Goal: Information Seeking & Learning: Check status

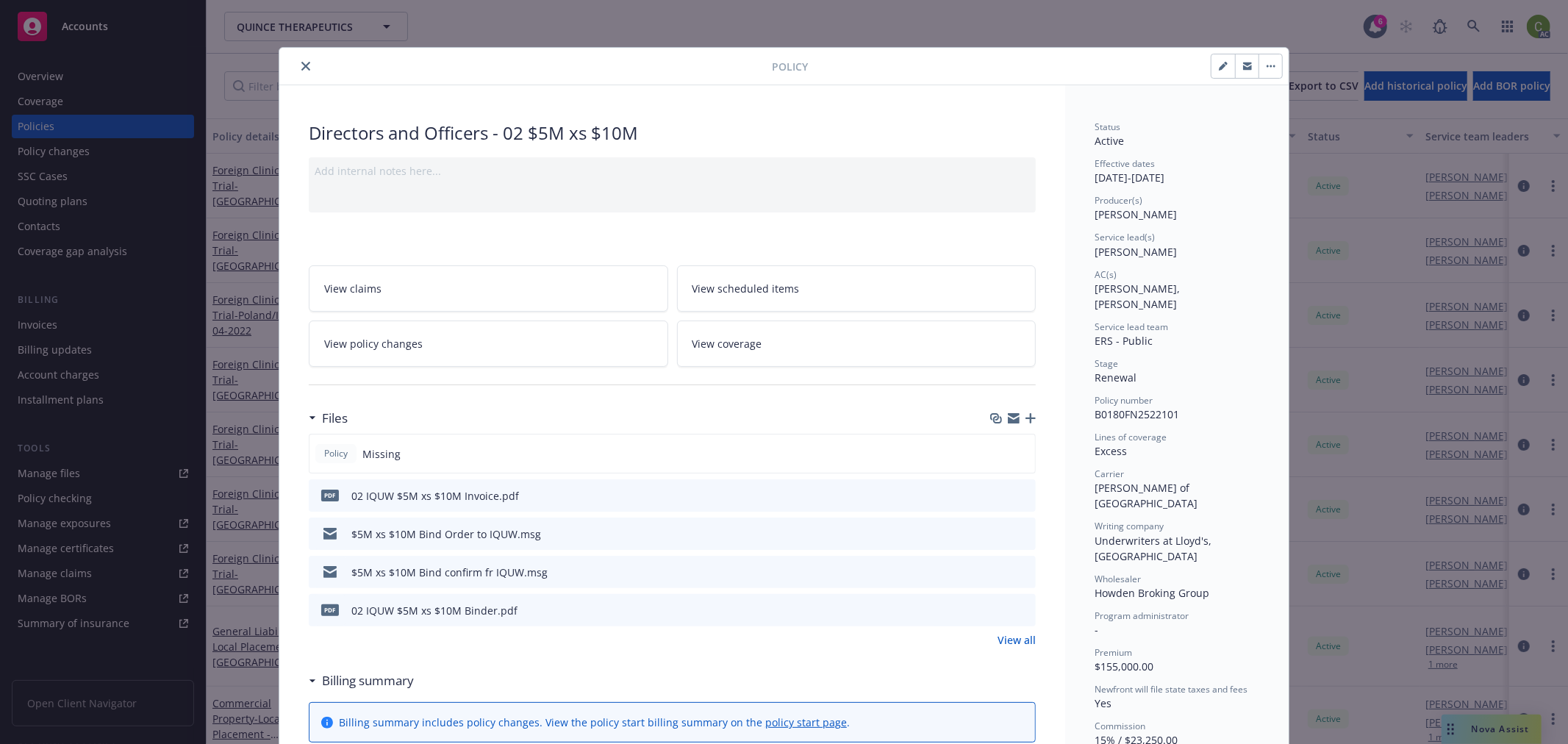
click at [301, 63] on icon "close" at bounding box center [306, 66] width 9 height 9
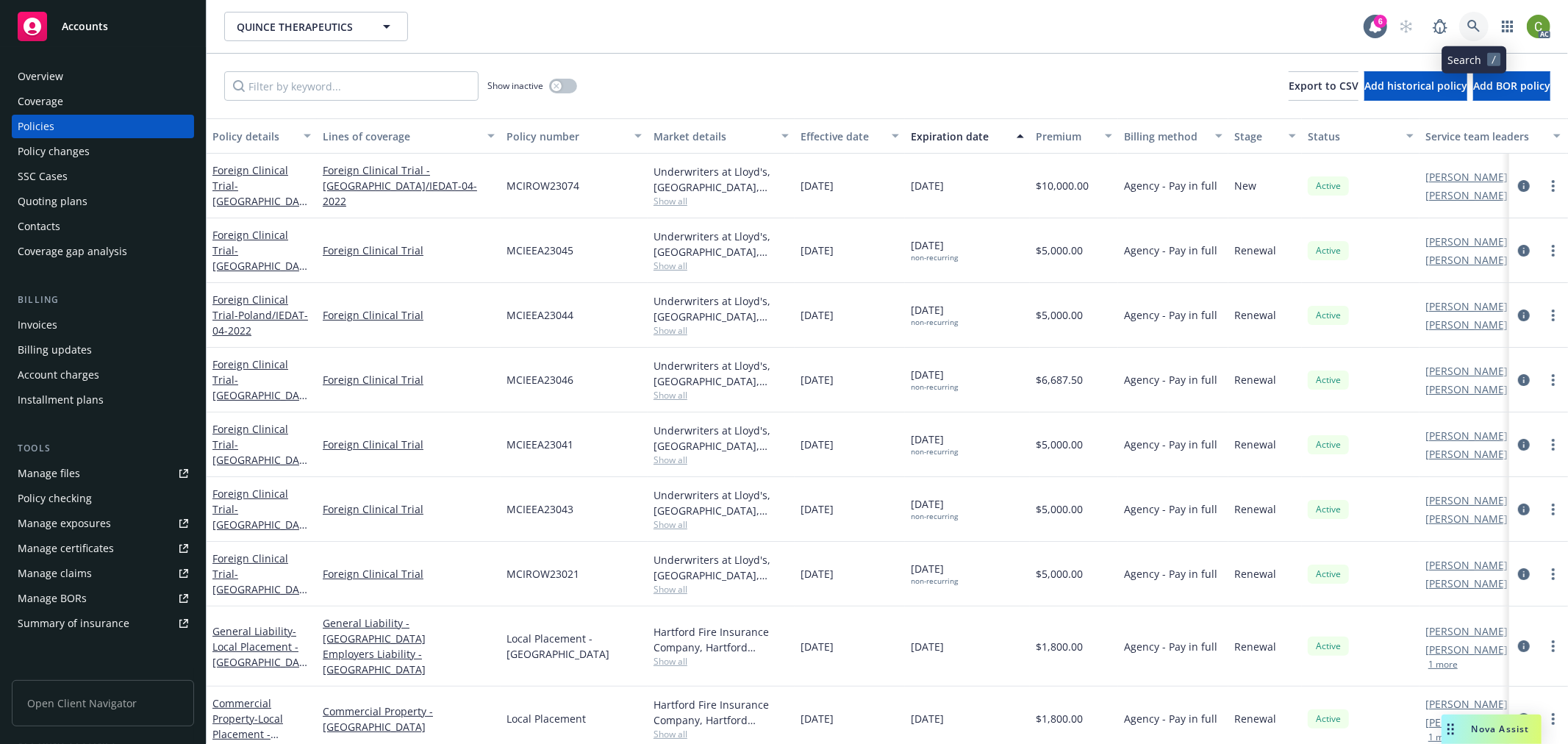
click at [1476, 24] on icon at bounding box center [1473, 26] width 13 height 13
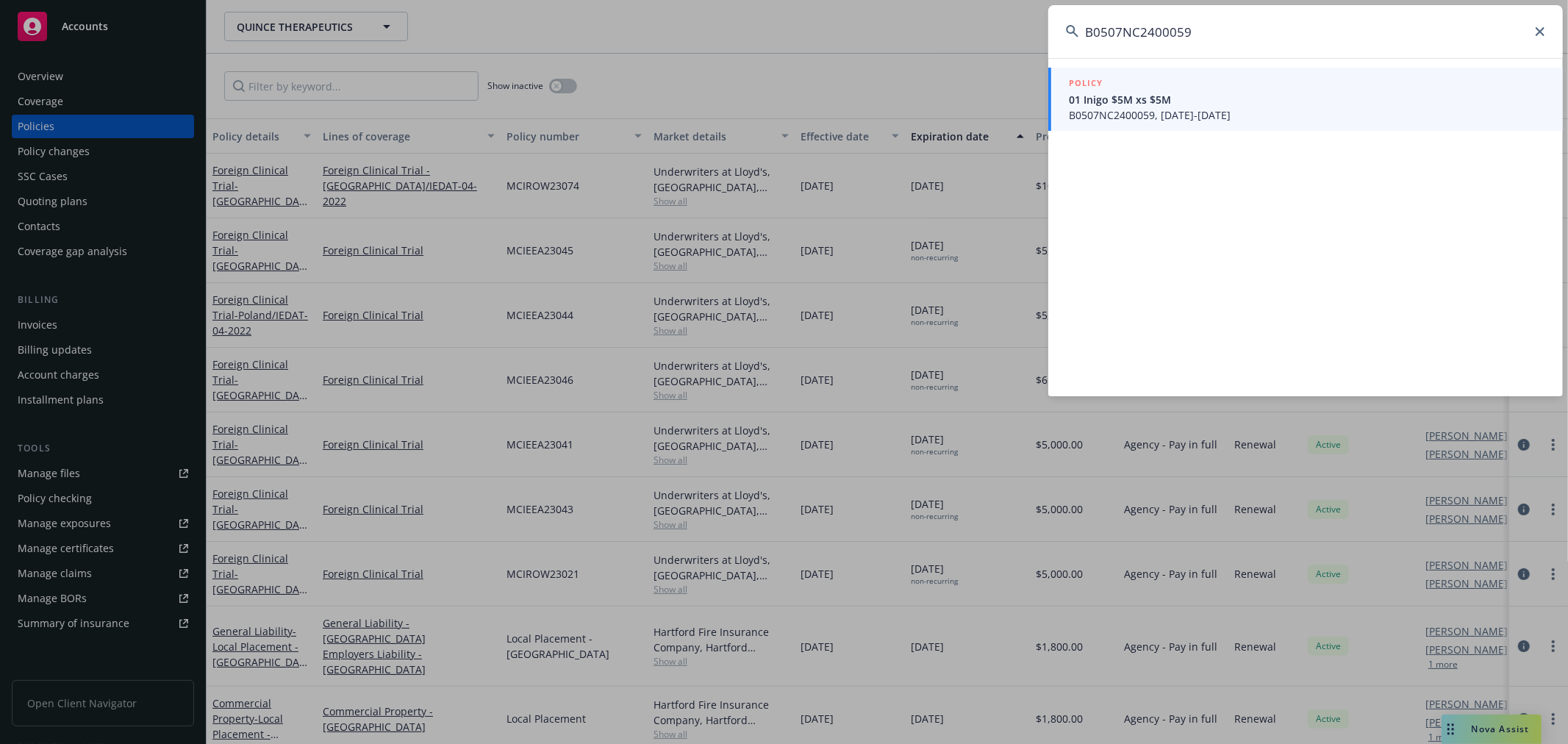
type input "B0507NC2400059"
click at [1177, 101] on span "01 Inigo $5M xs $5M" at bounding box center [1306, 100] width 476 height 15
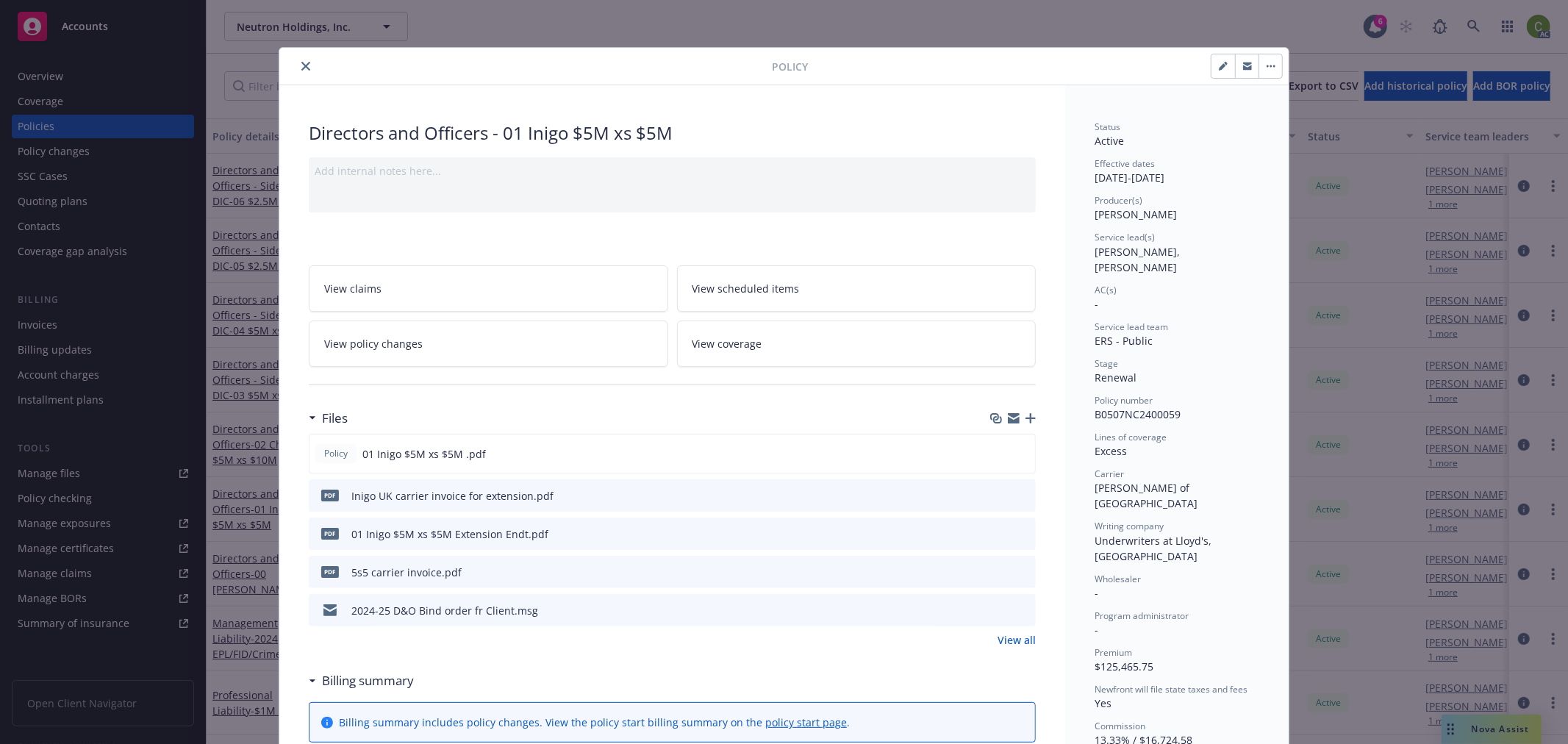
click at [449, 332] on link "View policy changes" at bounding box center [488, 343] width 360 height 46
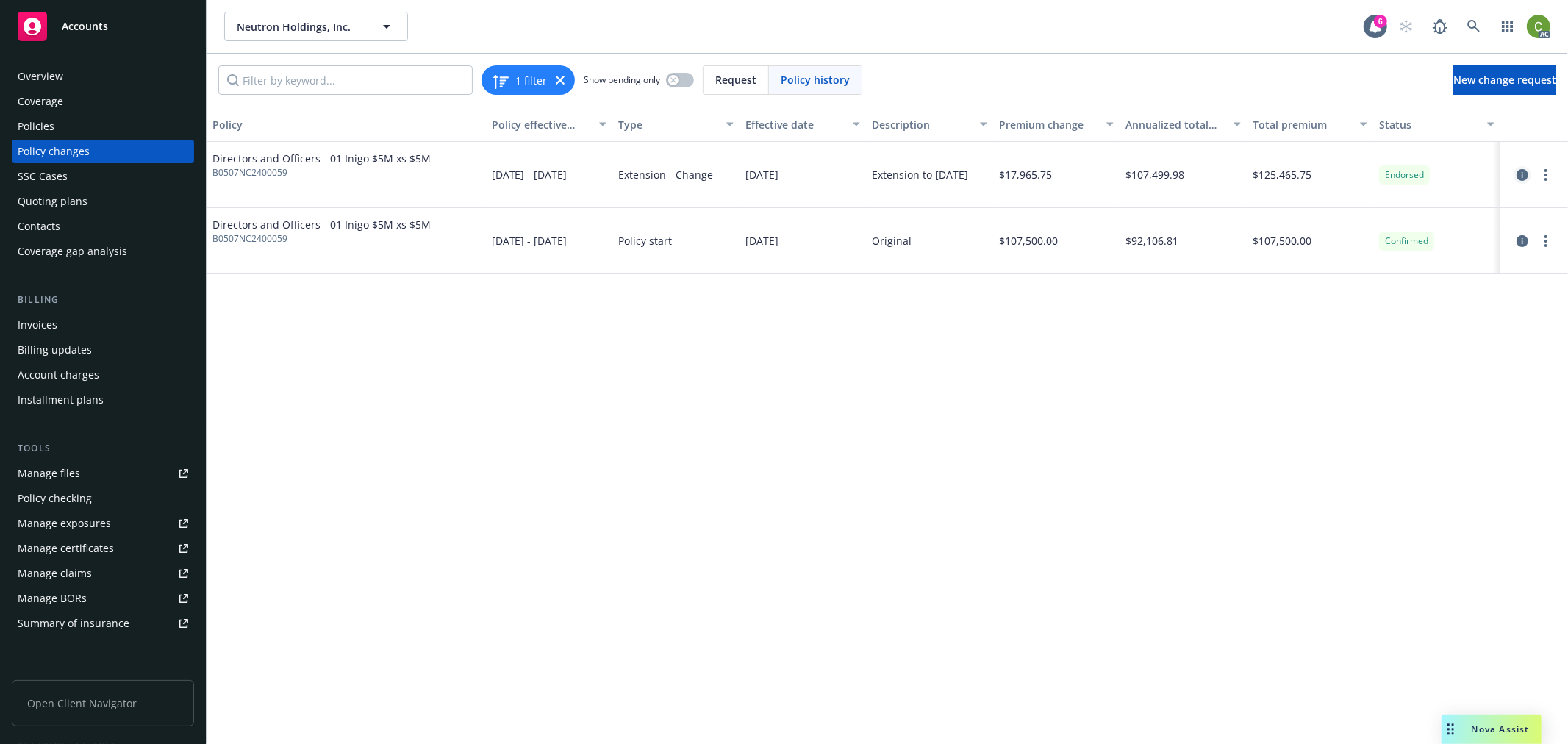
click at [1526, 173] on icon "circleInformation" at bounding box center [1522, 174] width 11 height 11
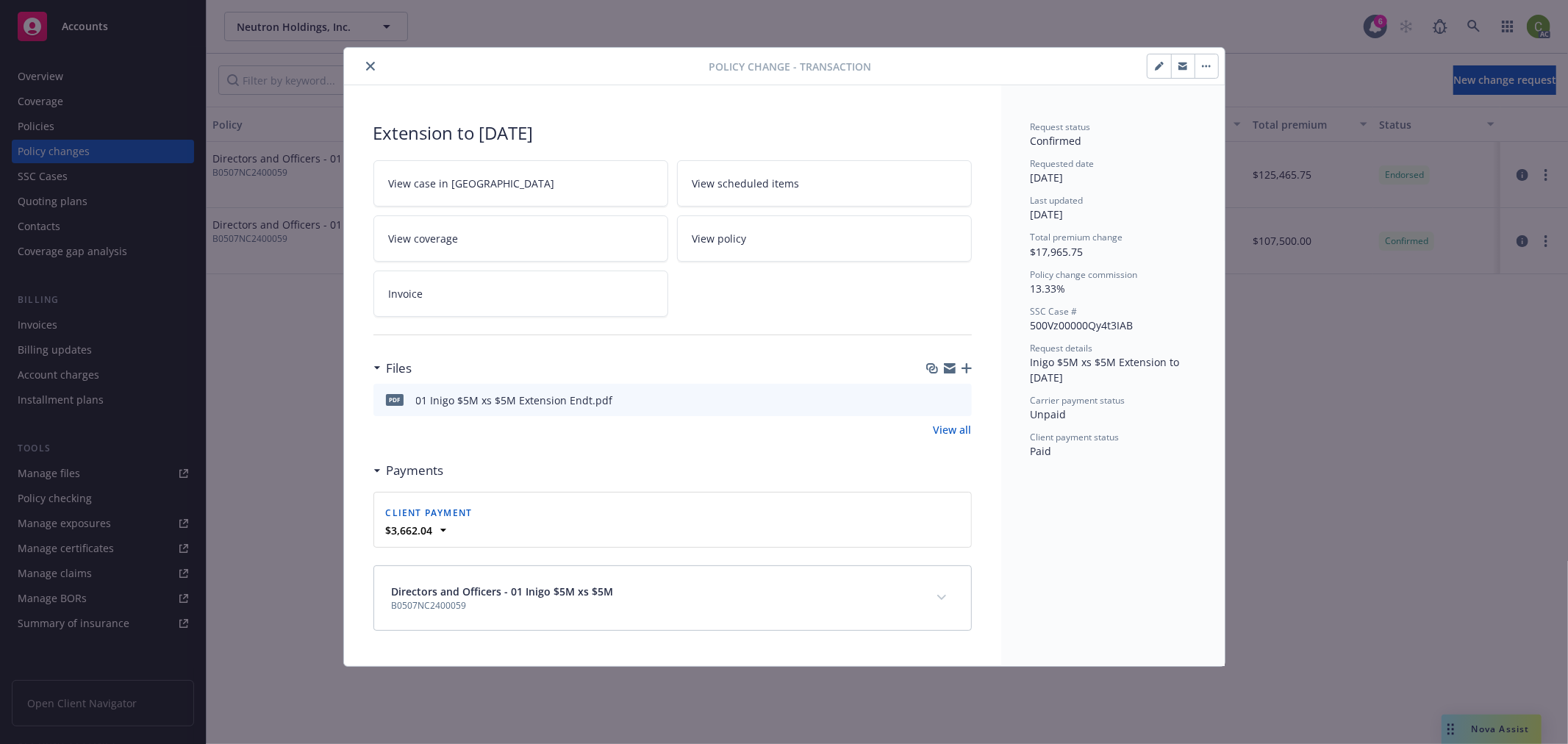
click at [939, 591] on button "expand content" at bounding box center [941, 597] width 24 height 24
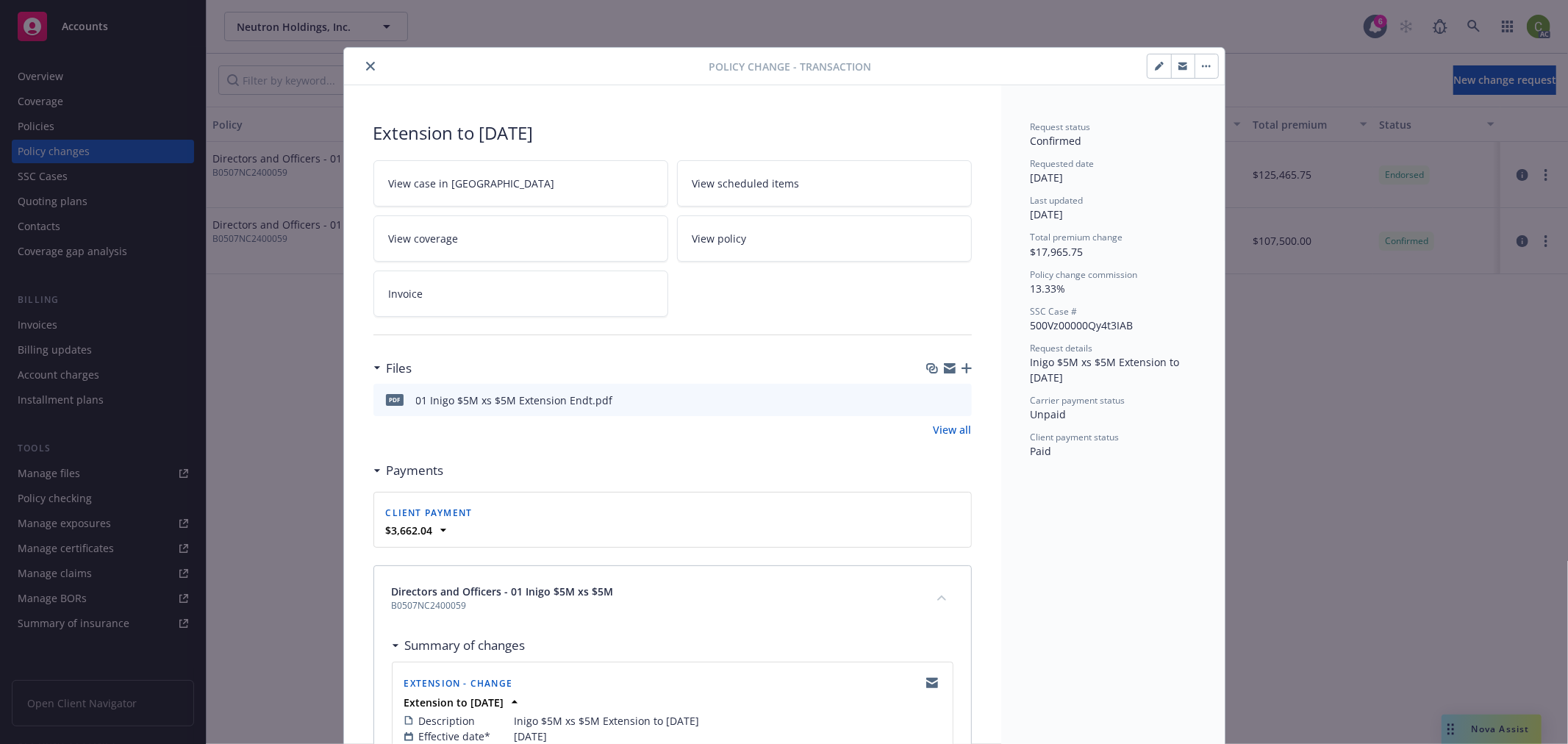
click at [368, 62] on icon "close" at bounding box center [370, 66] width 9 height 9
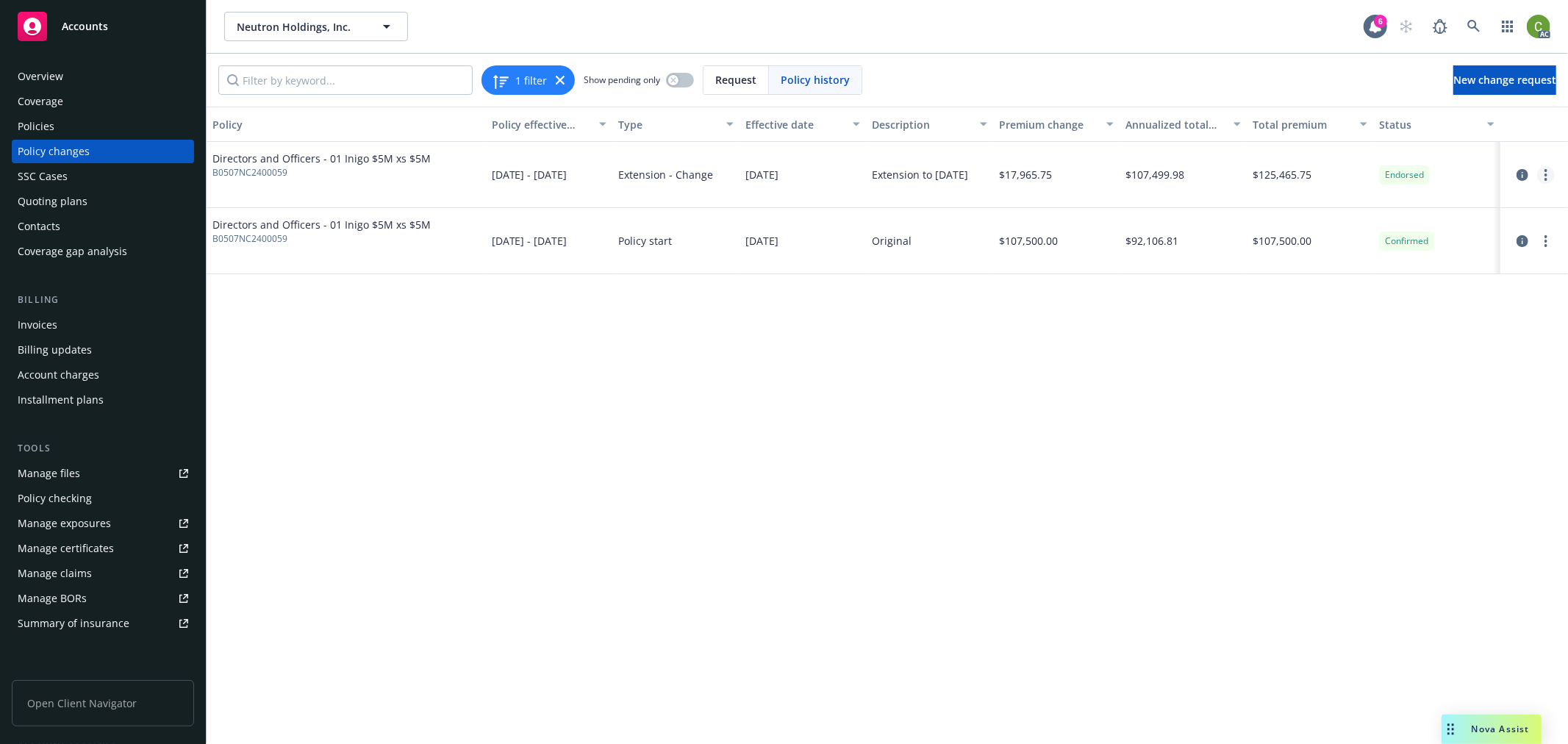
click at [1549, 178] on link "more" at bounding box center [1545, 174] width 17 height 17
click at [1449, 296] on link "Edit billing info" at bounding box center [1428, 293] width 252 height 30
select select "CA"
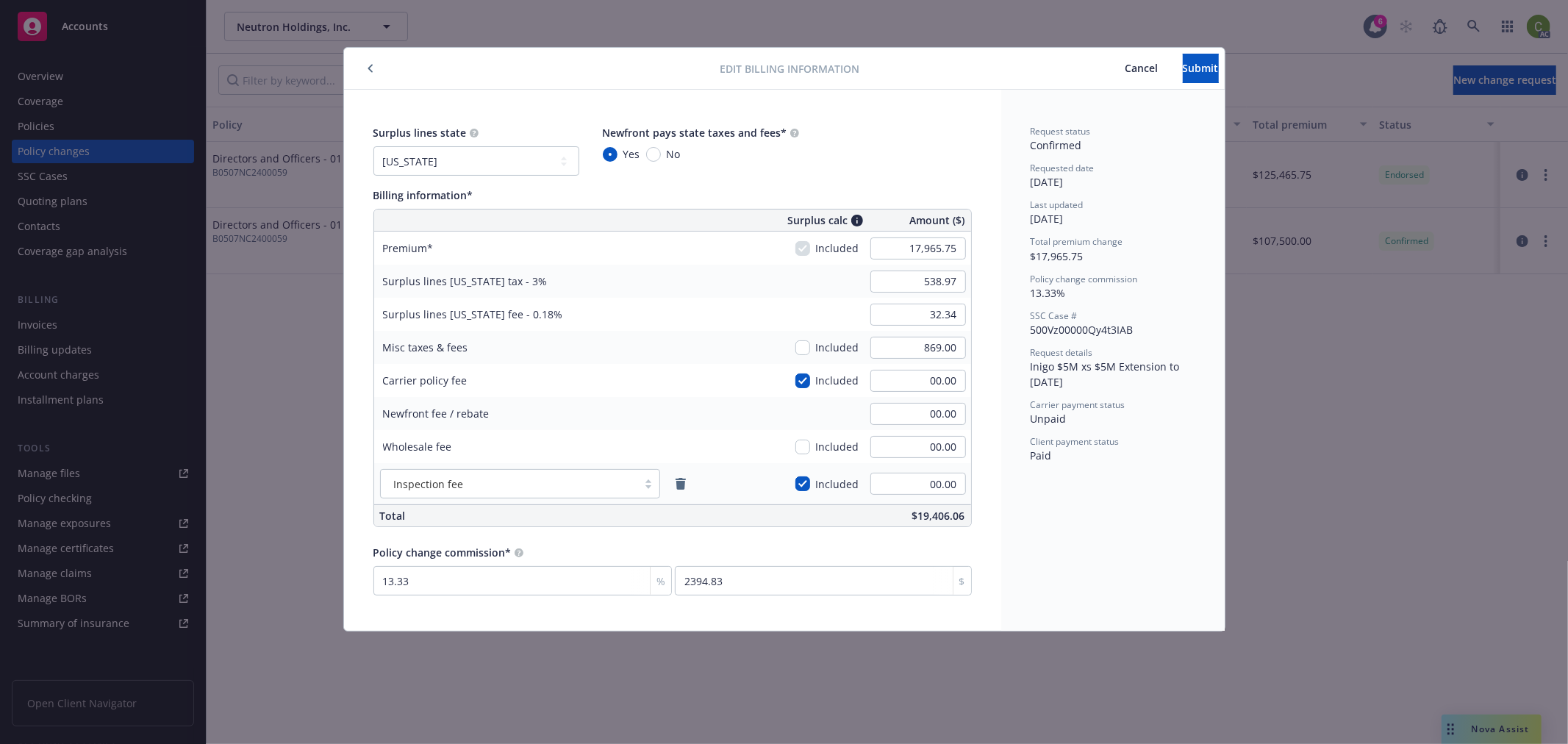
drag, startPoint x: 1093, startPoint y: 65, endPoint x: 1398, endPoint y: 154, distance: 317.7
click at [1125, 63] on span "Cancel" at bounding box center [1141, 68] width 33 height 14
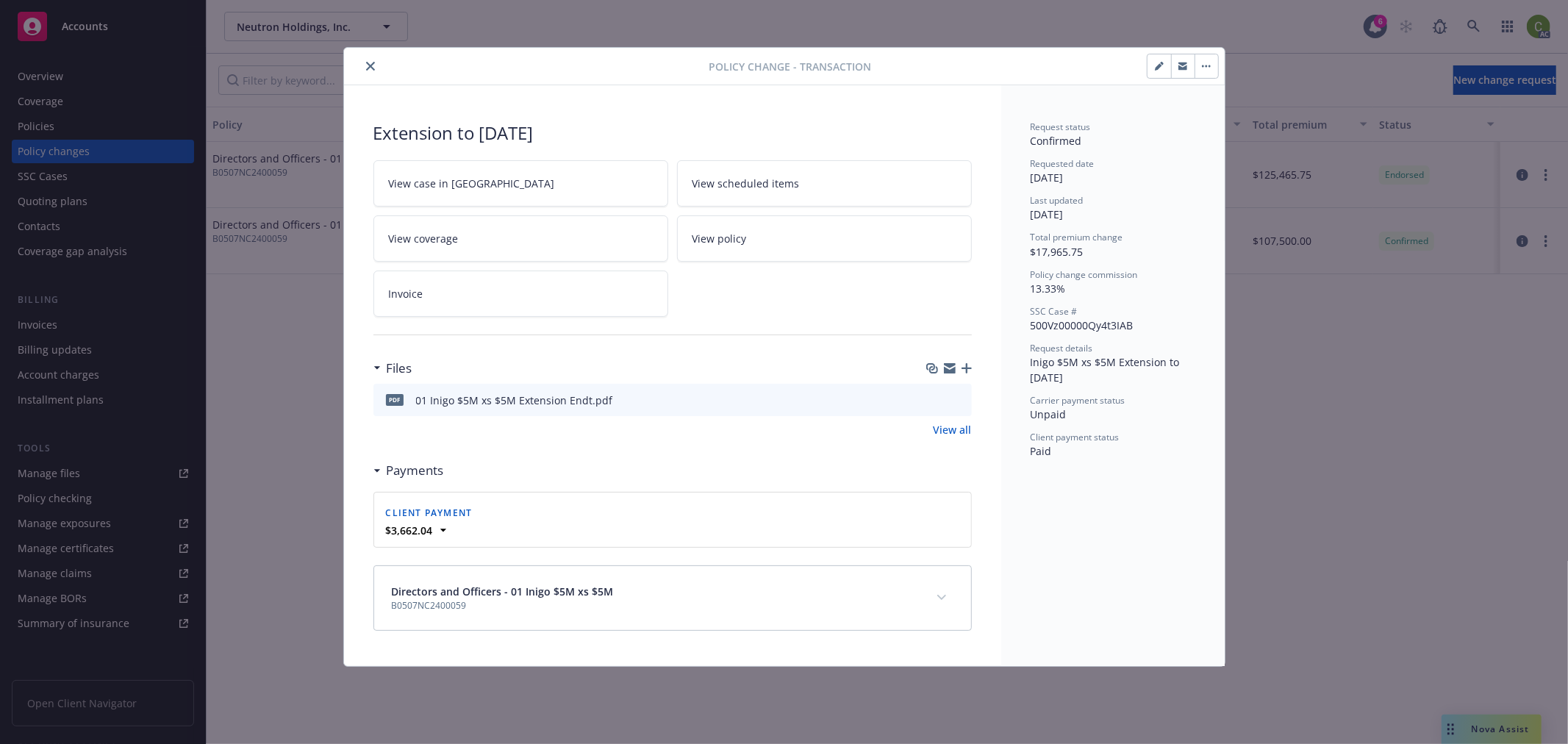
click at [938, 595] on icon "expand content" at bounding box center [941, 598] width 9 height 6
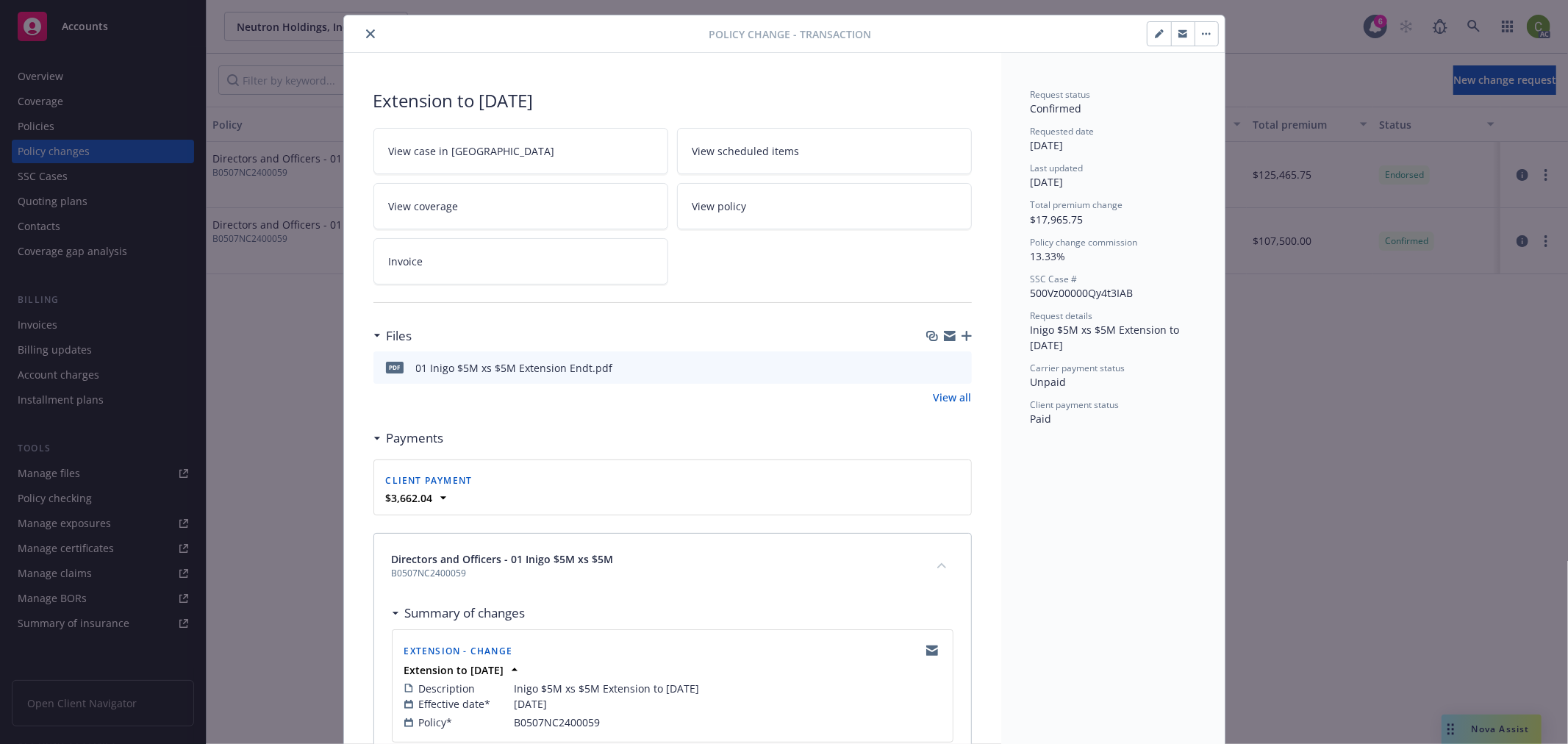
scroll to position [10, 0]
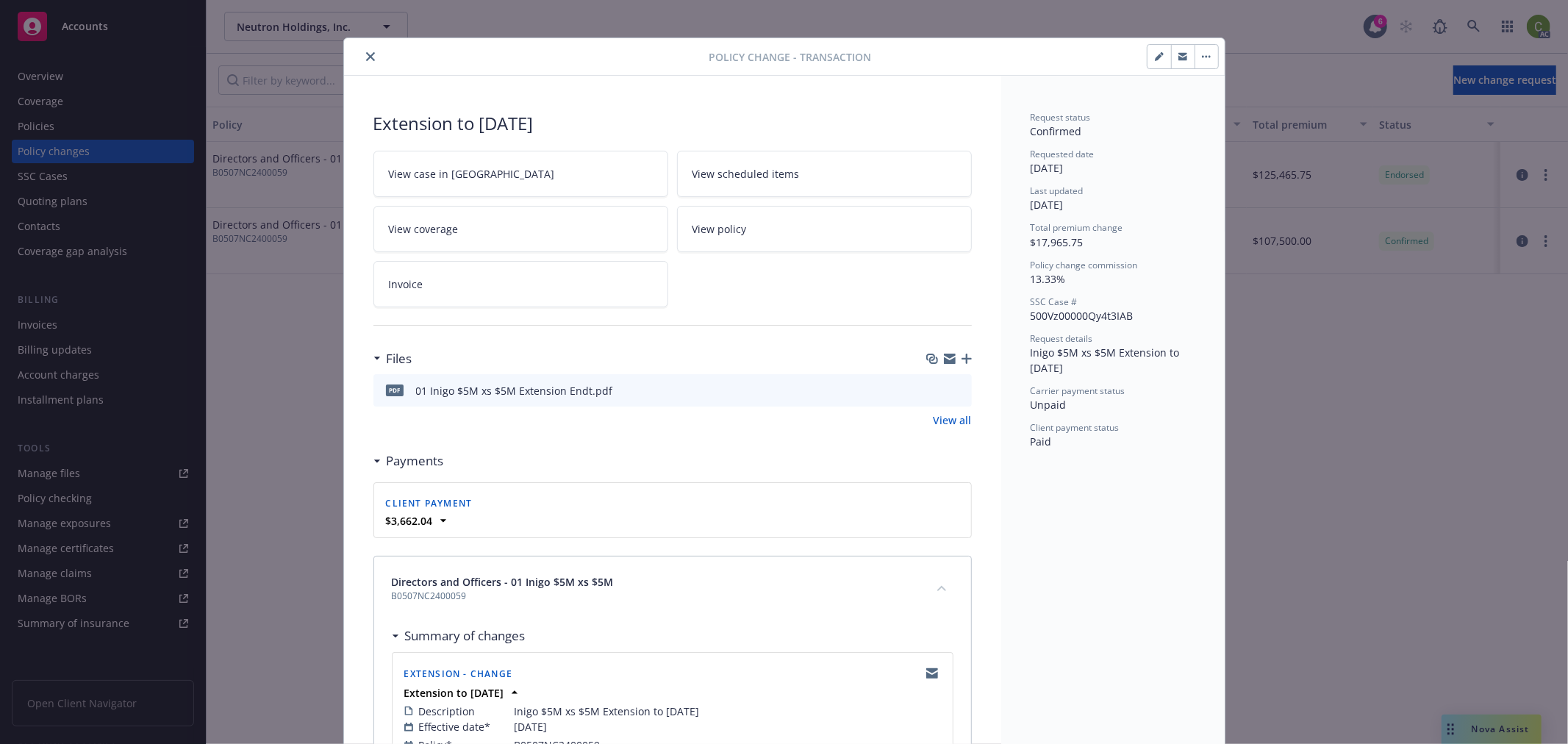
drag, startPoint x: 952, startPoint y: 389, endPoint x: 589, endPoint y: 216, distance: 402.1
click at [952, 388] on icon "preview file" at bounding box center [957, 390] width 13 height 11
click at [366, 52] on icon "close" at bounding box center [370, 57] width 9 height 9
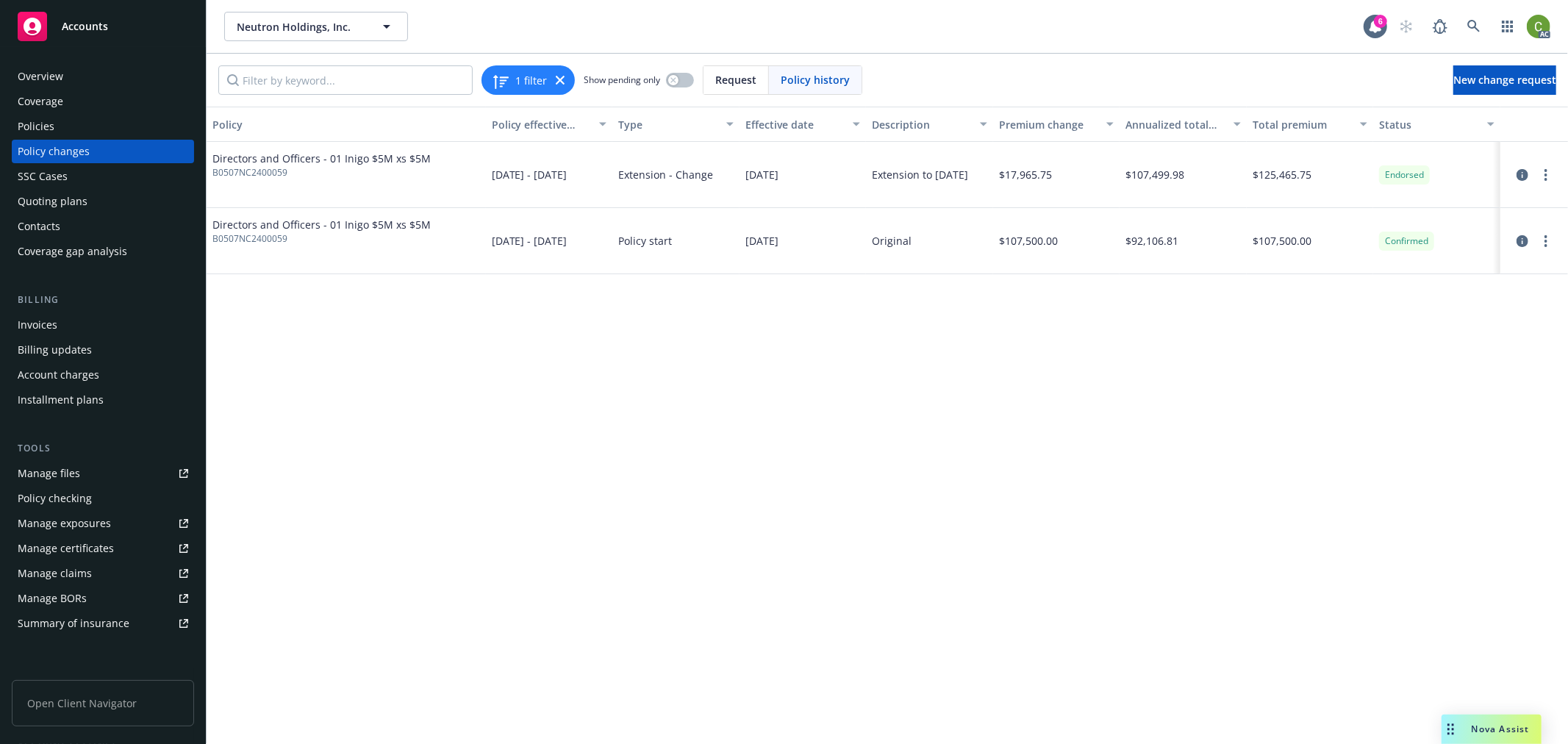
click at [119, 123] on div "Policies" at bounding box center [103, 126] width 170 height 24
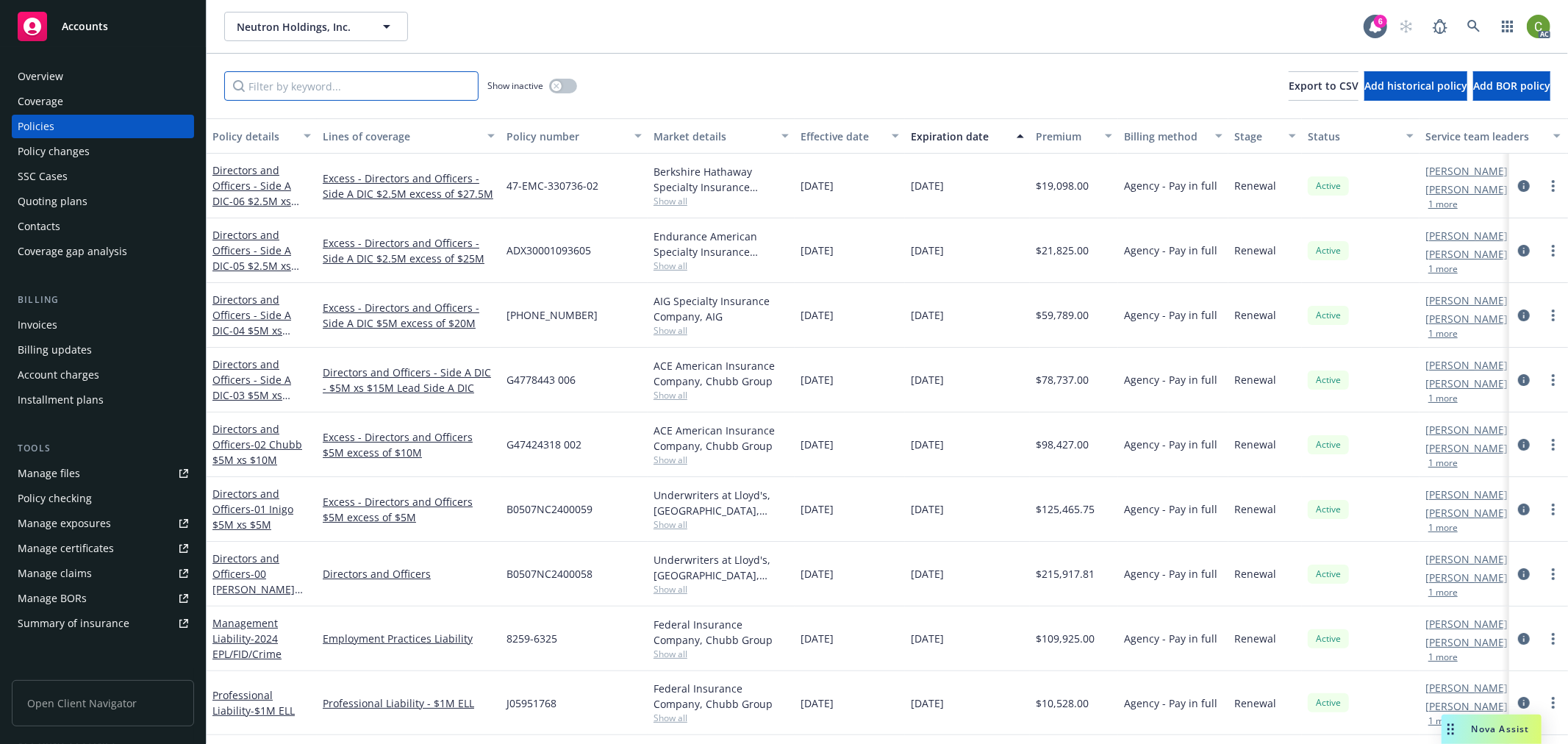
click at [345, 90] on input "Filter by keyword..." at bounding box center [351, 86] width 254 height 30
paste input "B0507NC2400059"
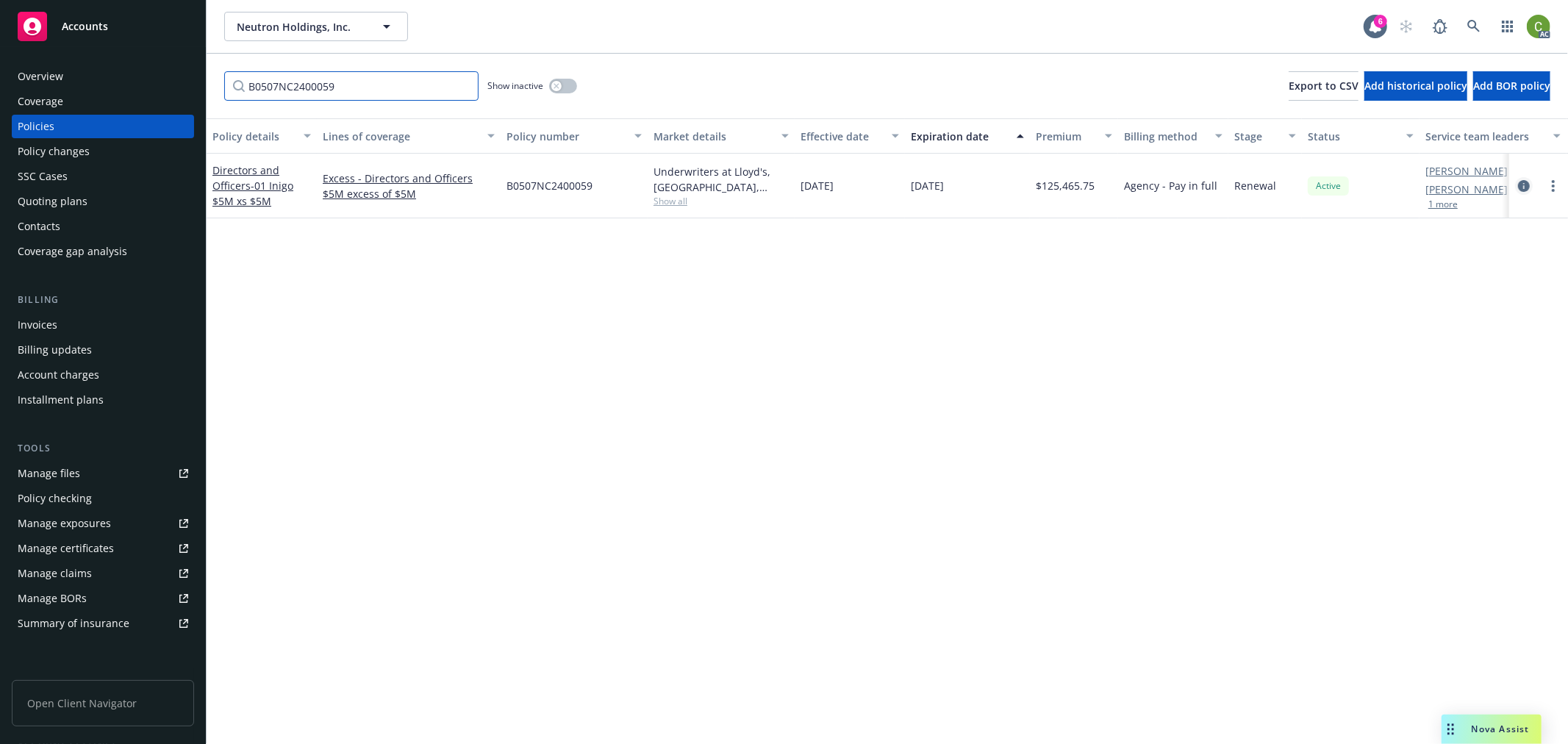
type input "B0507NC2400059"
click at [1523, 182] on icon "circleInformation" at bounding box center [1523, 186] width 11 height 11
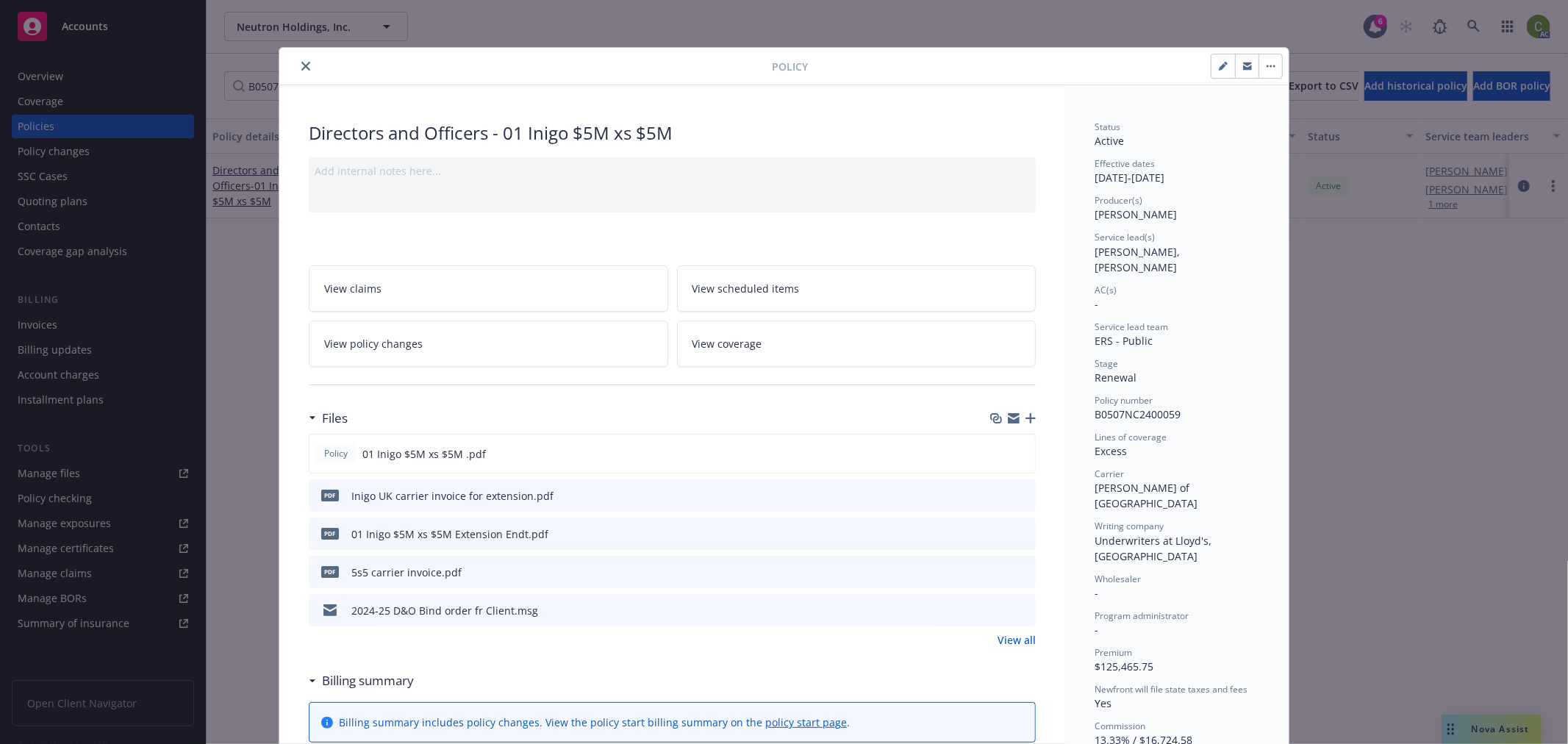
scroll to position [44, 0]
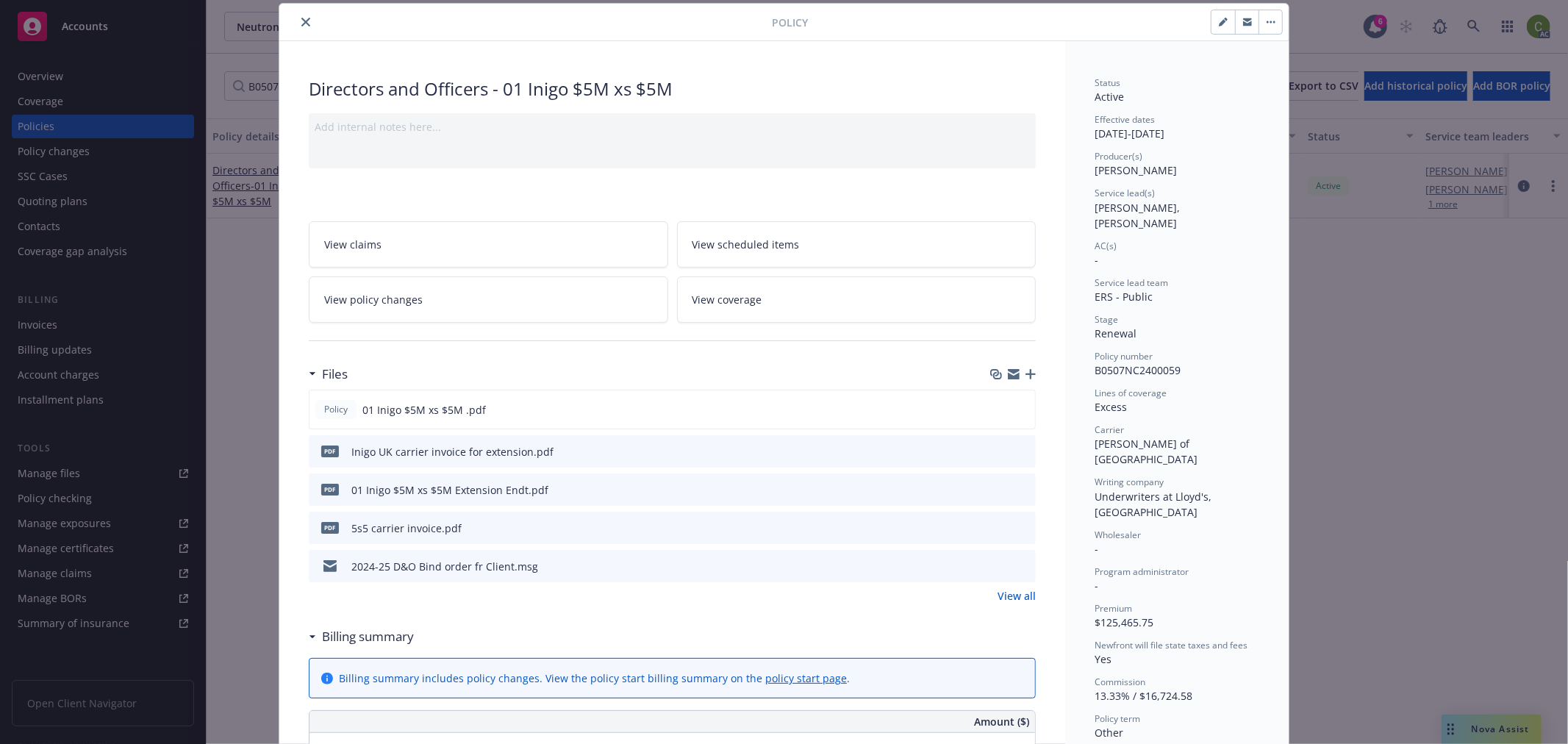
click at [1017, 450] on icon "preview file" at bounding box center [1021, 451] width 13 height 11
click at [421, 289] on link "View policy changes" at bounding box center [488, 299] width 360 height 46
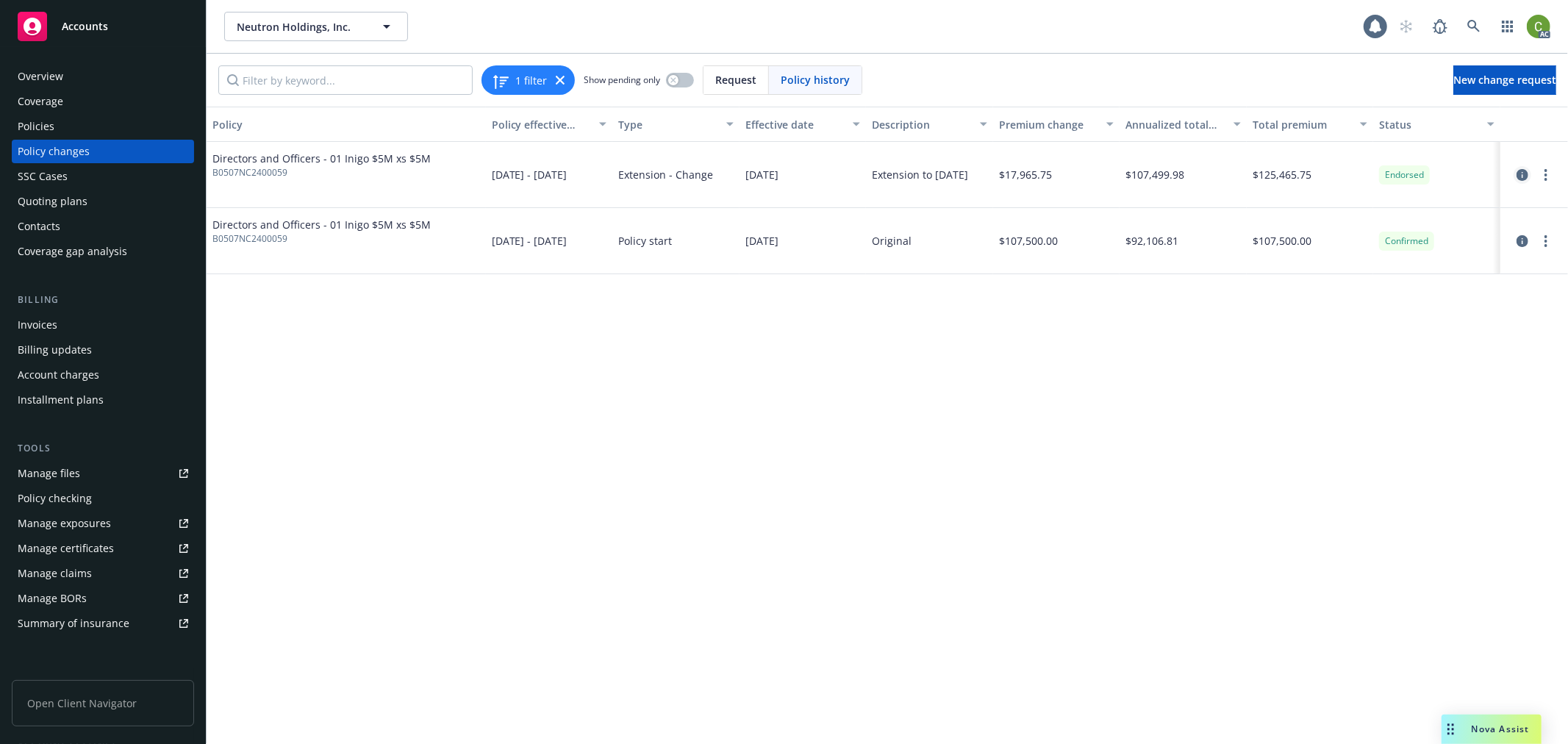
click at [1522, 173] on icon "circleInformation" at bounding box center [1522, 174] width 11 height 11
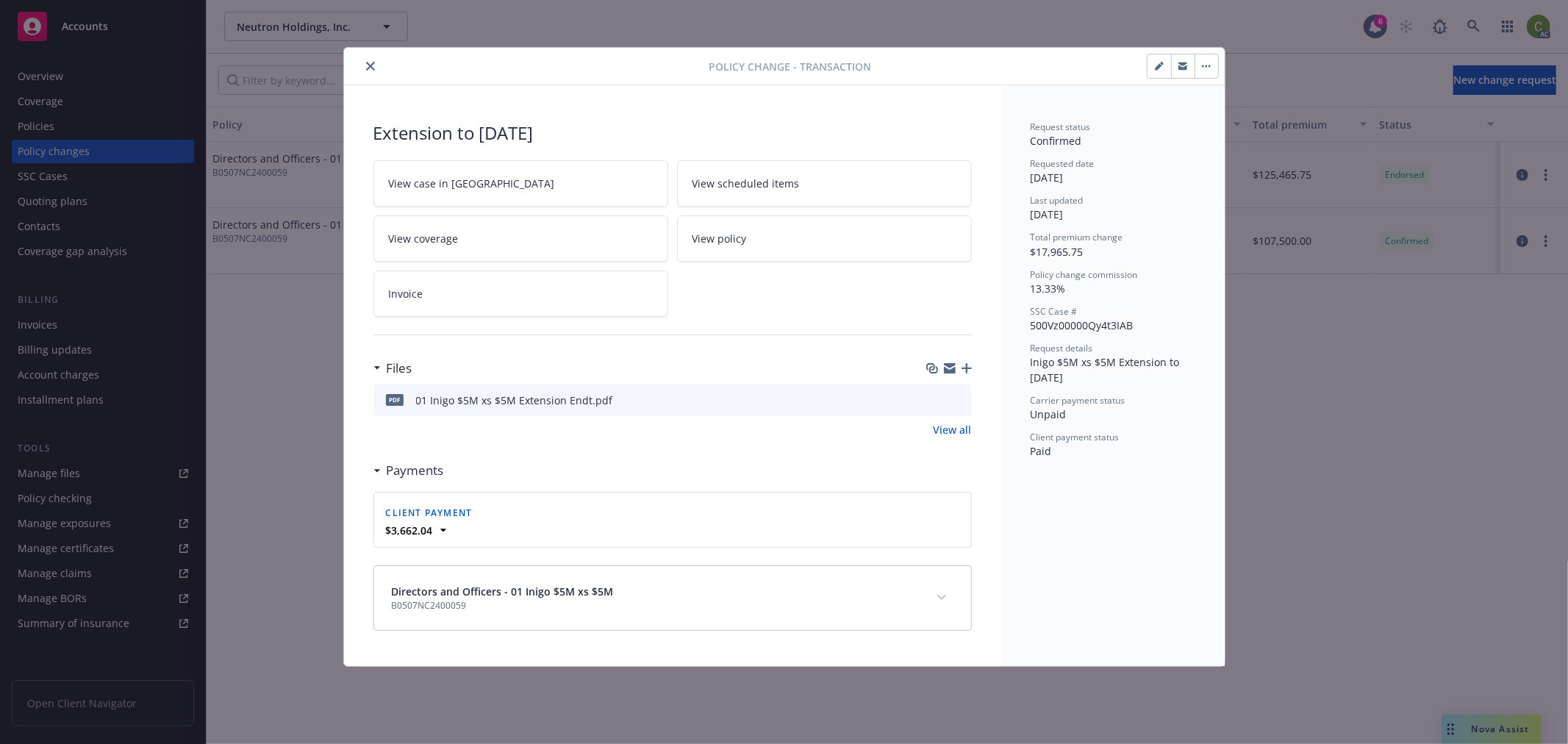
click at [944, 597] on icon "expand content" at bounding box center [941, 598] width 9 height 6
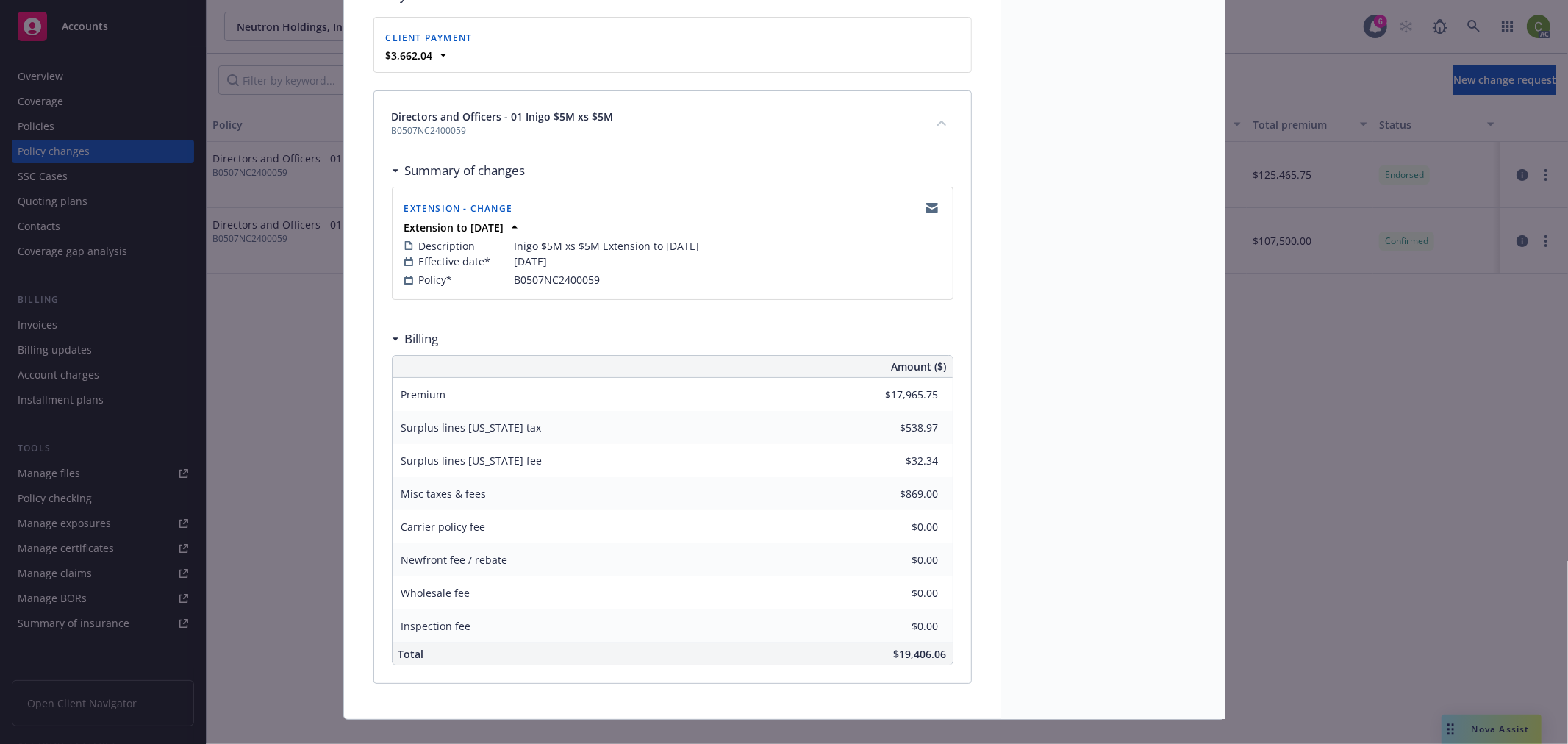
scroll to position [490, 0]
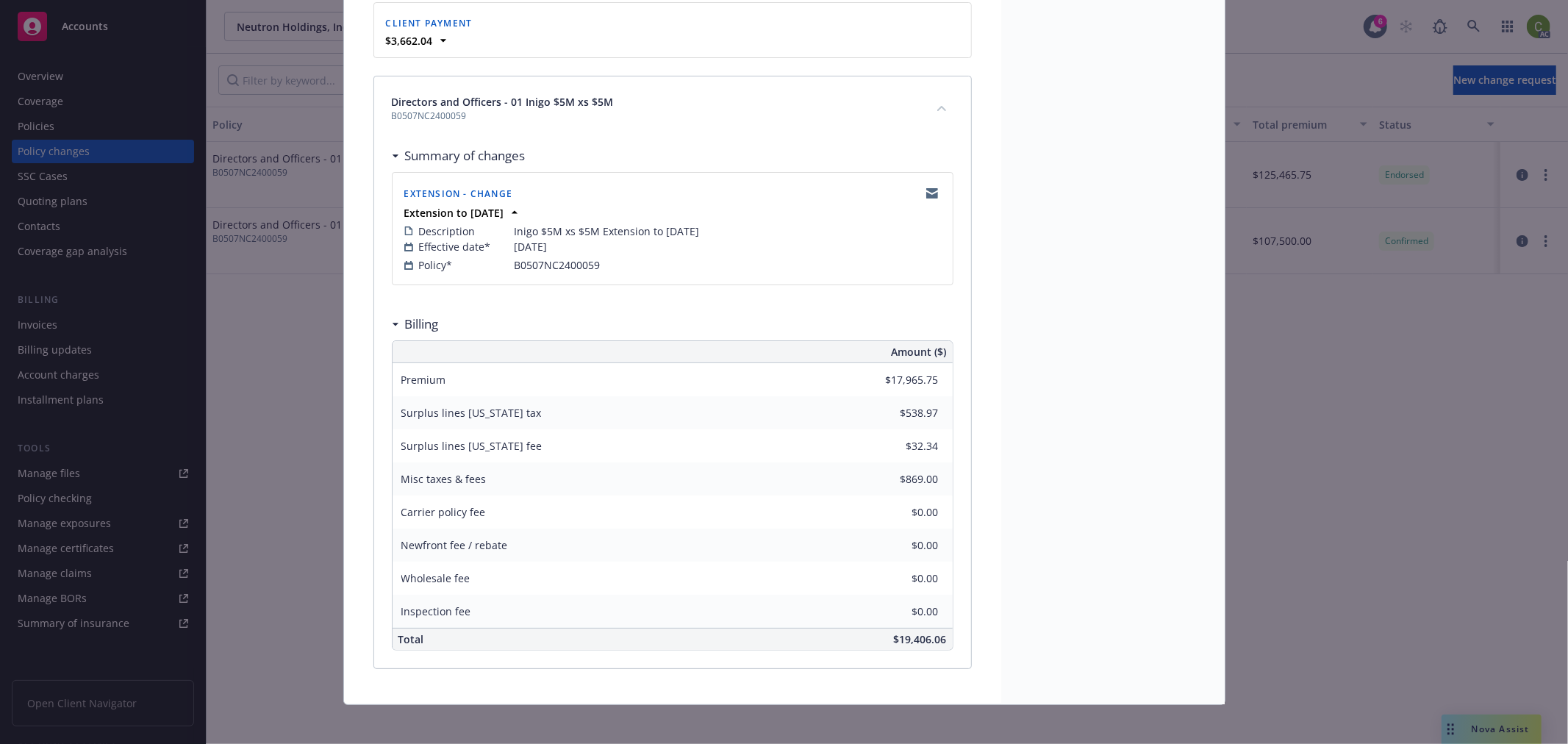
click at [1062, 355] on div "Request status Confirmed Requested date [DATE] Last updated [DATE] Total premiu…" at bounding box center [1113, 150] width 224 height 1109
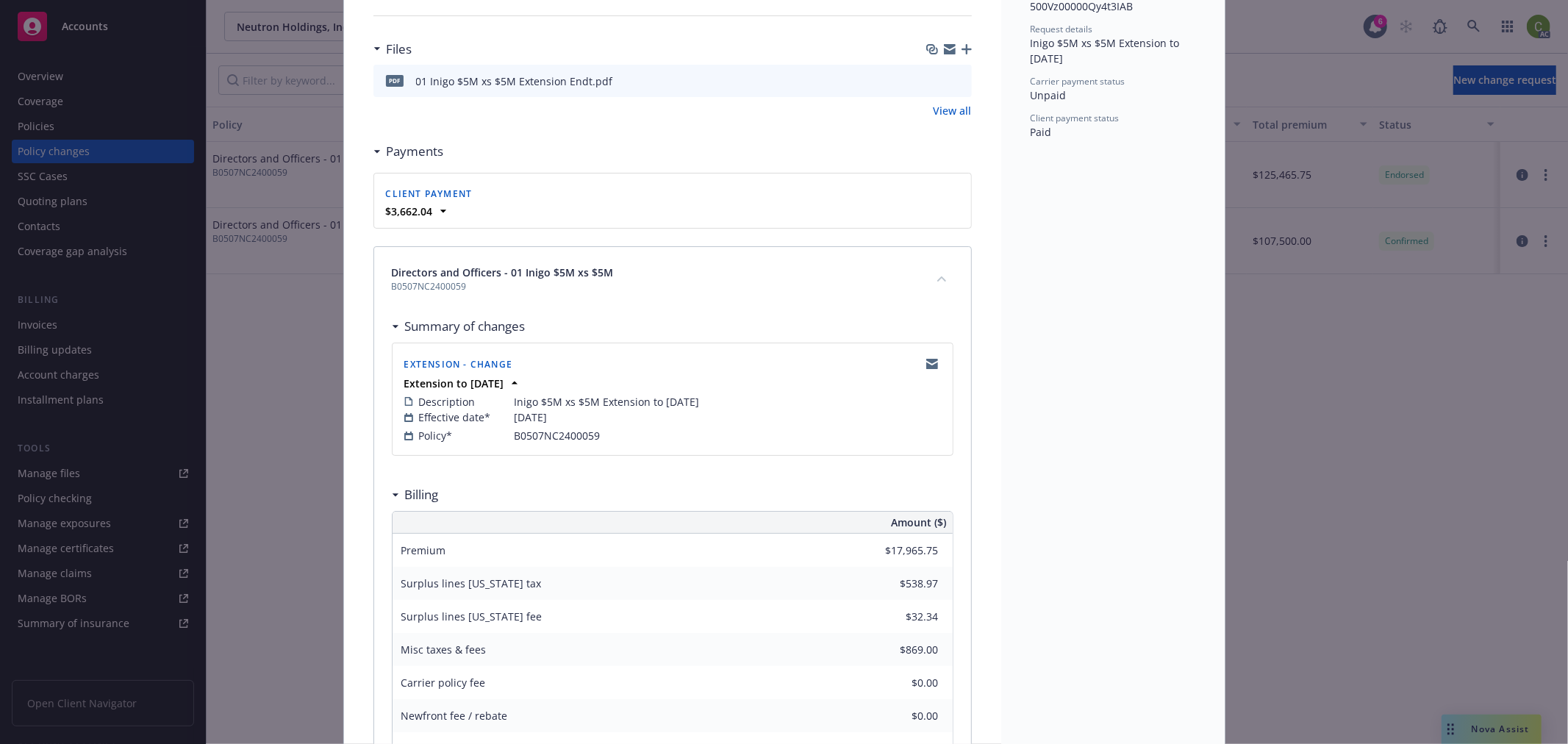
scroll to position [326, 0]
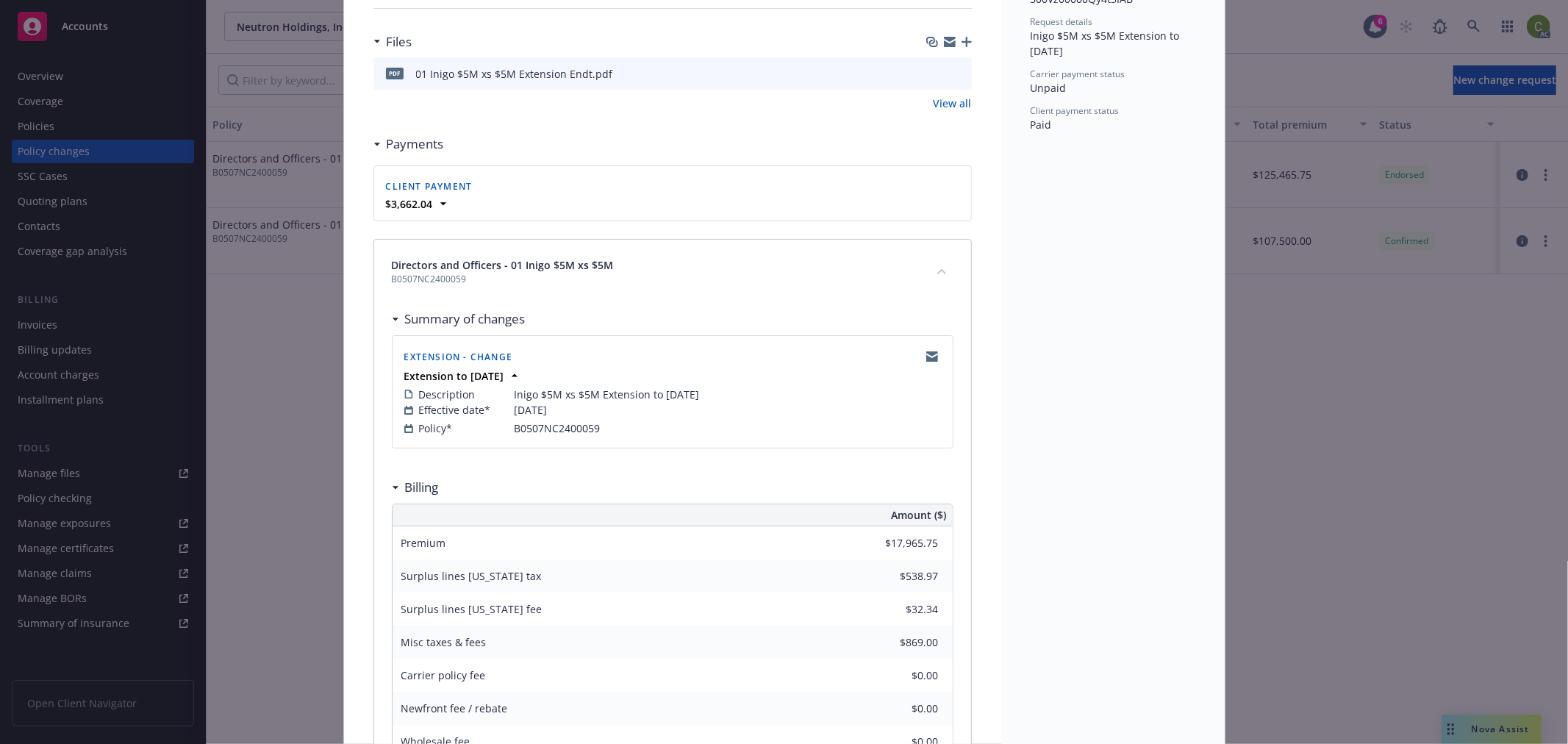
click at [956, 71] on icon "preview file" at bounding box center [957, 73] width 13 height 11
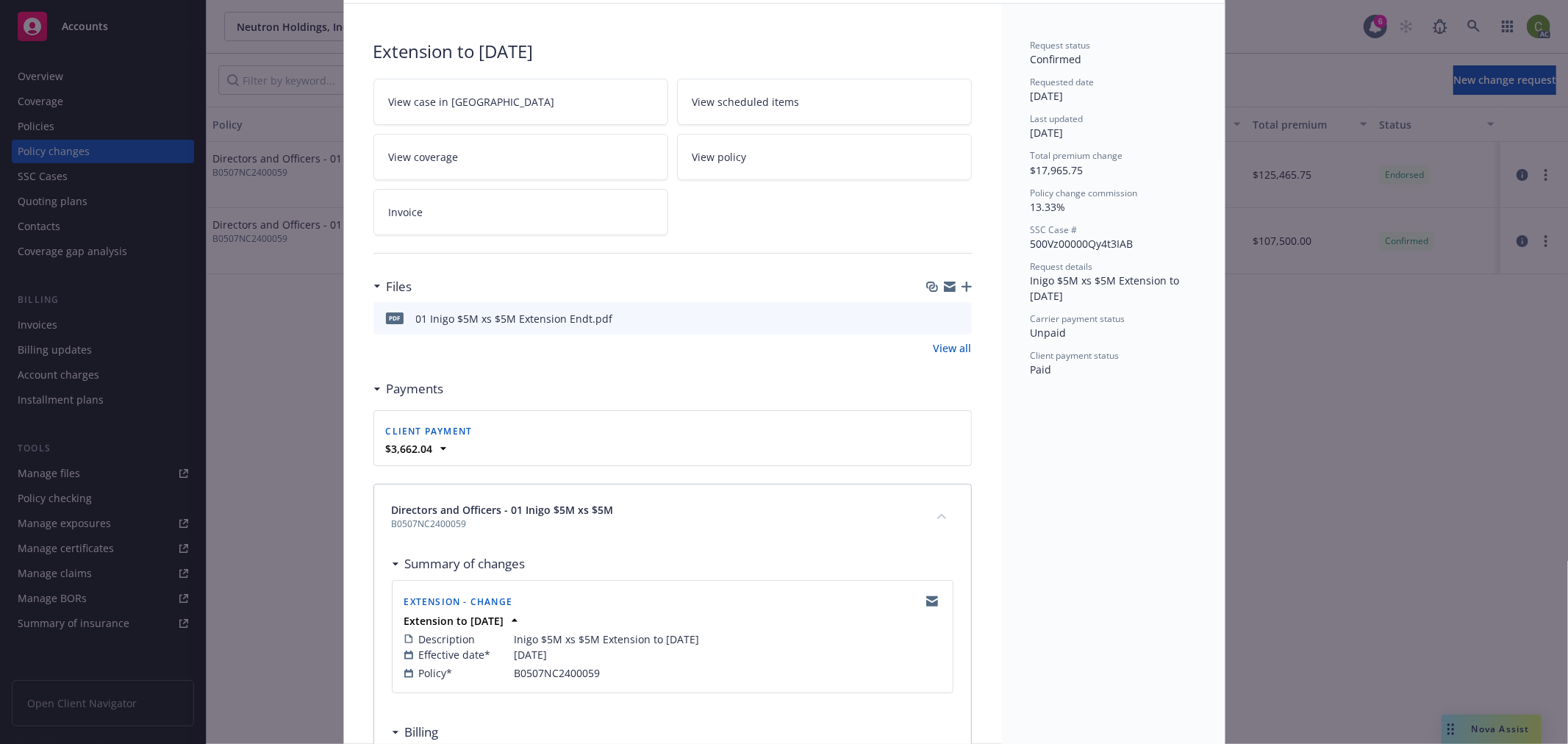
click at [954, 320] on icon "preview file" at bounding box center [957, 318] width 13 height 11
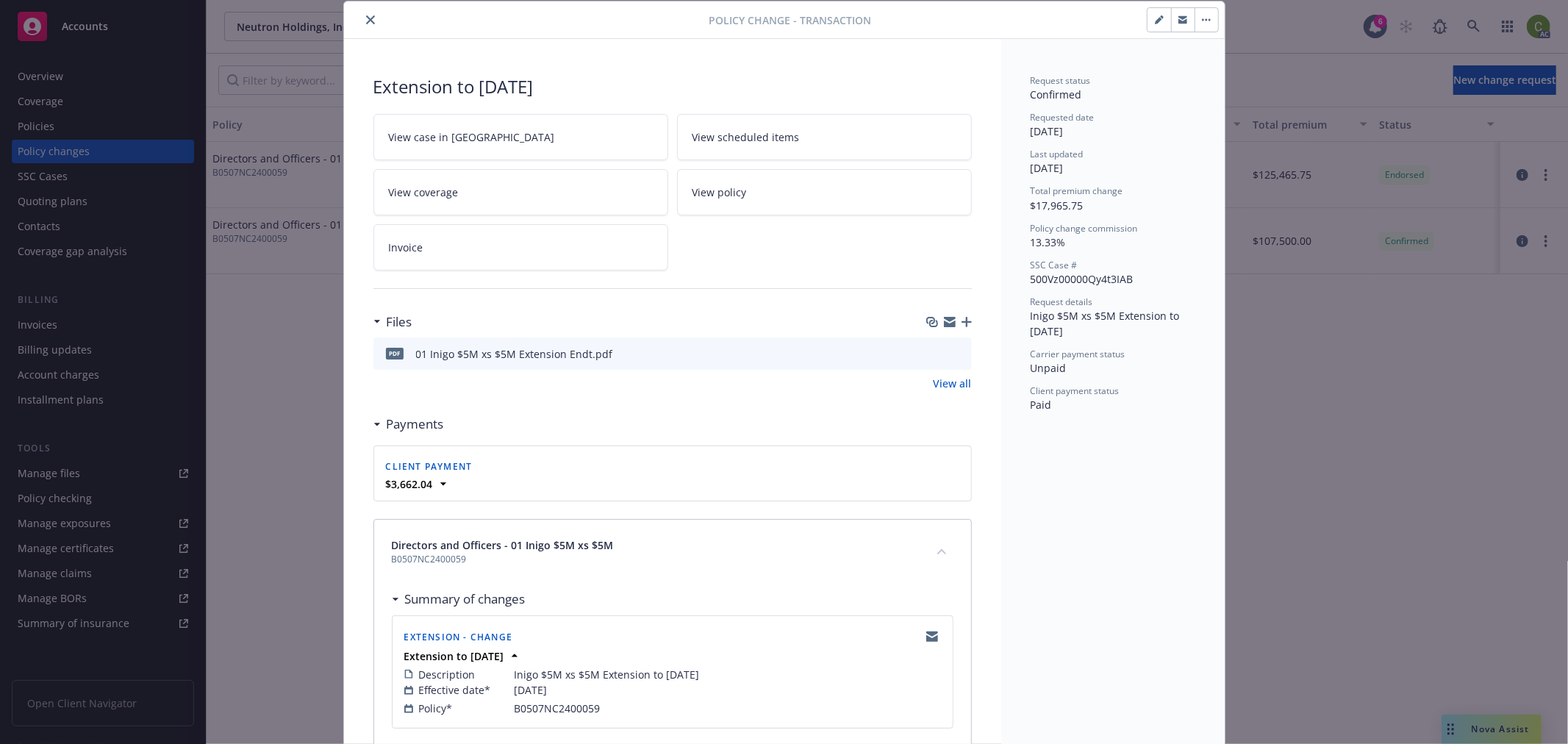
scroll to position [0, 0]
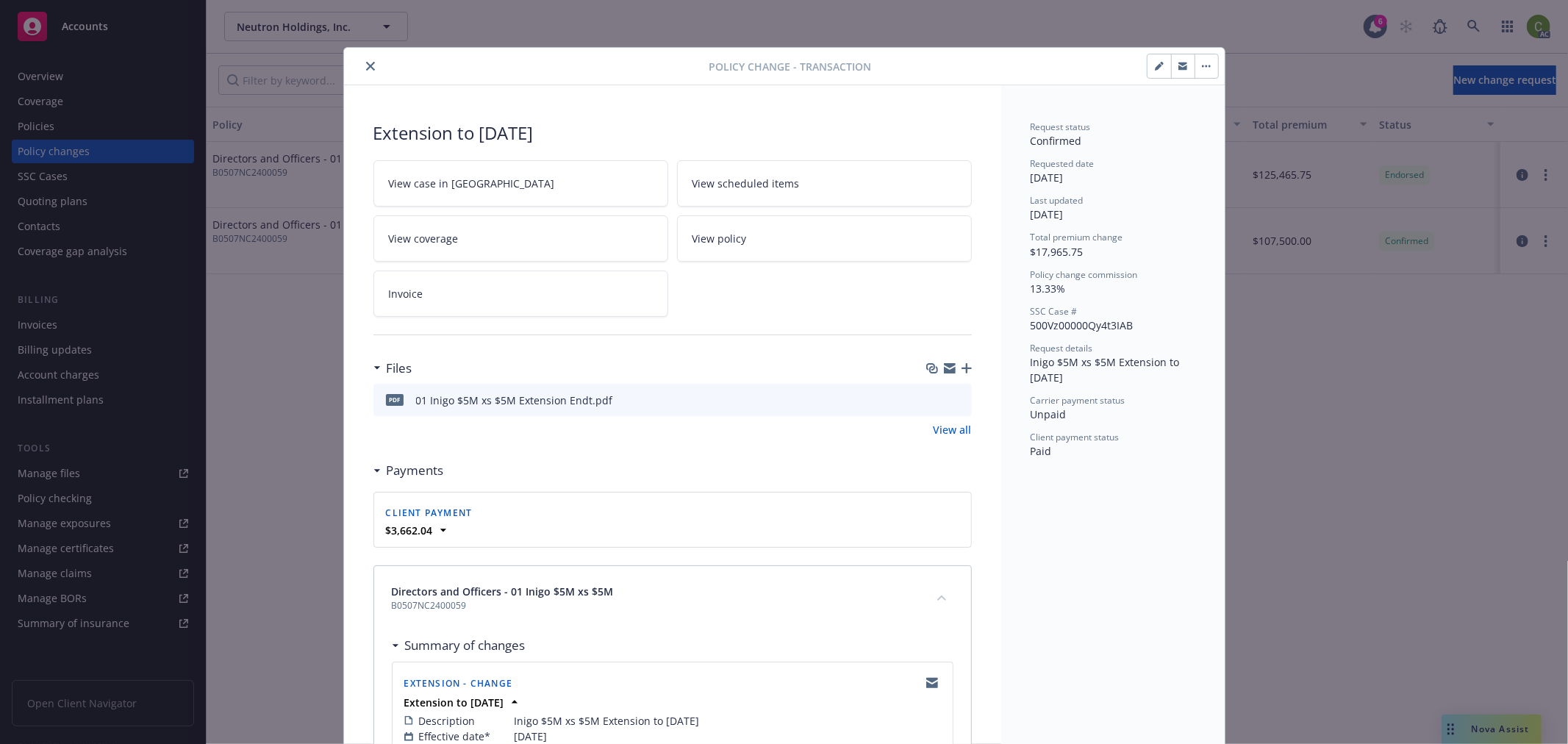
click at [366, 67] on icon "close" at bounding box center [370, 66] width 9 height 9
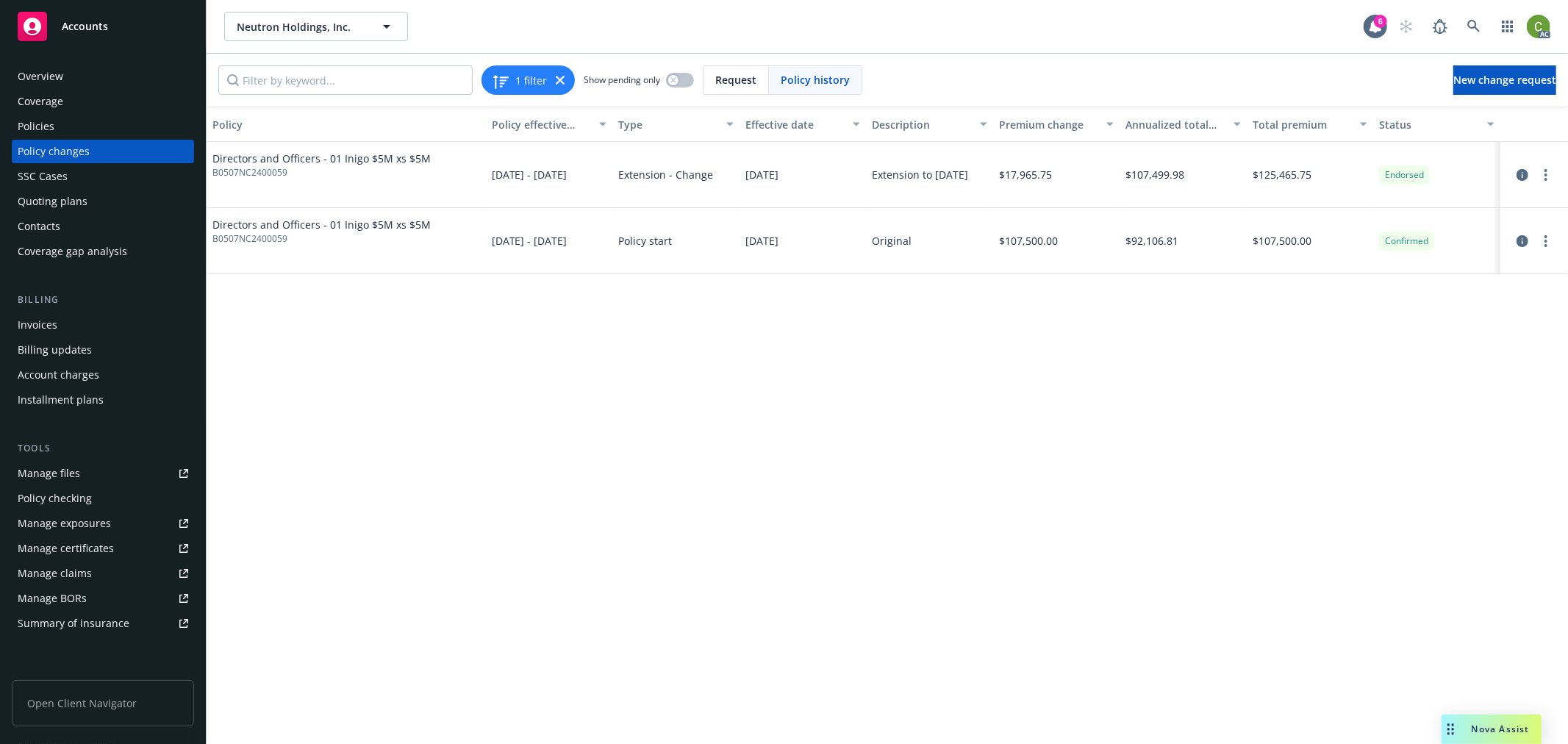
click at [87, 320] on div "Invoices" at bounding box center [103, 325] width 170 height 24
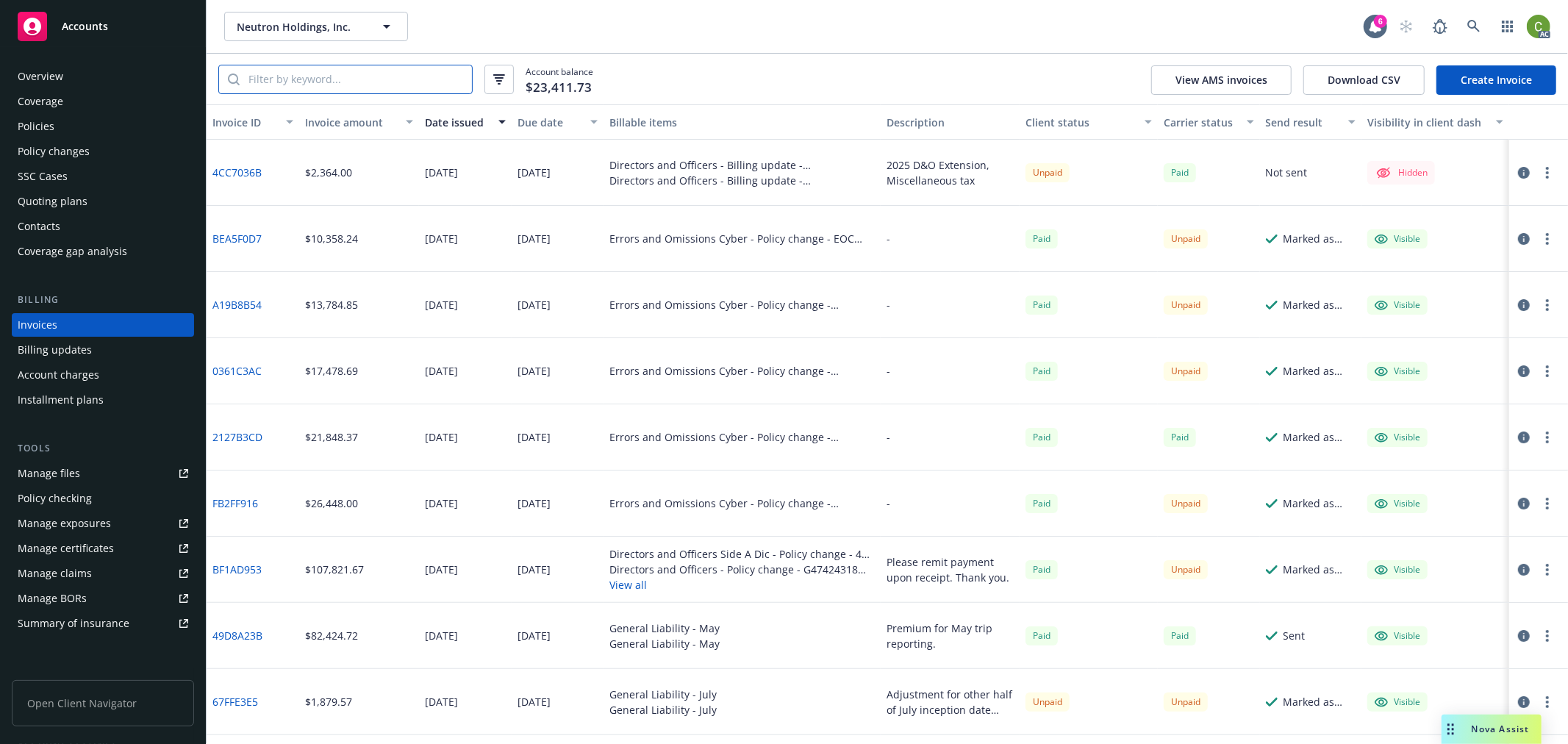
click at [417, 84] on input "search" at bounding box center [355, 79] width 232 height 28
paste input "BF1AD953"
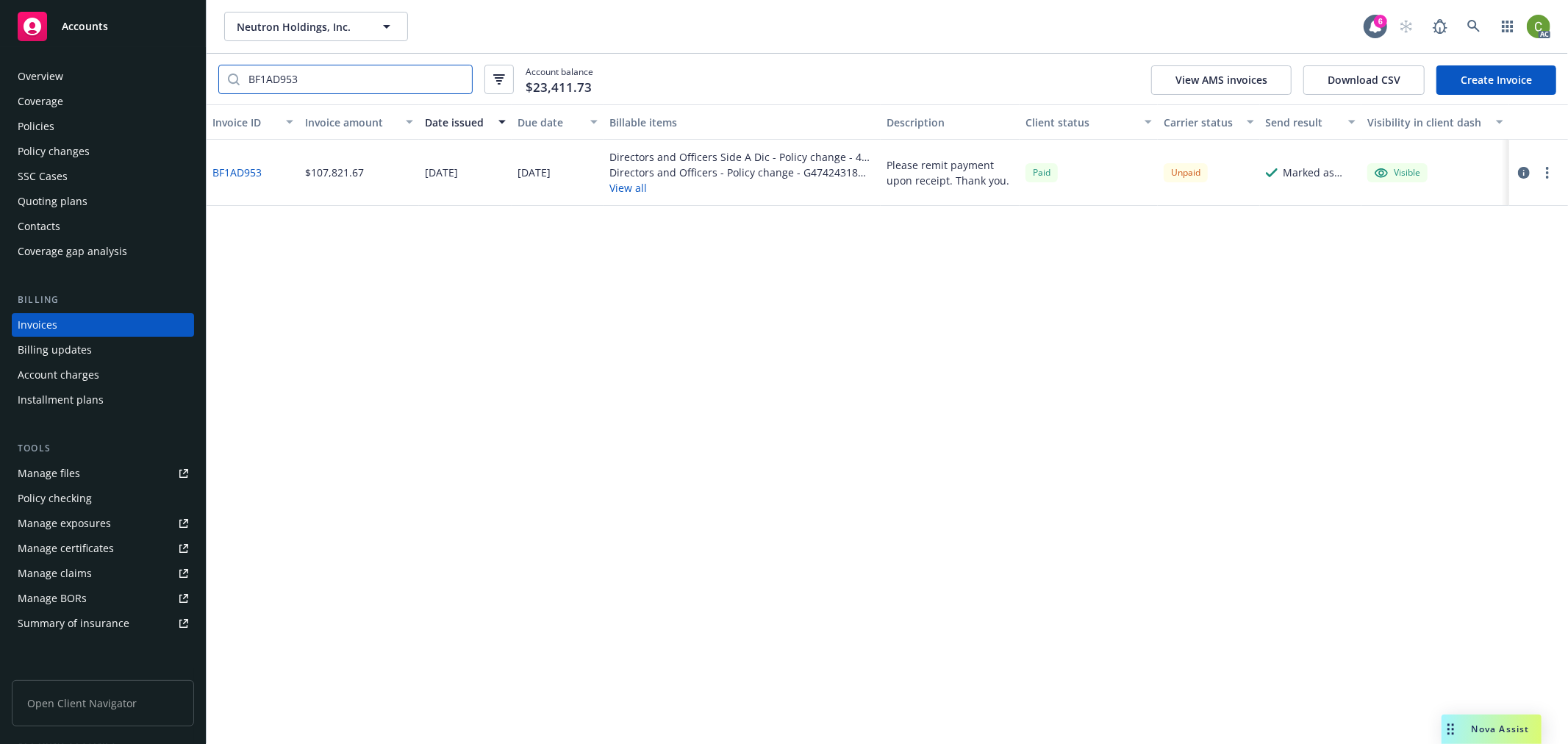
type input "BF1AD953"
click at [240, 167] on link "BF1AD953" at bounding box center [236, 173] width 49 height 15
drag, startPoint x: 453, startPoint y: 79, endPoint x: 423, endPoint y: 162, distance: 88.3
click at [453, 78] on input "BF1AD953" at bounding box center [355, 79] width 232 height 28
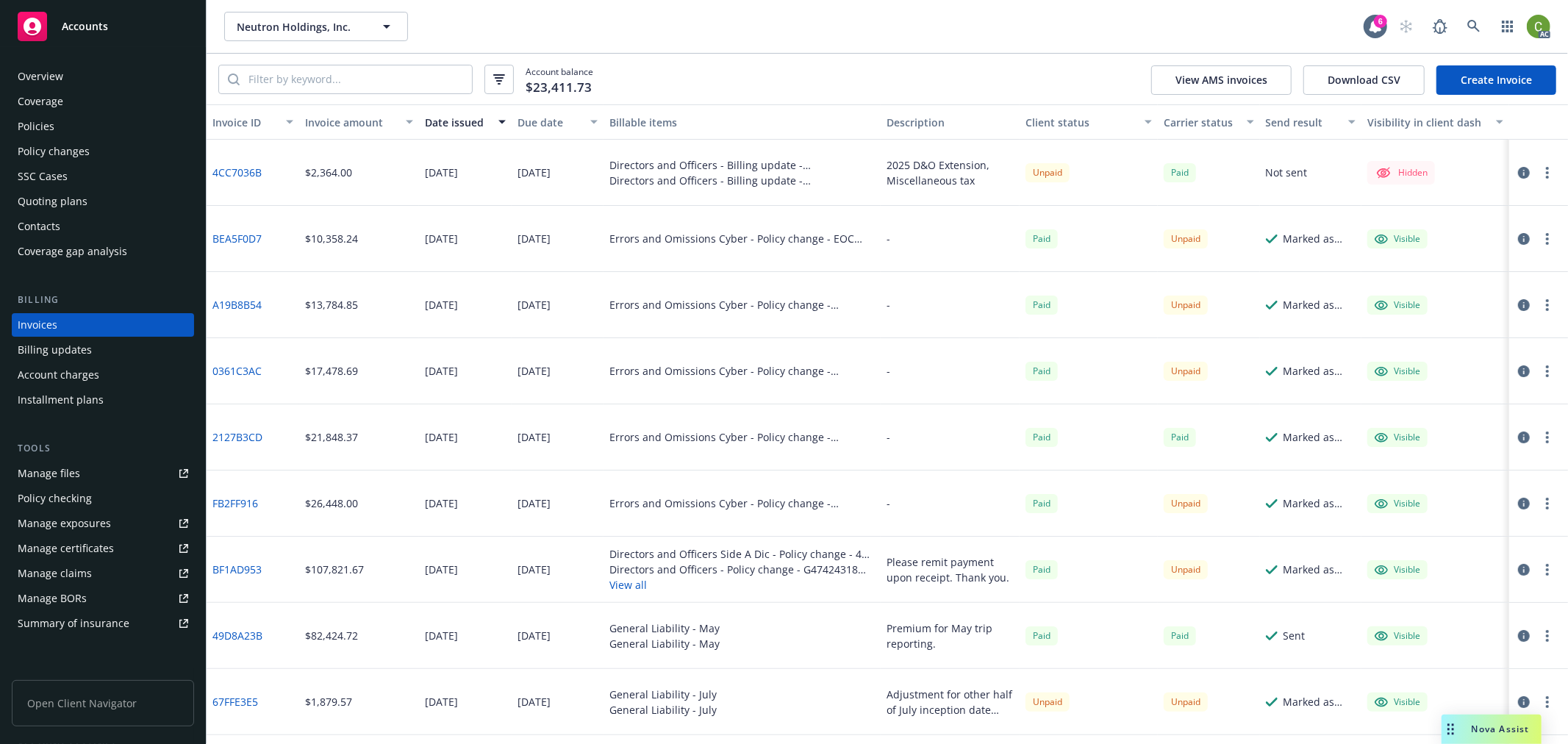
click at [246, 170] on link "4CC7036B" at bounding box center [236, 173] width 49 height 15
click at [415, 78] on input "search" at bounding box center [355, 79] width 232 height 28
paste input "BF1AD953"
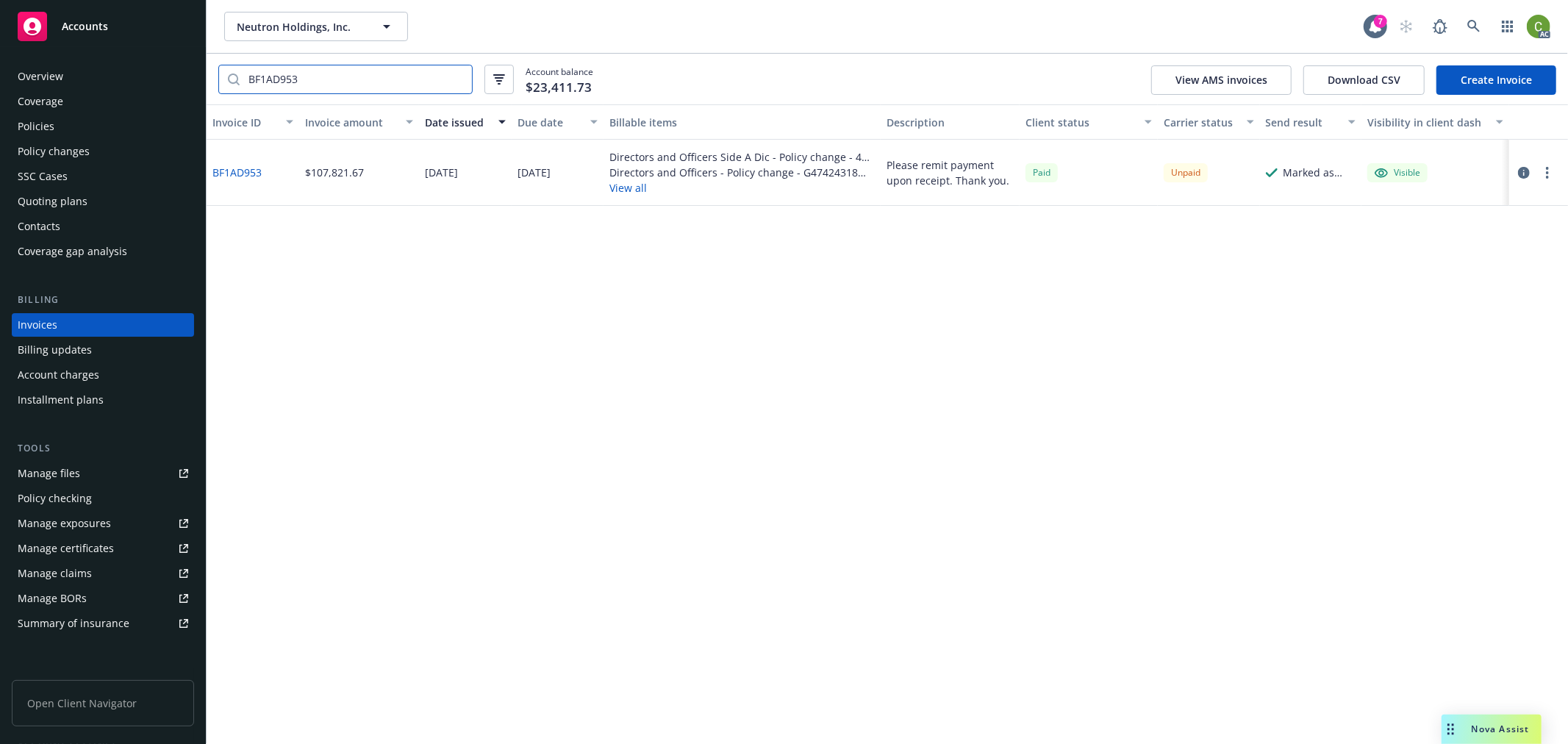
type input "BF1AD953"
click at [243, 167] on link "BF1AD953" at bounding box center [236, 173] width 49 height 15
click at [245, 166] on link "BF1AD953" at bounding box center [236, 173] width 49 height 15
click at [455, 75] on input "BF1AD953" at bounding box center [355, 79] width 232 height 28
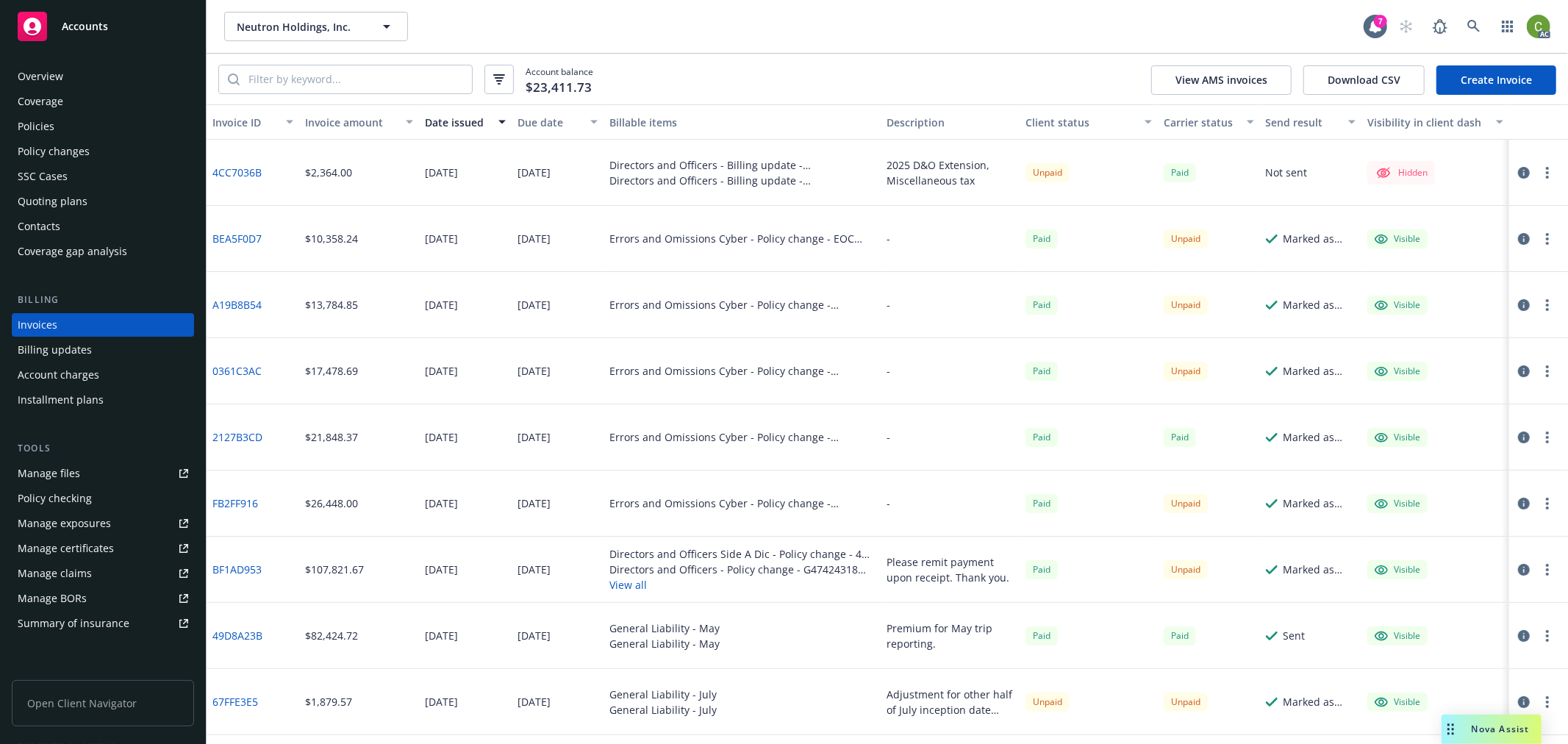
click at [244, 171] on link "4CC7036B" at bounding box center [236, 173] width 49 height 15
click at [138, 123] on div "Policies" at bounding box center [103, 126] width 170 height 24
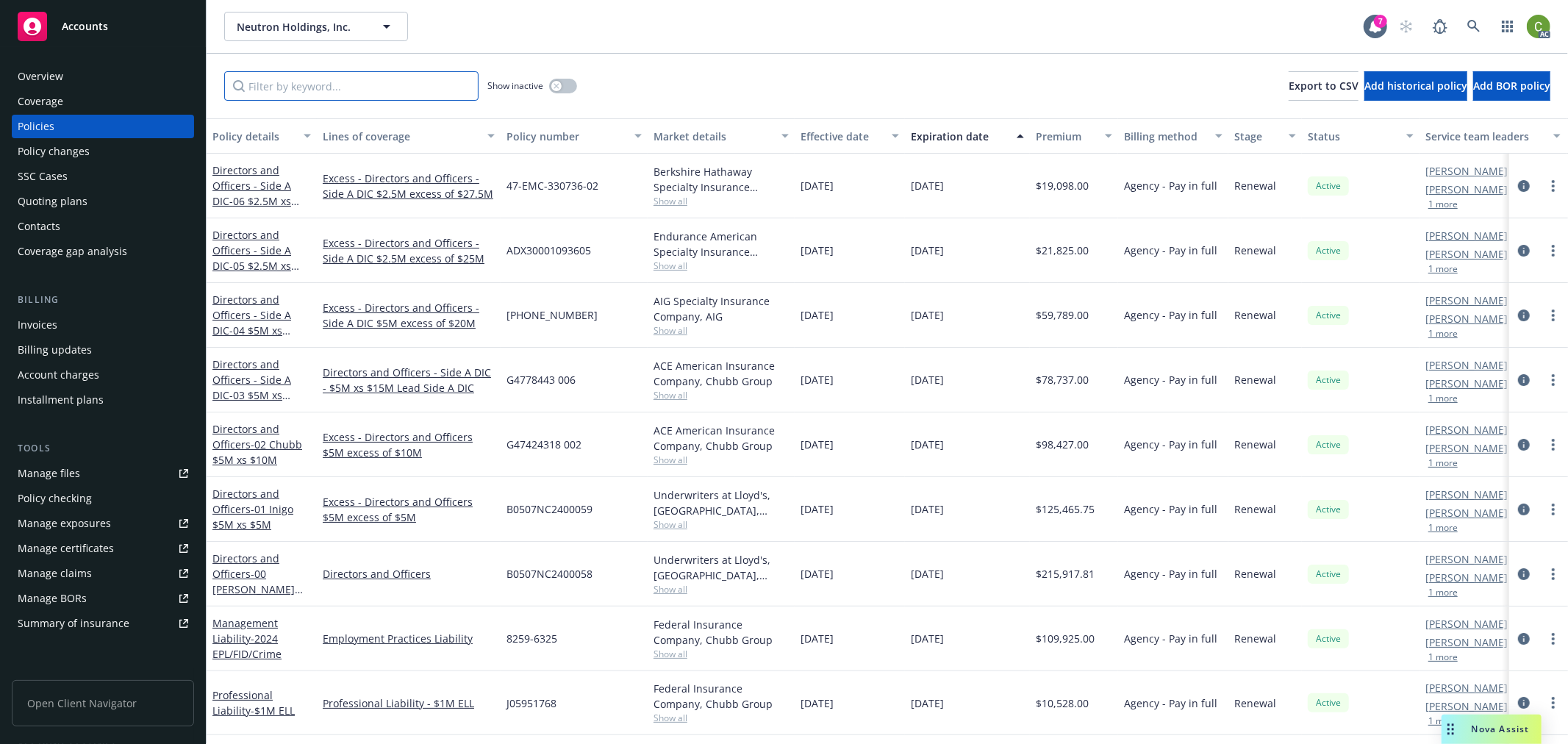
click at [346, 81] on input "Filter by keyword..." at bounding box center [351, 86] width 254 height 30
paste input "B0507NC2400059"
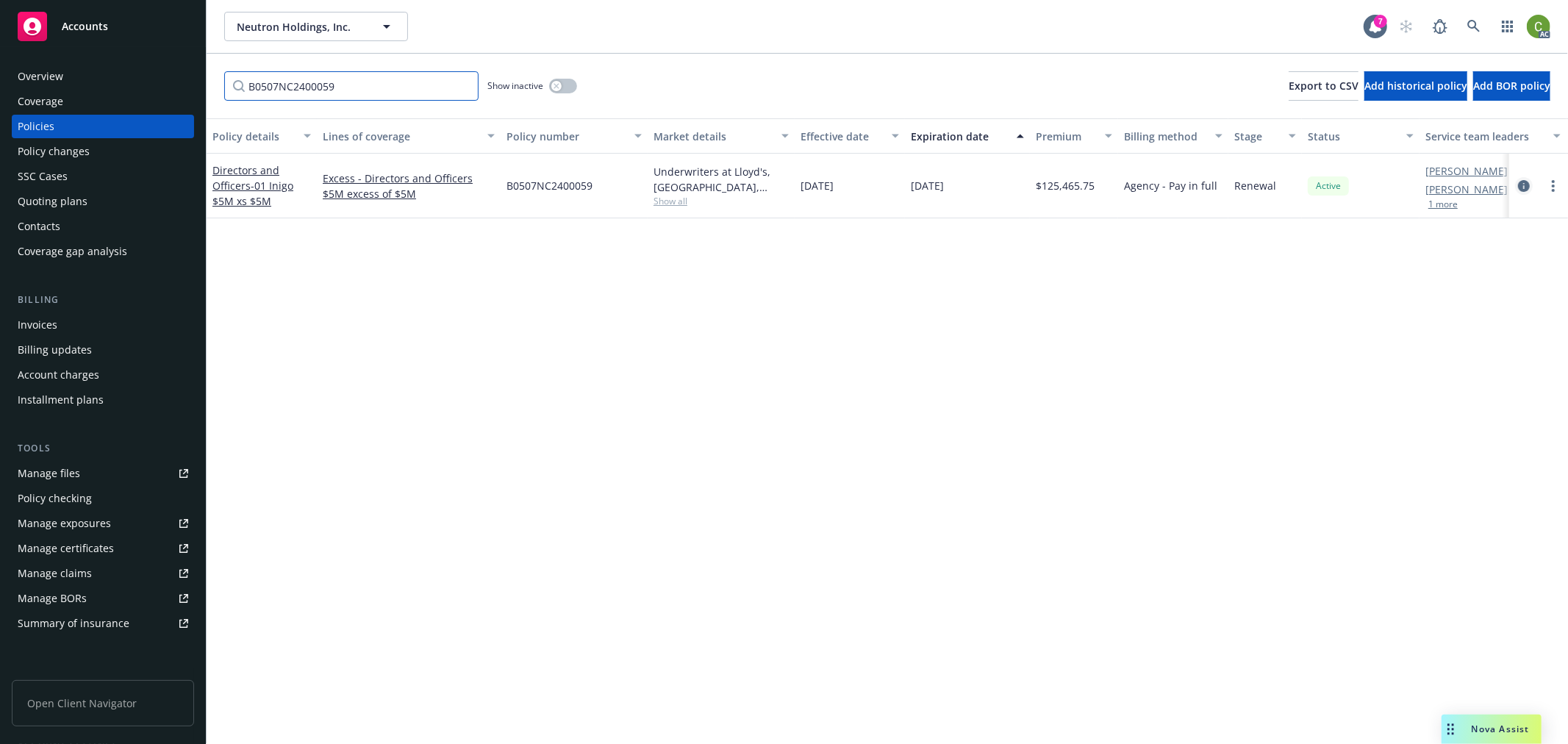
type input "B0507NC2400059"
click at [1524, 184] on icon "circleInformation" at bounding box center [1523, 186] width 11 height 11
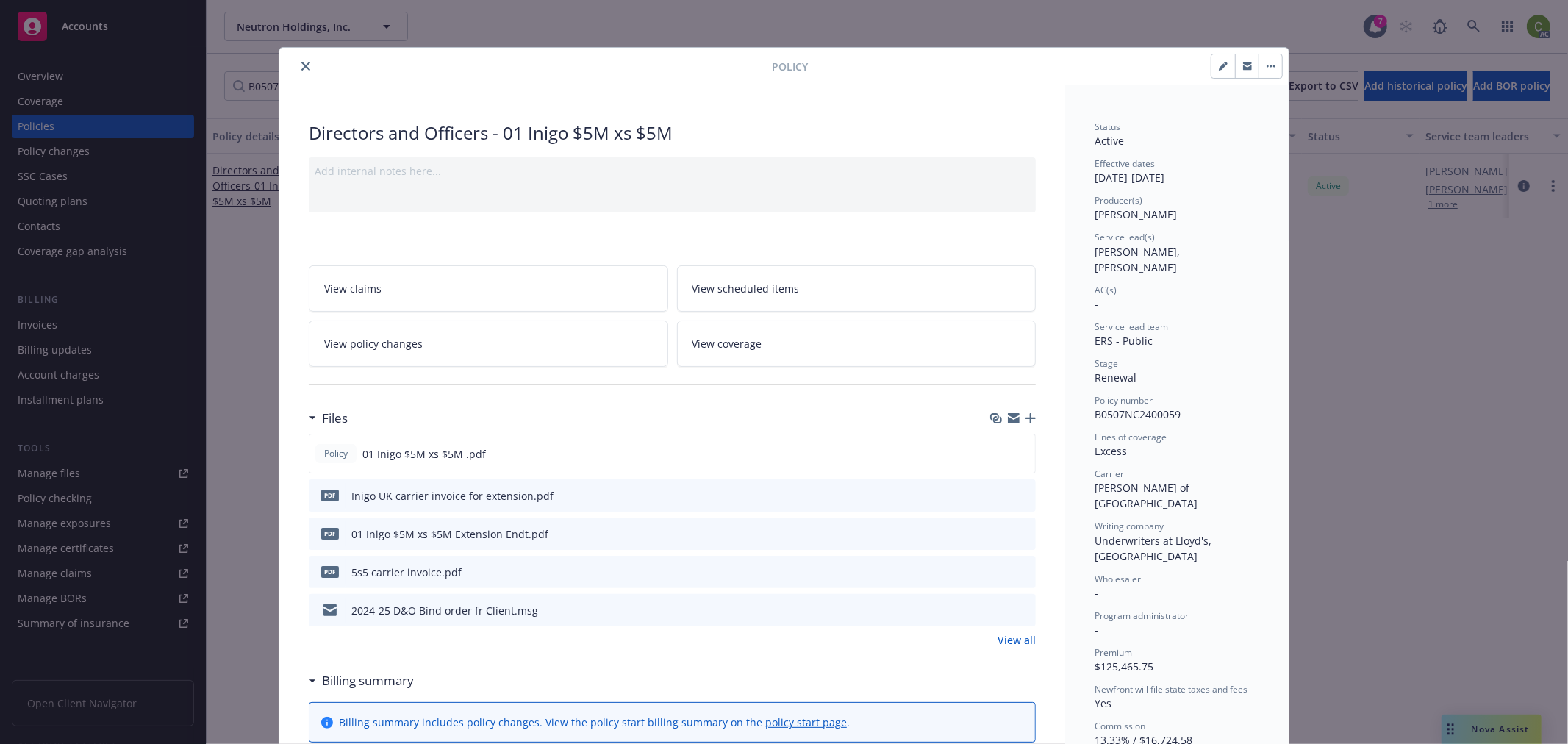
click at [1219, 67] on icon "button" at bounding box center [1224, 66] width 9 height 9
select select "RENEWAL"
select select "other"
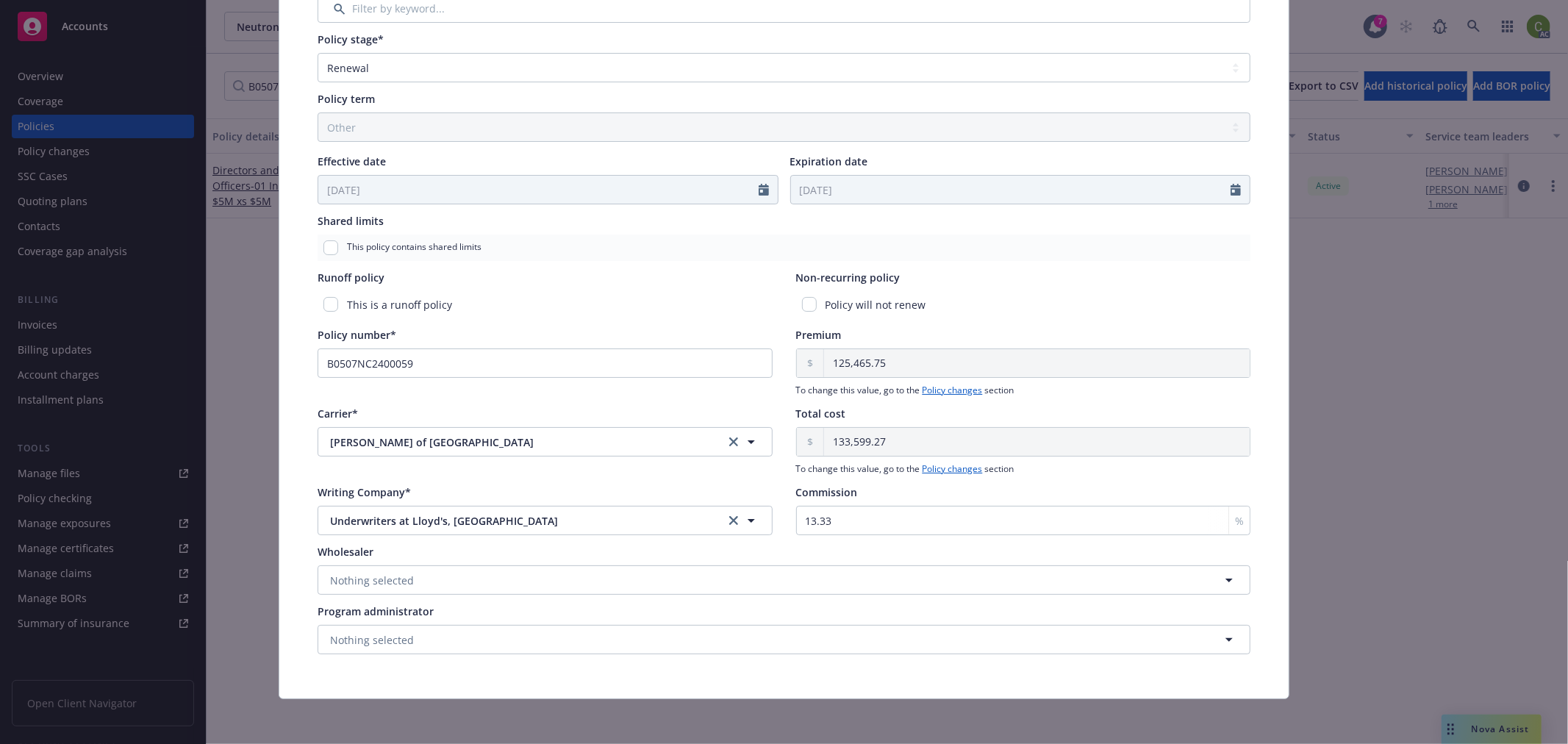
scroll to position [522, 0]
click at [382, 581] on span "Nothing selected" at bounding box center [372, 578] width 84 height 15
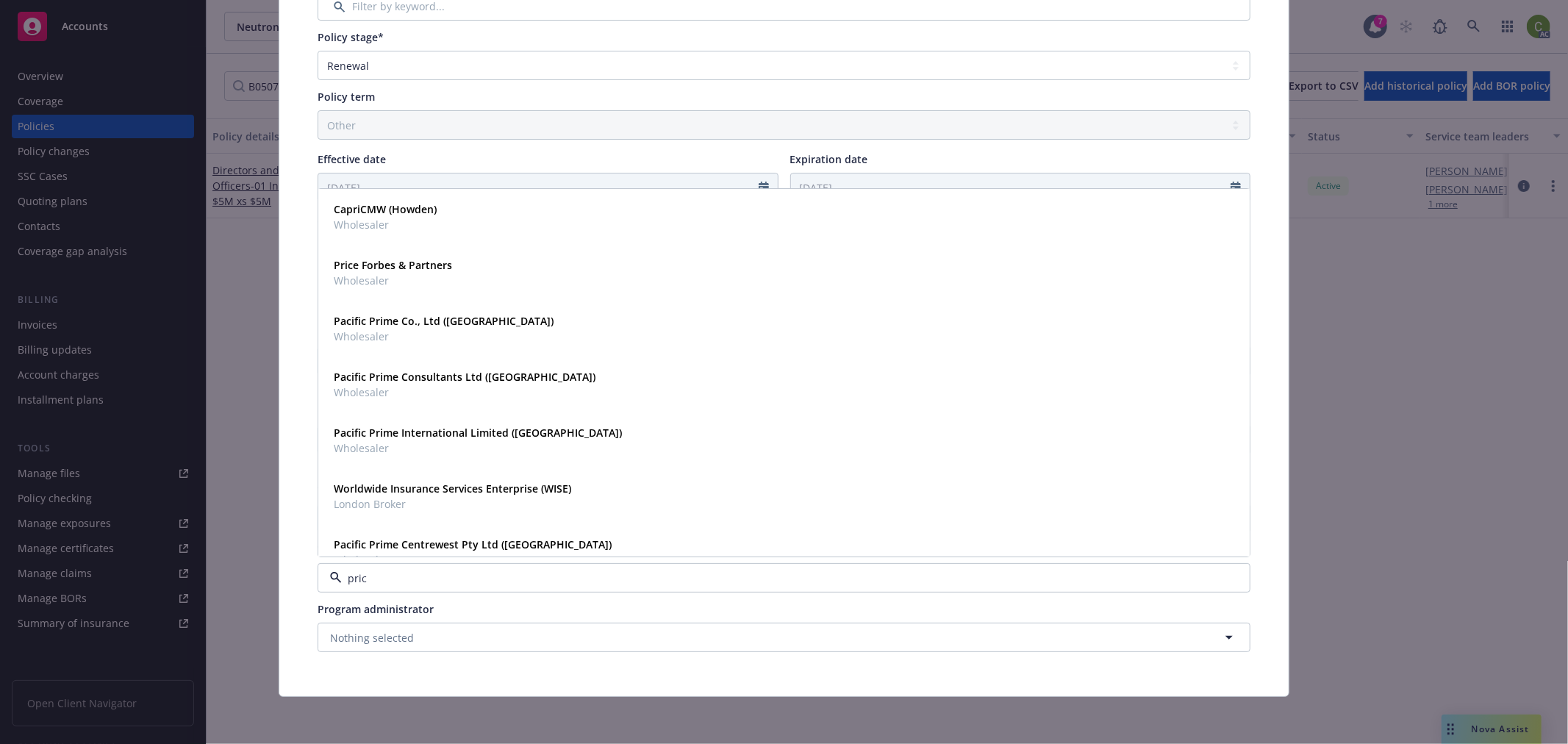
type input "price"
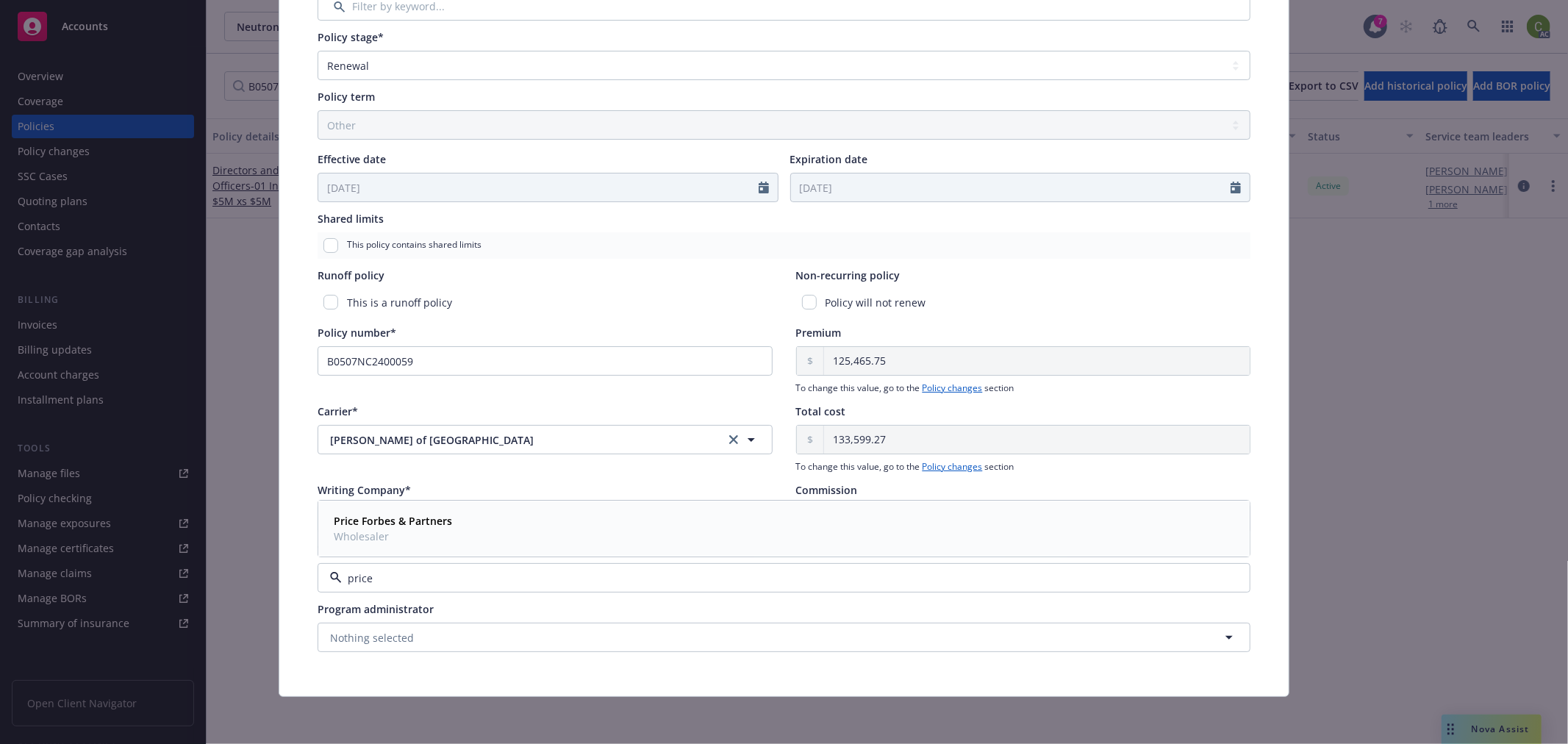
click at [398, 520] on strong "Price Forbes & Partners" at bounding box center [393, 521] width 119 height 14
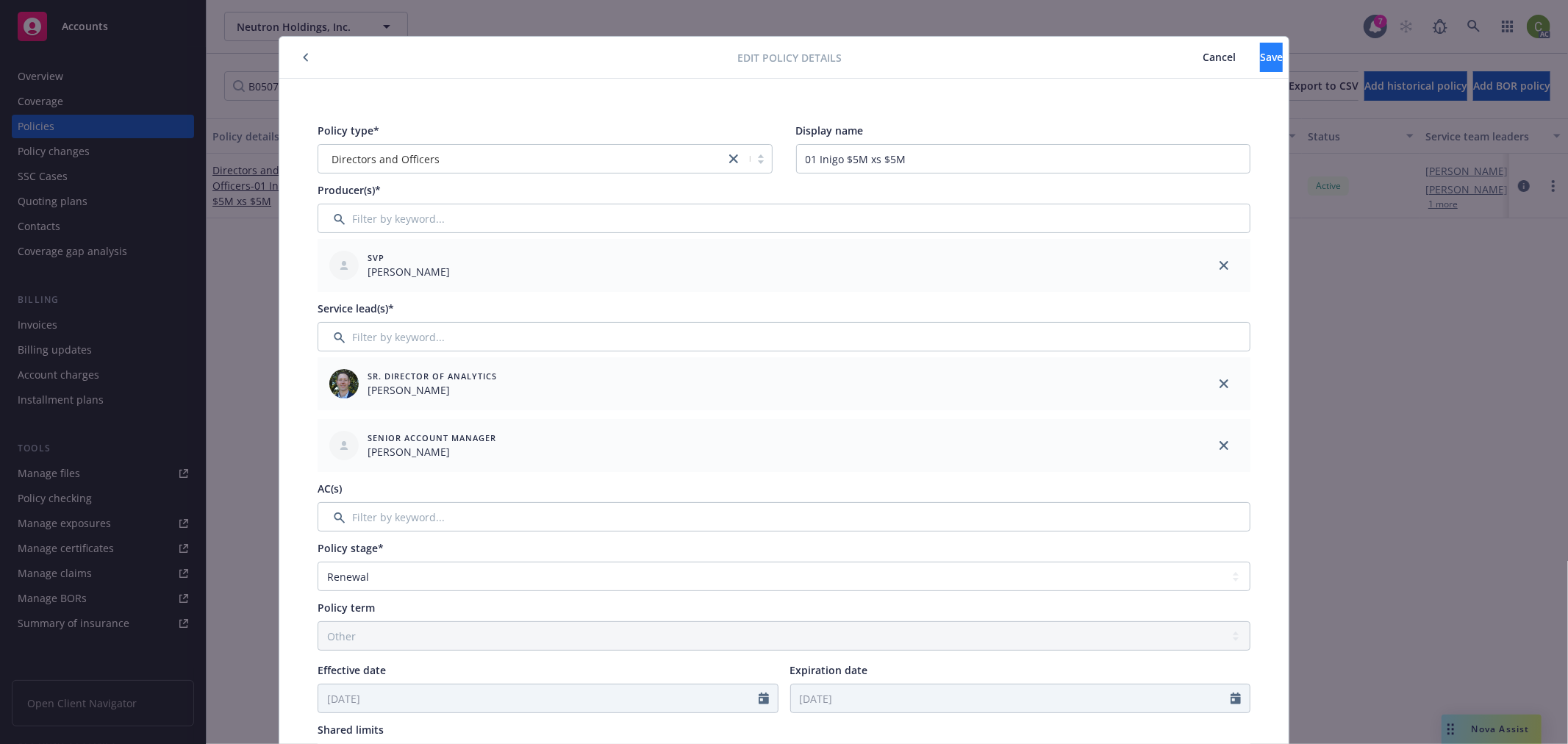
scroll to position [0, 0]
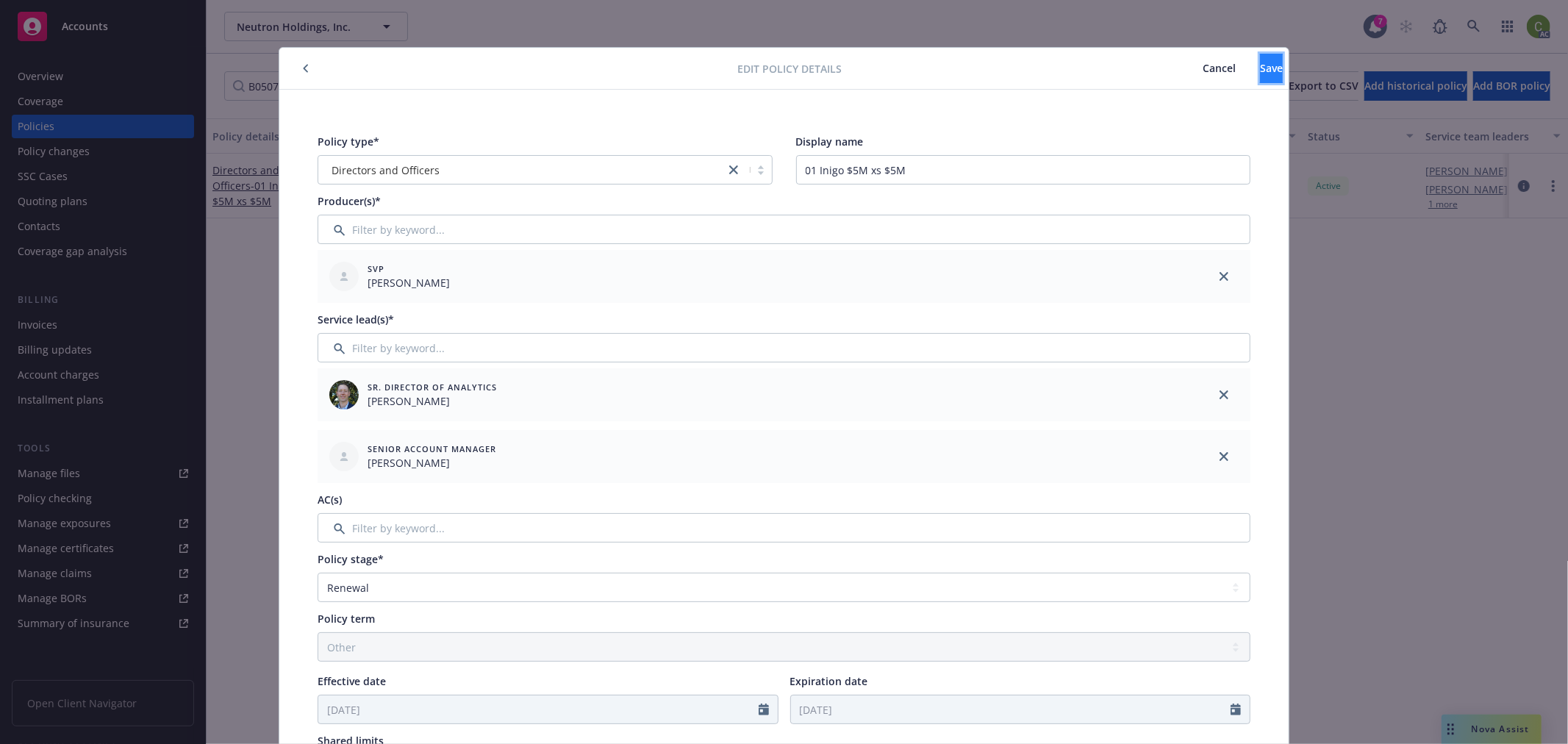
click at [1260, 64] on button "Save" at bounding box center [1271, 68] width 23 height 30
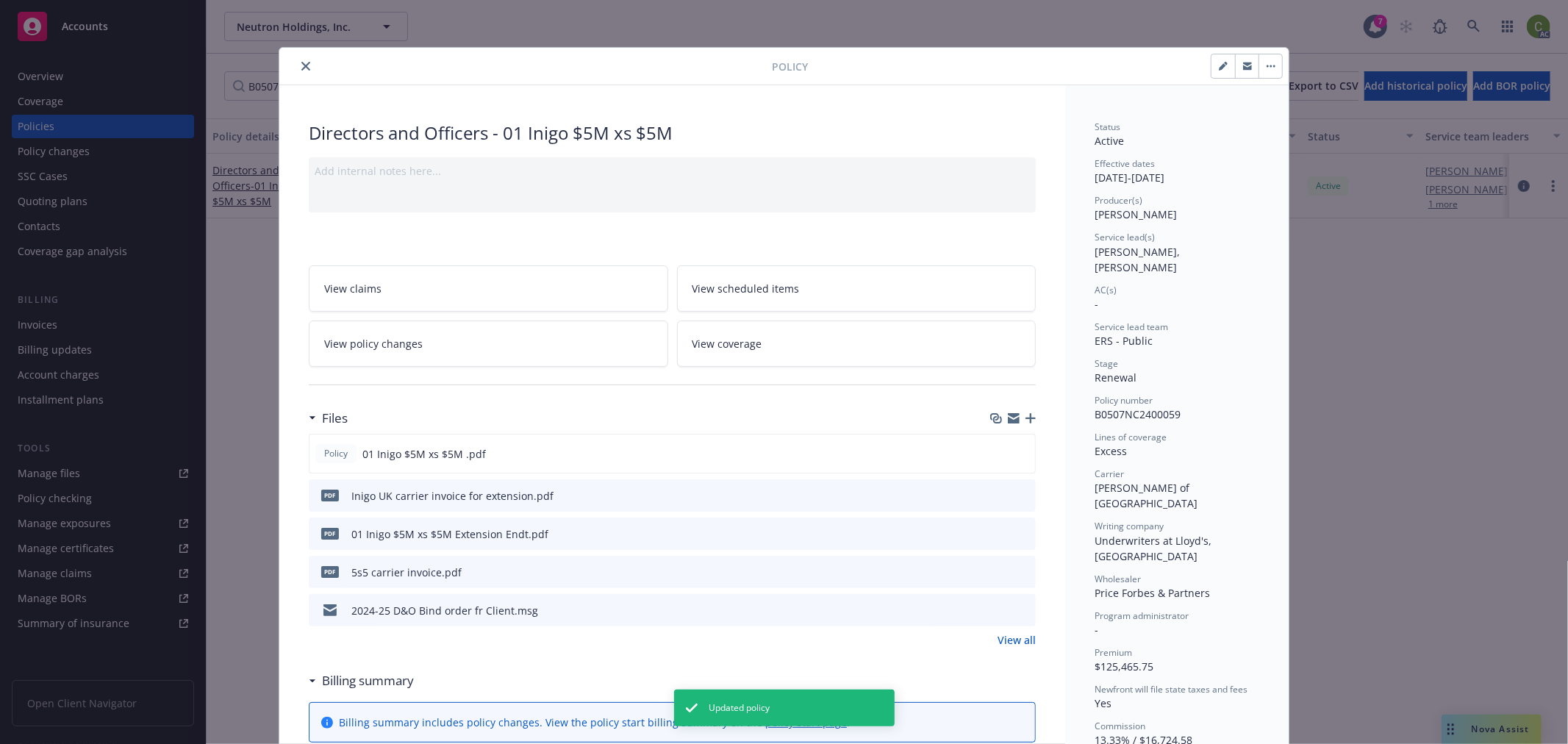
drag, startPoint x: 302, startPoint y: 60, endPoint x: 320, endPoint y: 78, distance: 25.5
click at [302, 59] on button "close" at bounding box center [306, 65] width 17 height 17
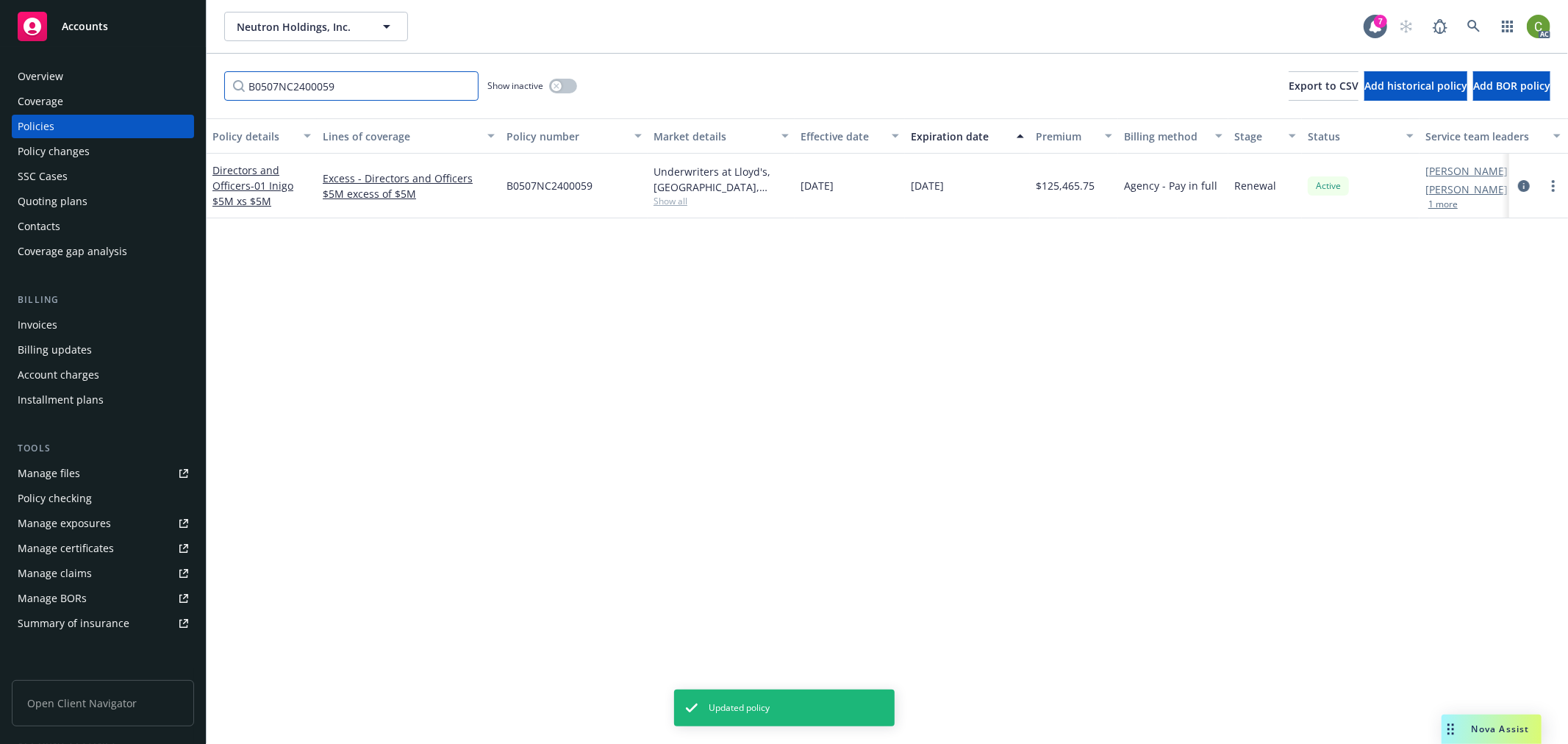
click at [355, 83] on input "B0507NC2400059" at bounding box center [351, 86] width 254 height 30
drag, startPoint x: 371, startPoint y: 83, endPoint x: 460, endPoint y: 253, distance: 191.9
click at [0, 133] on div "Accounts Overview Coverage Policies Policy changes SSC Cases Quoting plans Cont…" at bounding box center [784, 372] width 1568 height 744
paste input "8"
type input "B0507NC2400058"
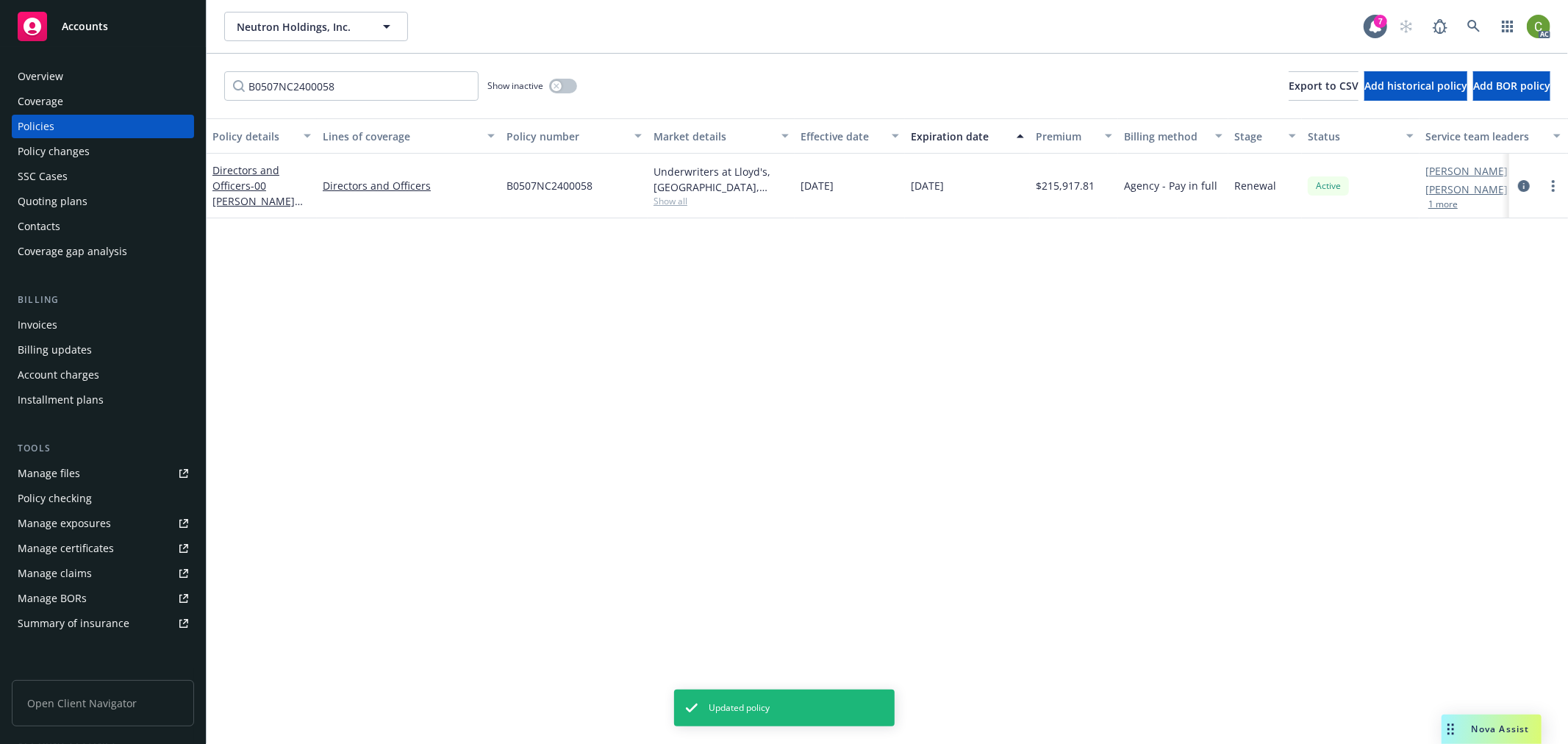
click at [1525, 185] on icon "circleInformation" at bounding box center [1523, 186] width 11 height 11
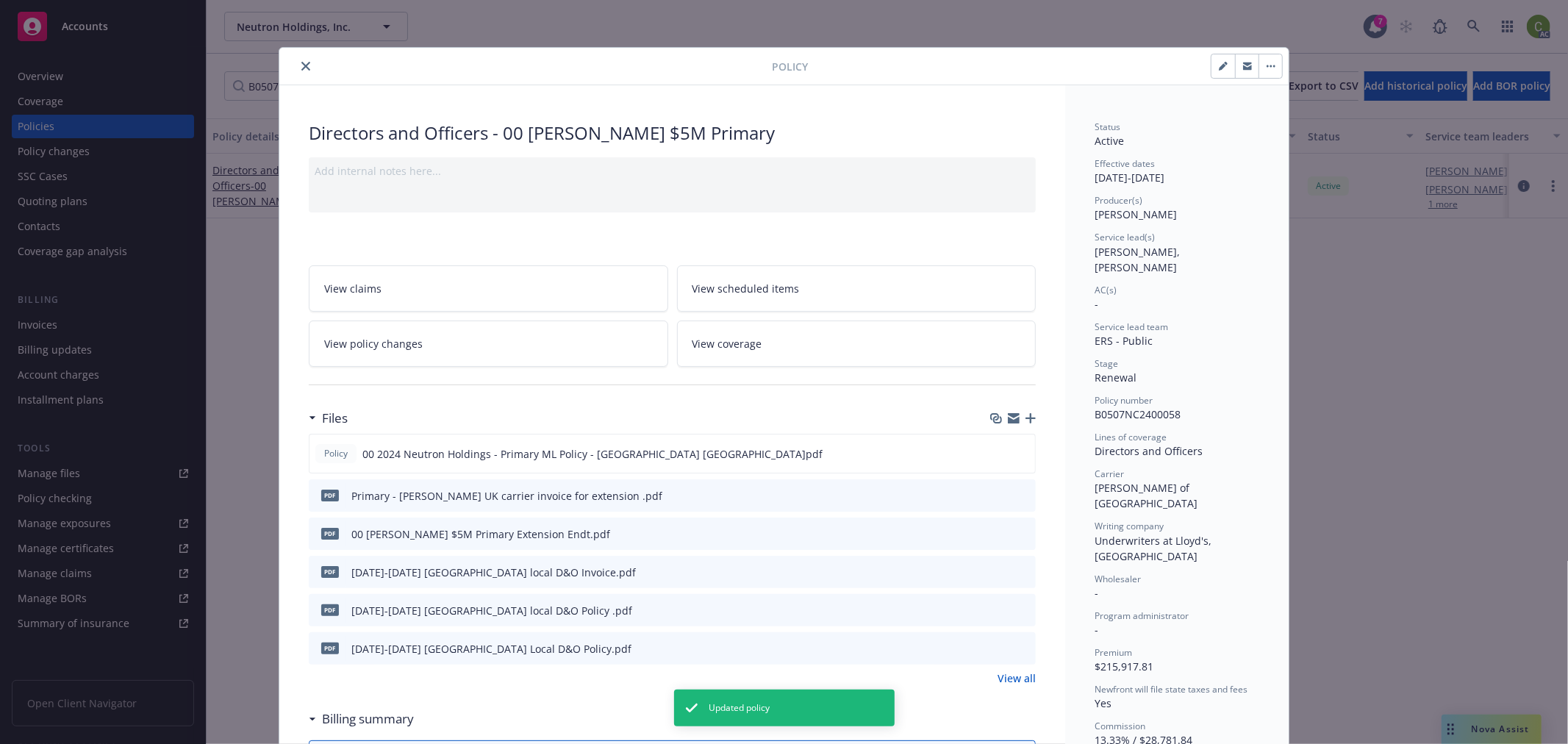
click at [1211, 66] on button "button" at bounding box center [1223, 66] width 24 height 24
select select "RENEWAL"
select select "other"
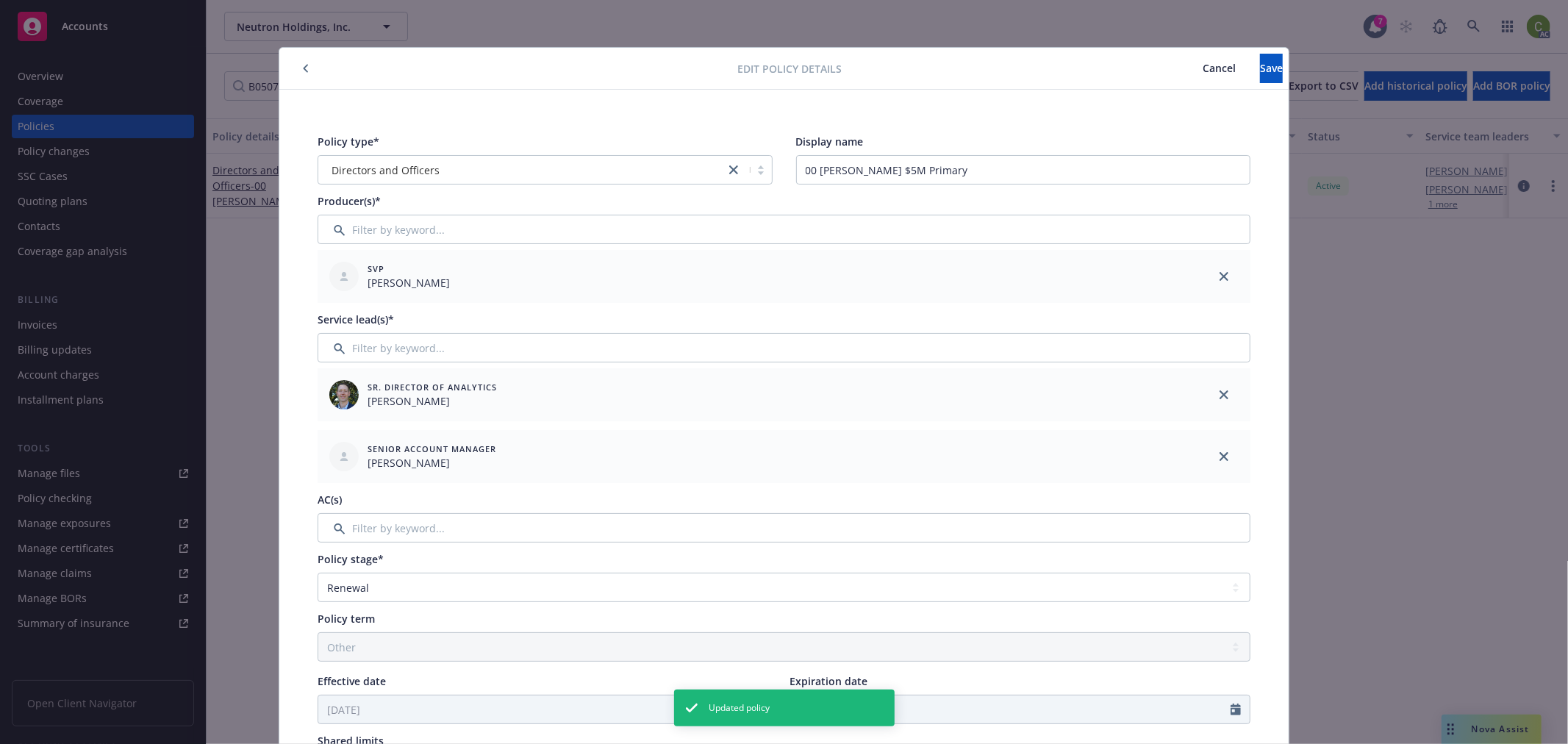
scroll to position [490, 0]
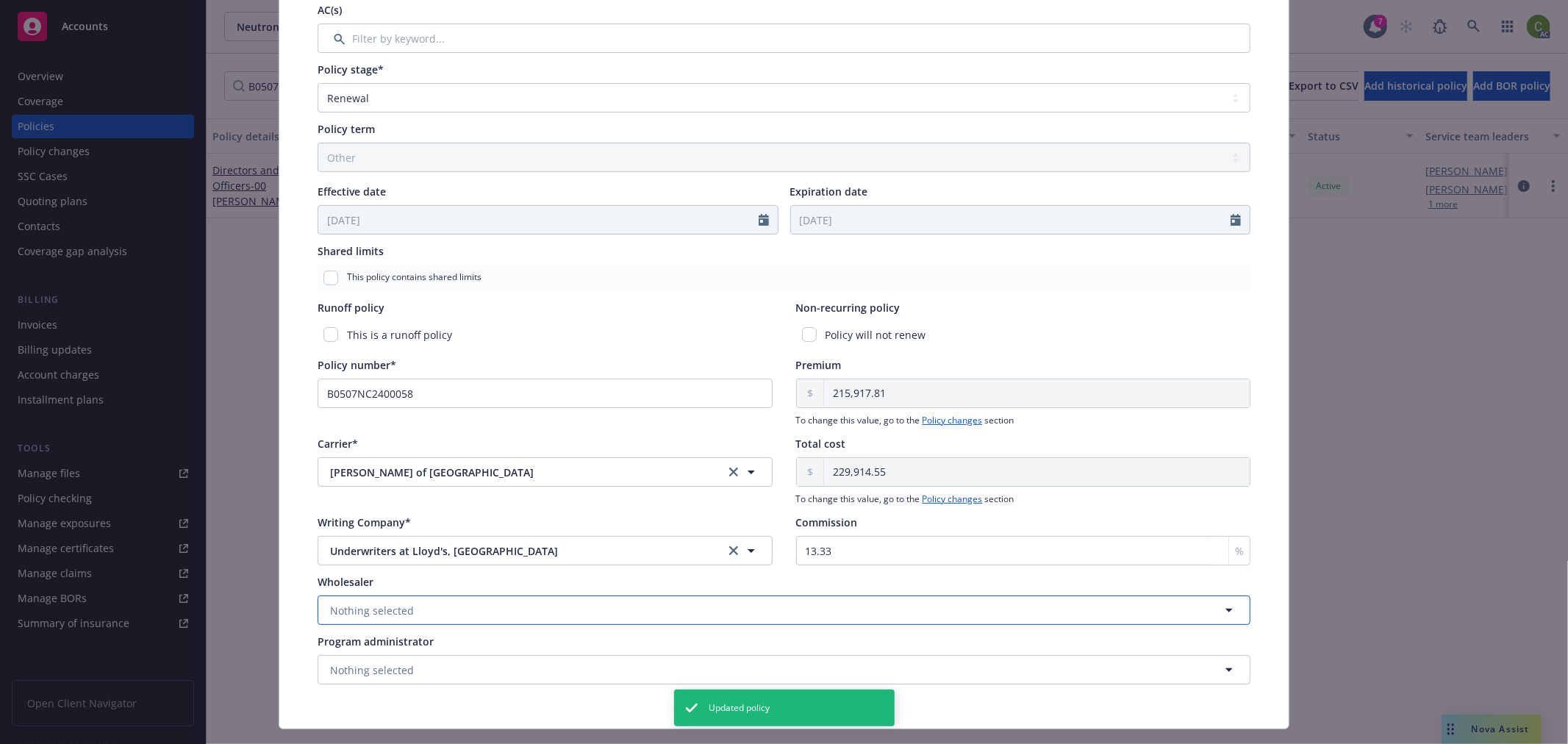
click at [409, 612] on button "Nothing selected" at bounding box center [784, 610] width 933 height 30
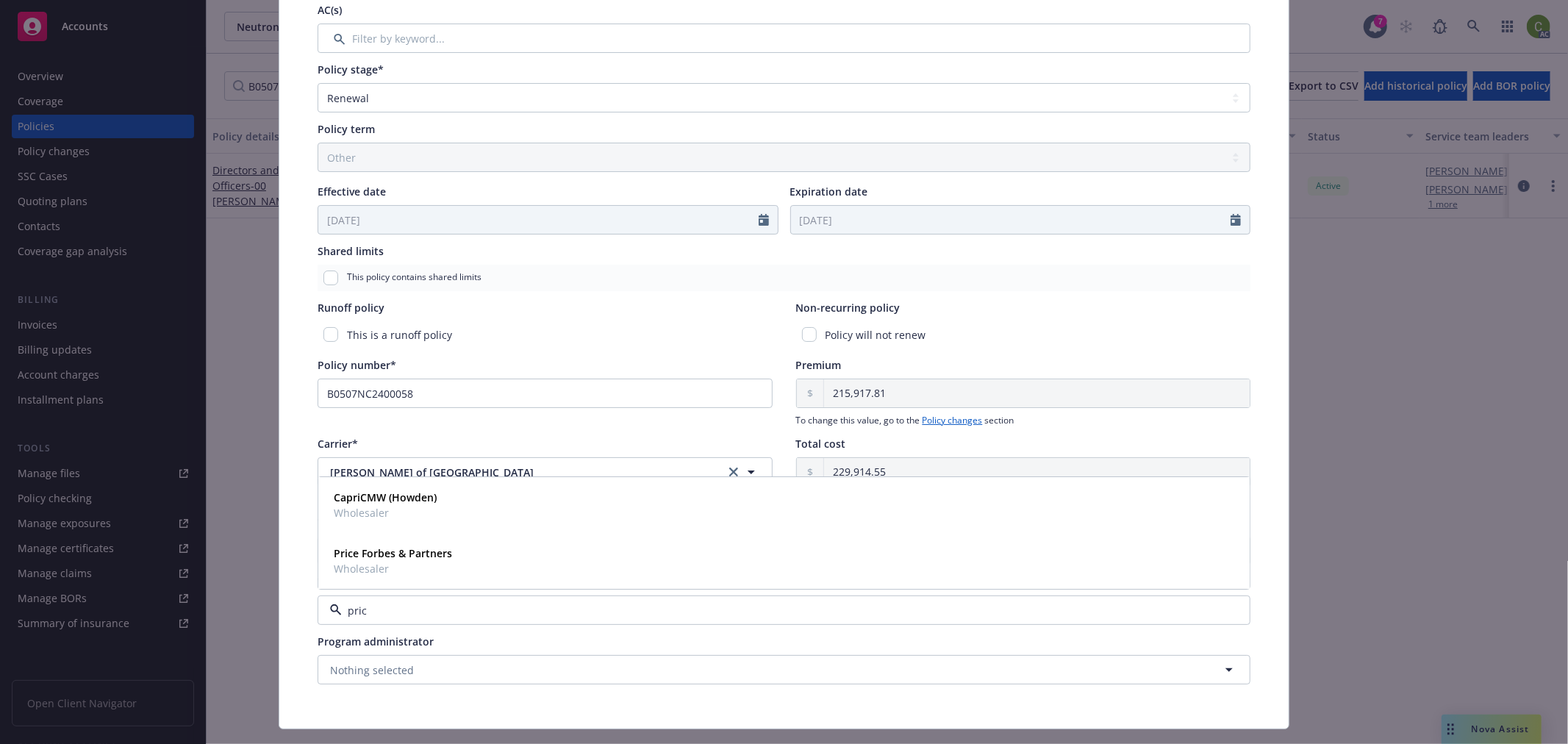
type input "price"
click at [415, 562] on span "Wholesaler" at bounding box center [393, 569] width 119 height 15
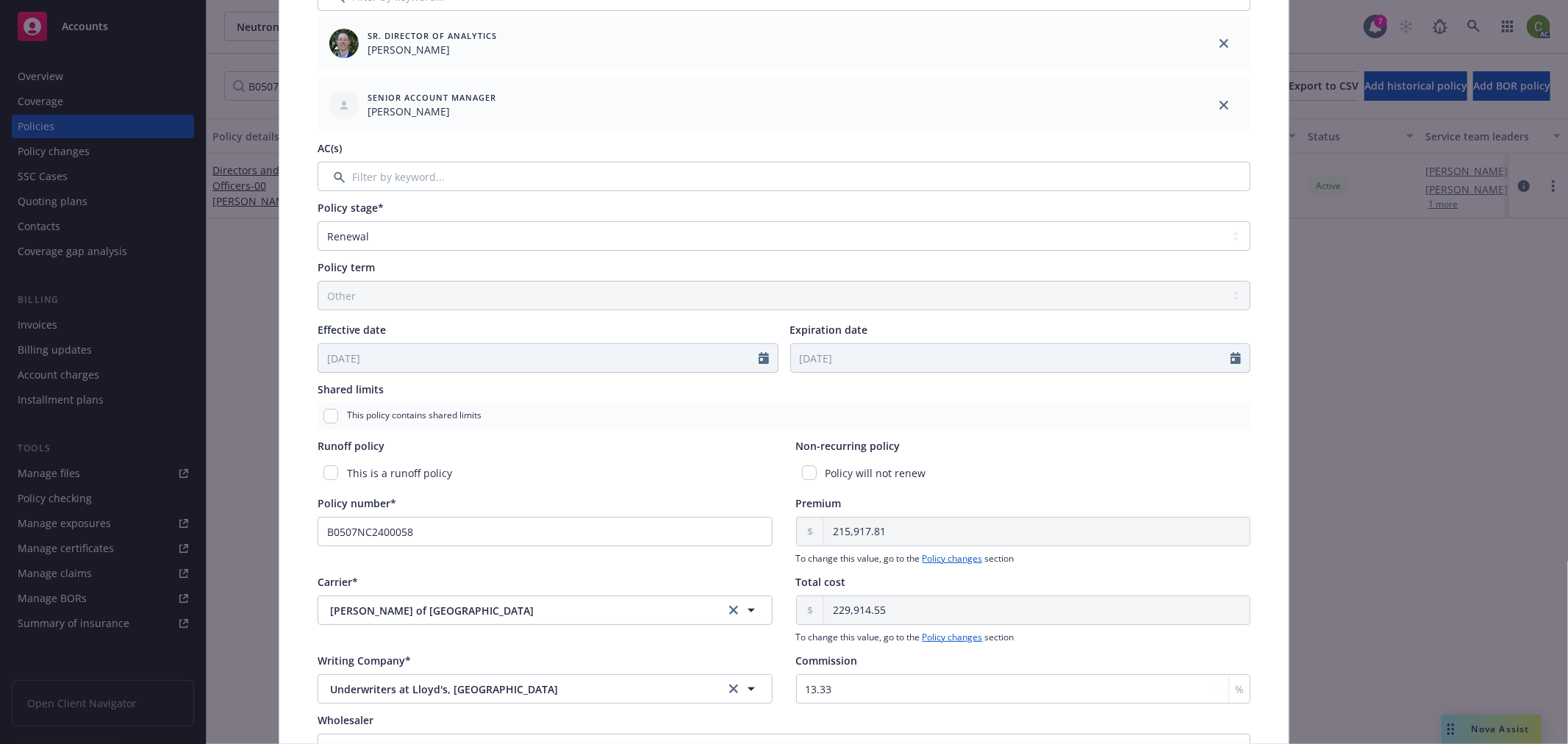
scroll to position [0, 0]
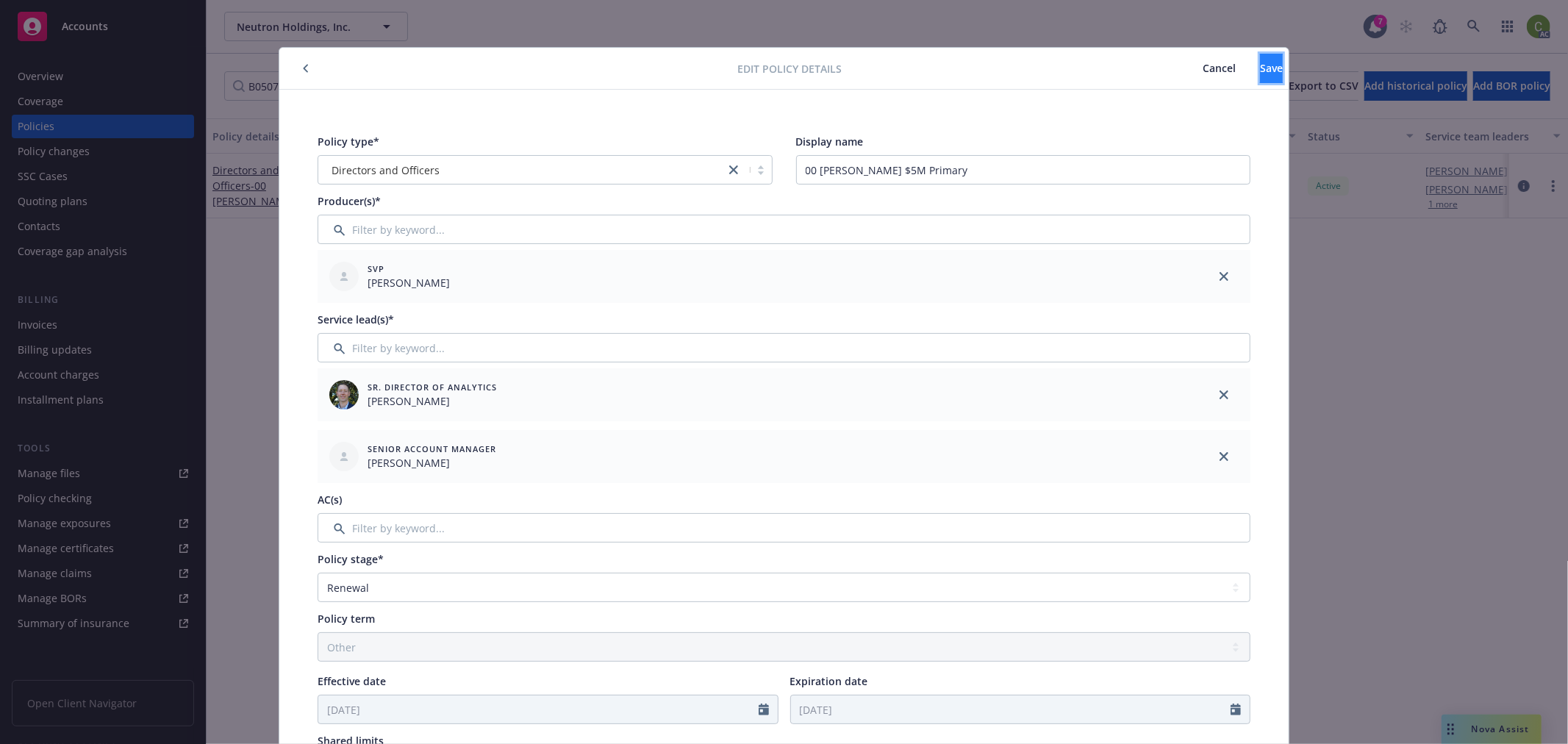
click at [1260, 72] on span "Save" at bounding box center [1271, 68] width 23 height 14
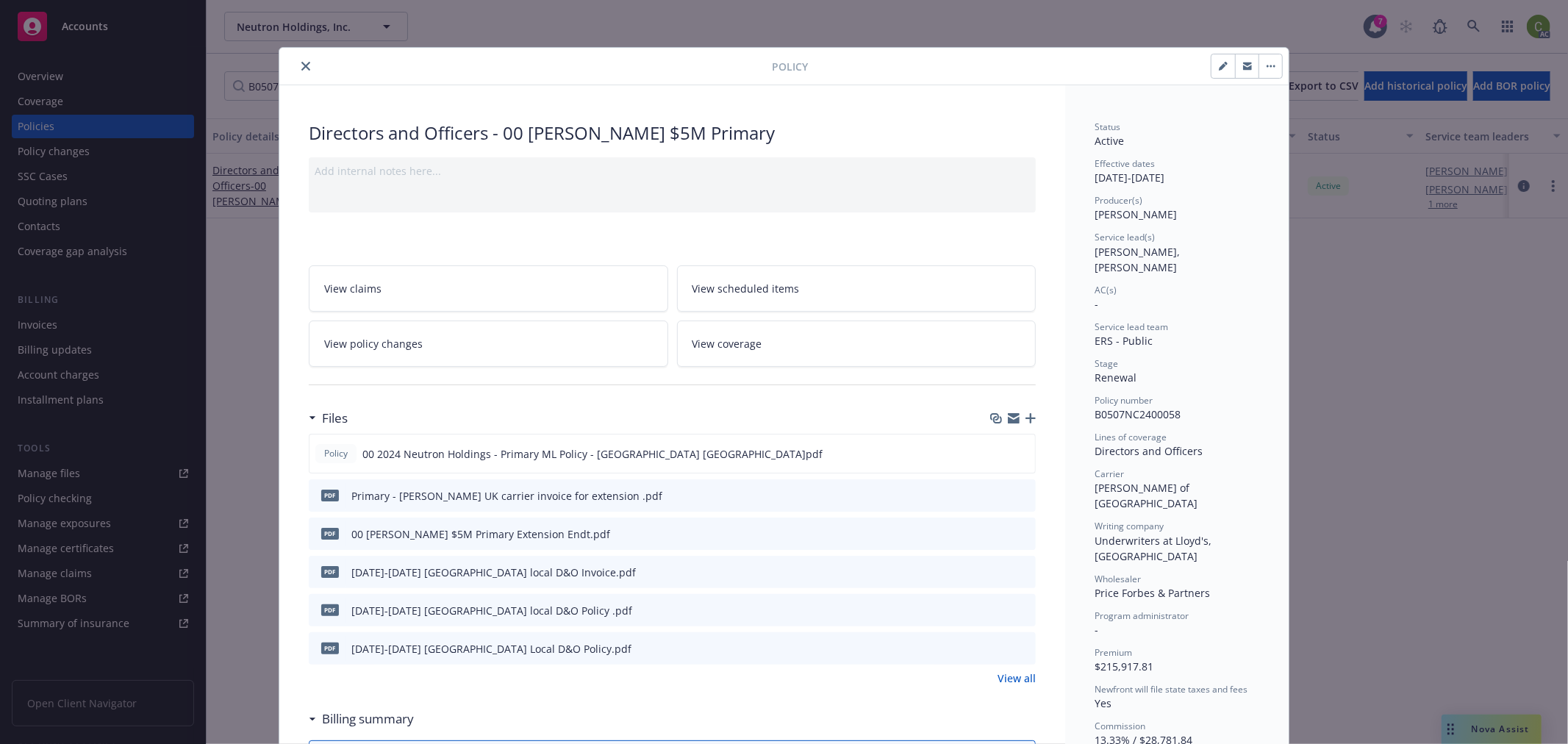
click at [303, 66] on icon "close" at bounding box center [306, 66] width 9 height 9
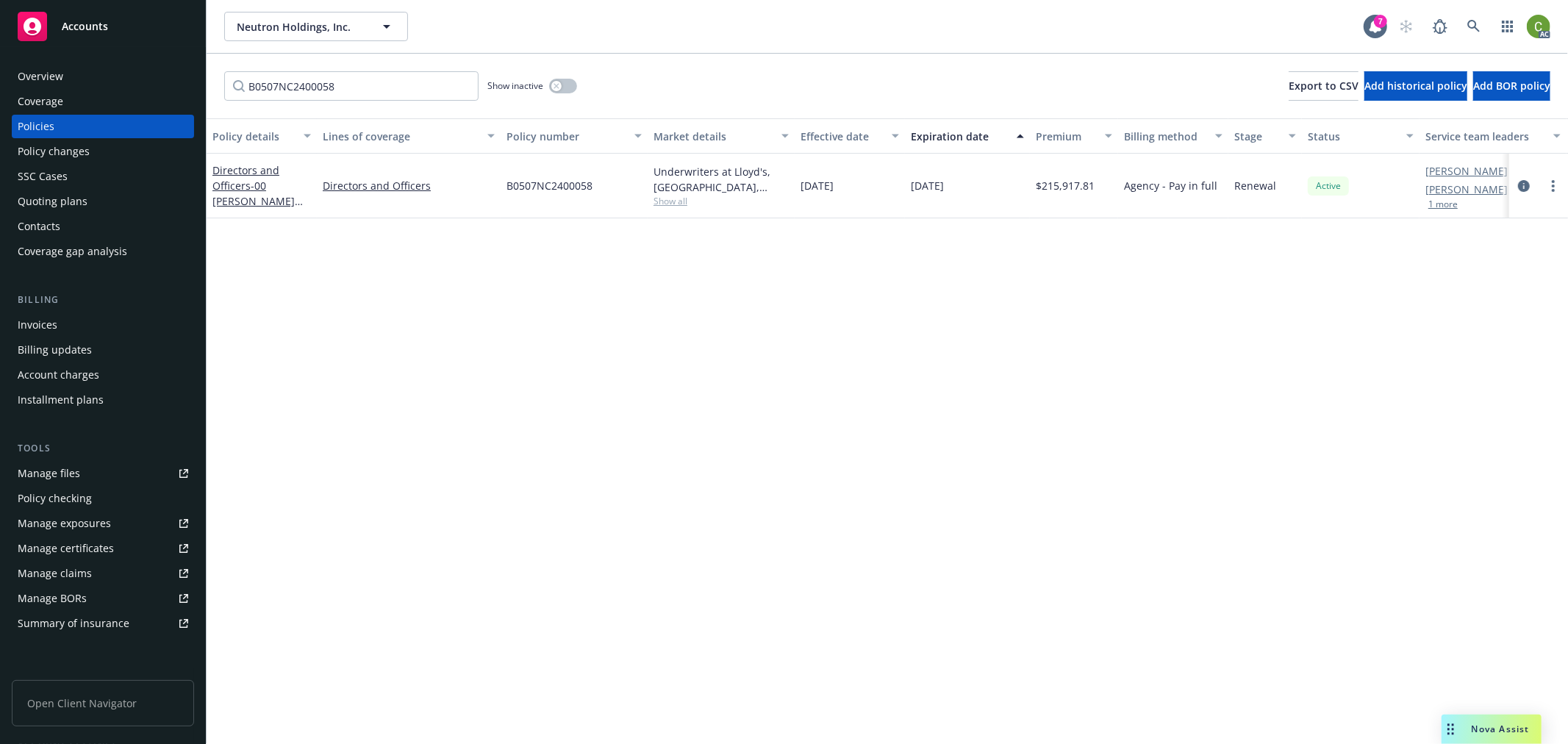
click at [99, 328] on div "Invoices" at bounding box center [103, 325] width 170 height 24
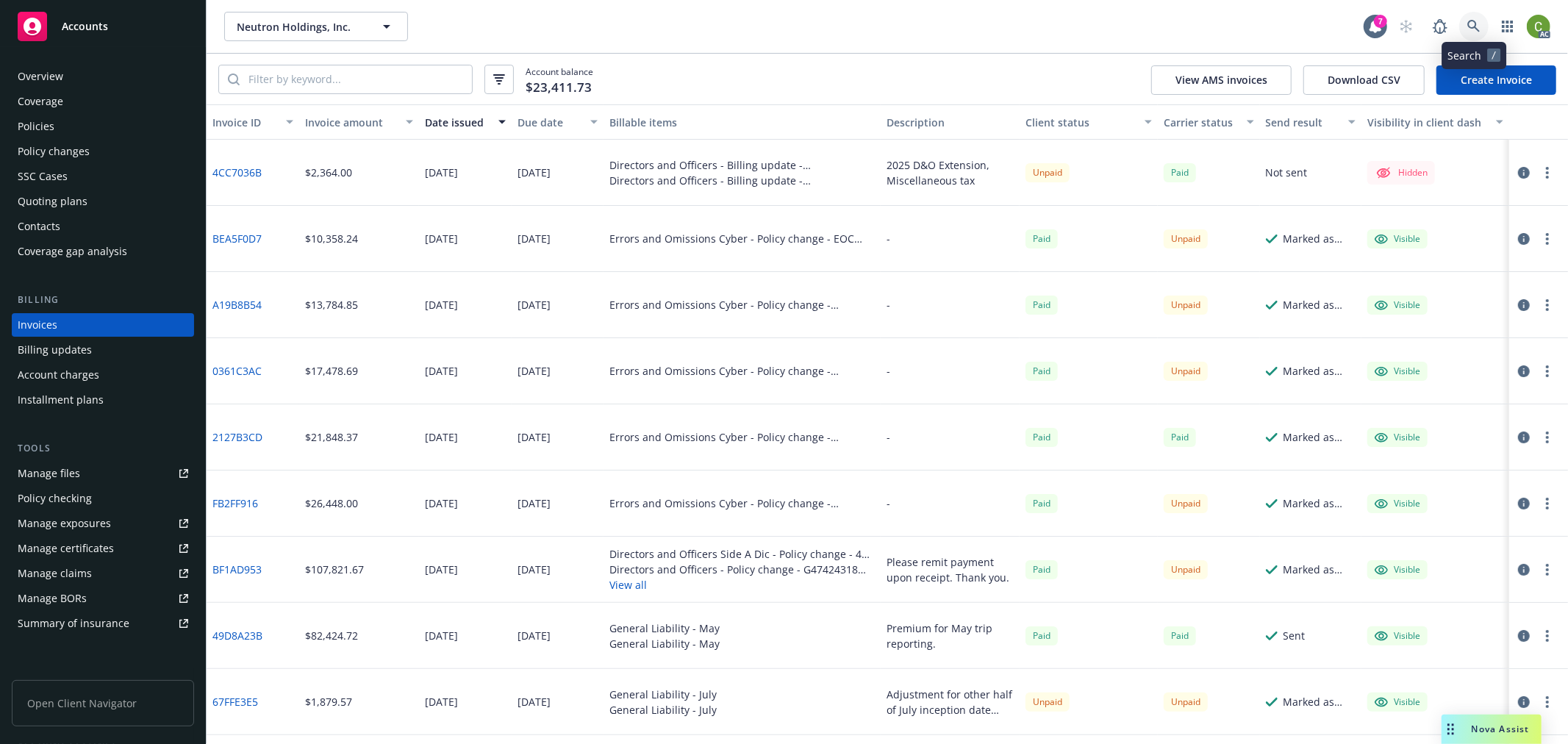
drag, startPoint x: 1465, startPoint y: 32, endPoint x: 1462, endPoint y: 59, distance: 27.2
click at [1465, 31] on link at bounding box center [1474, 26] width 30 height 30
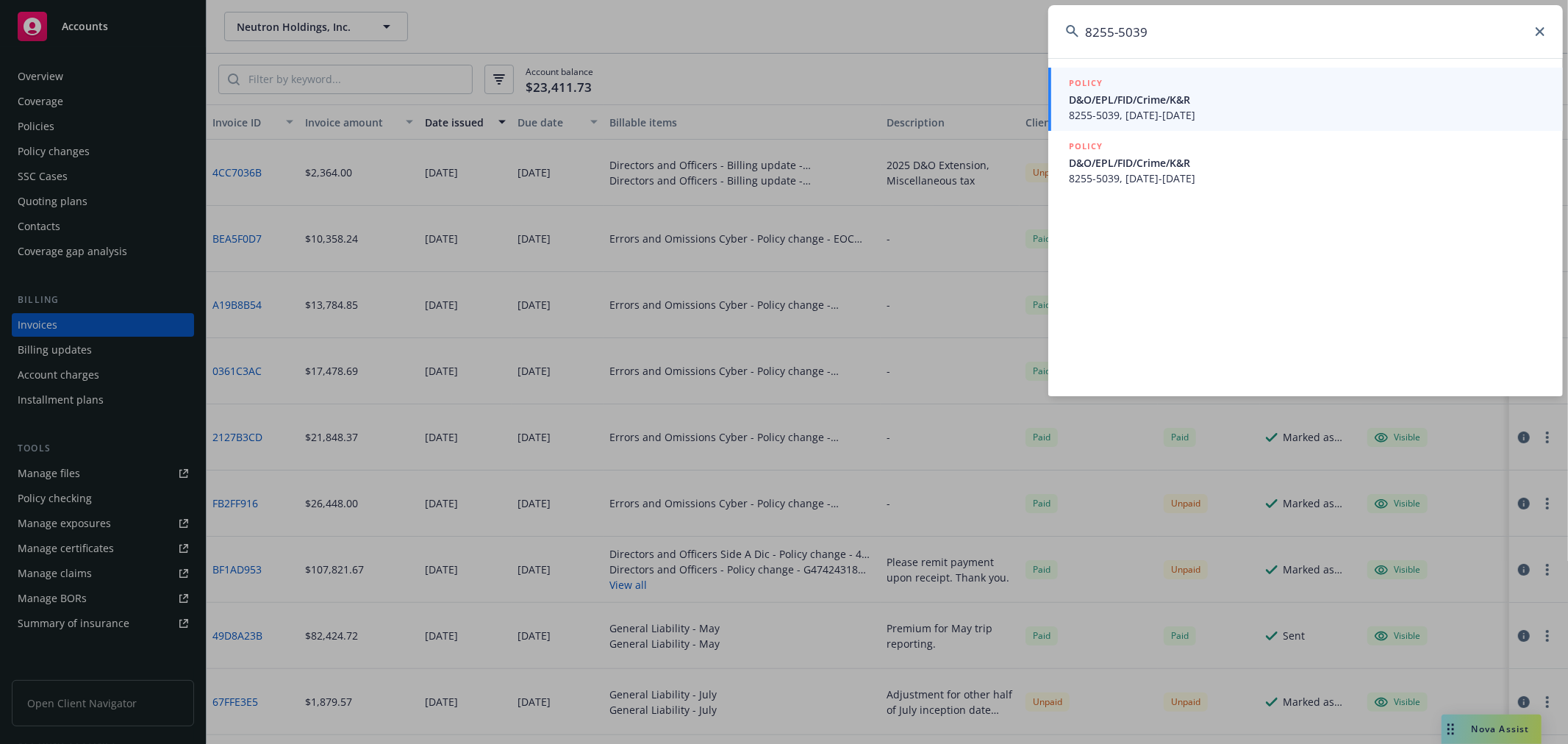
type input "8255-5039"
click at [1253, 167] on span "D&O/EPL/FID/Crime/K&R" at bounding box center [1306, 163] width 476 height 15
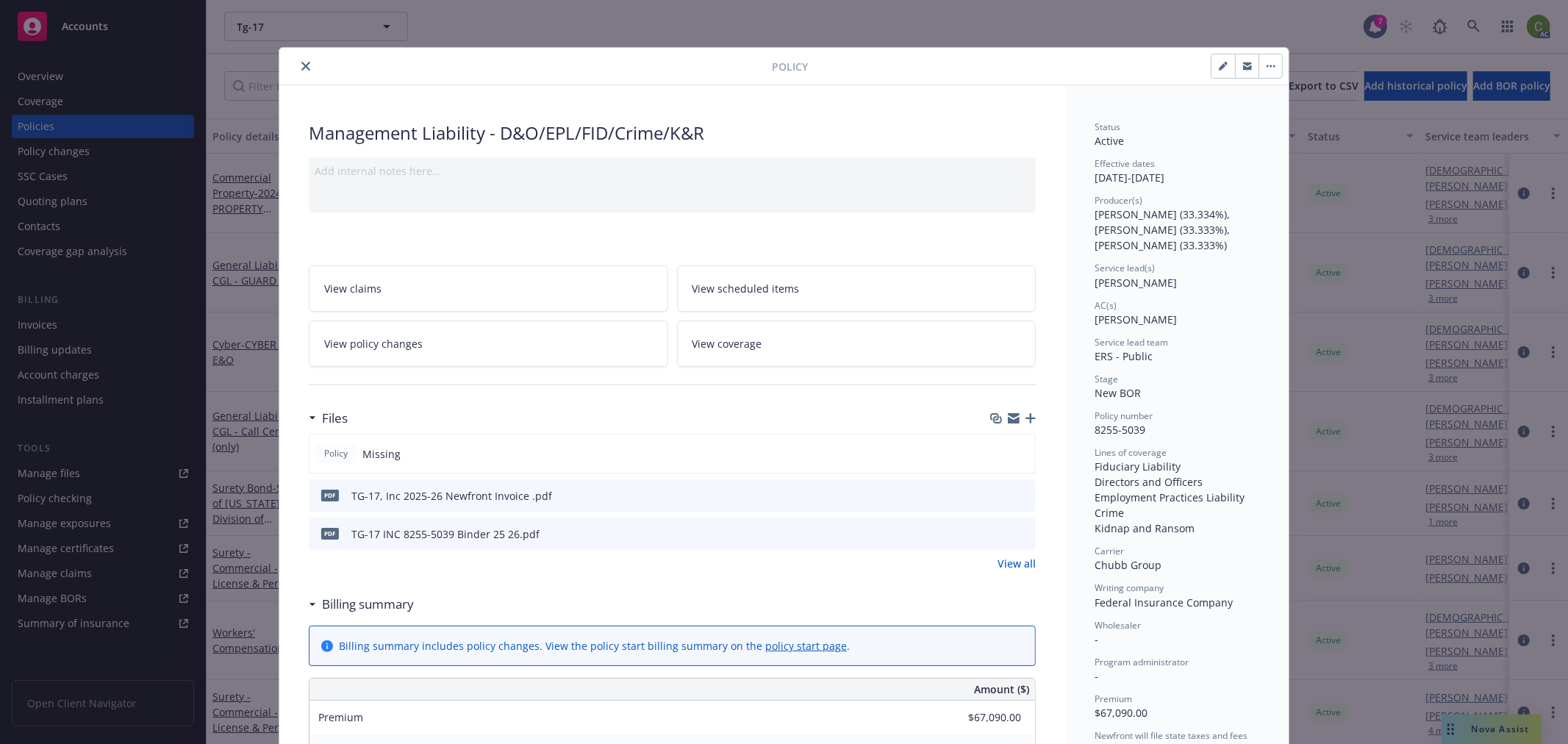
click at [301, 62] on icon "close" at bounding box center [306, 66] width 9 height 9
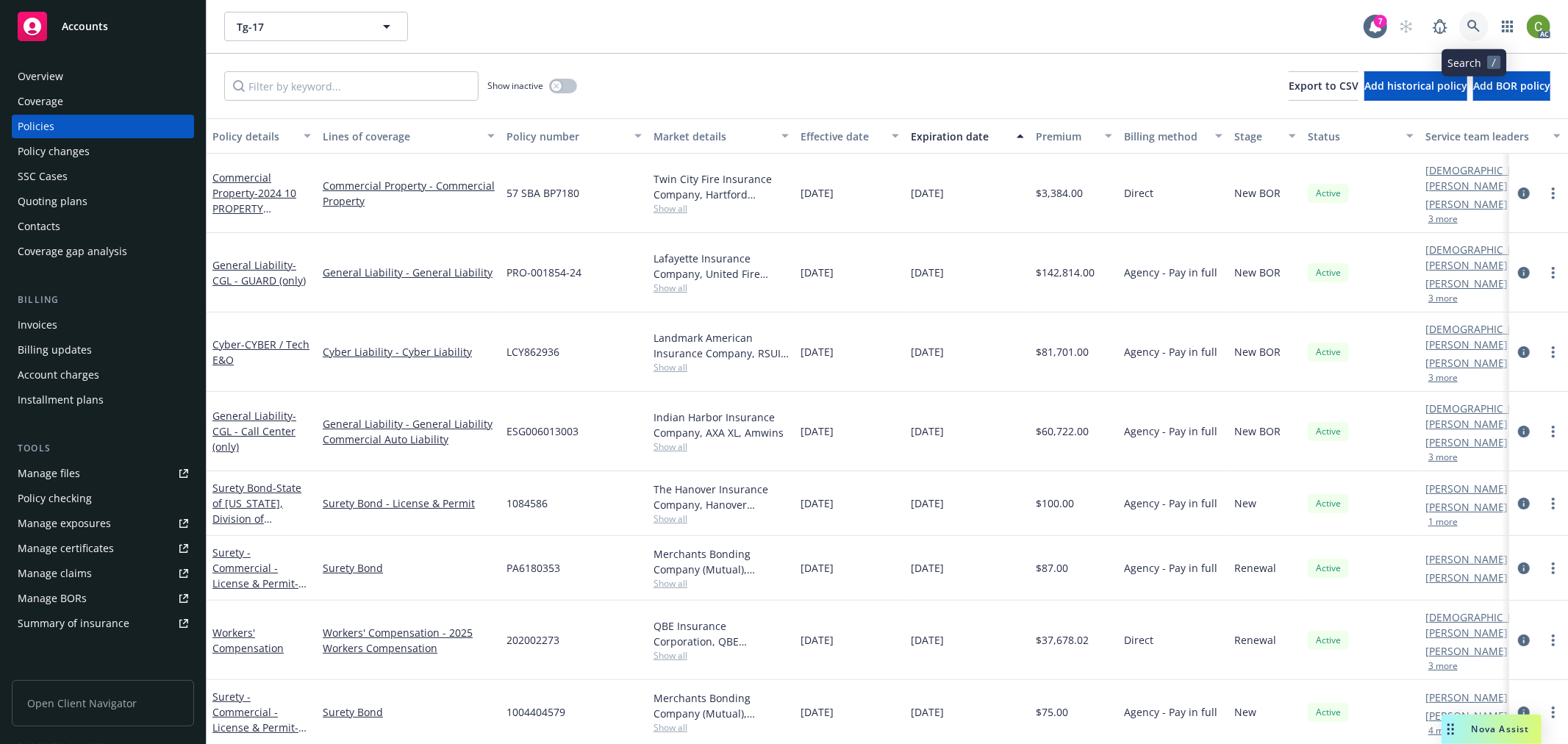
click at [1463, 28] on link at bounding box center [1474, 26] width 30 height 30
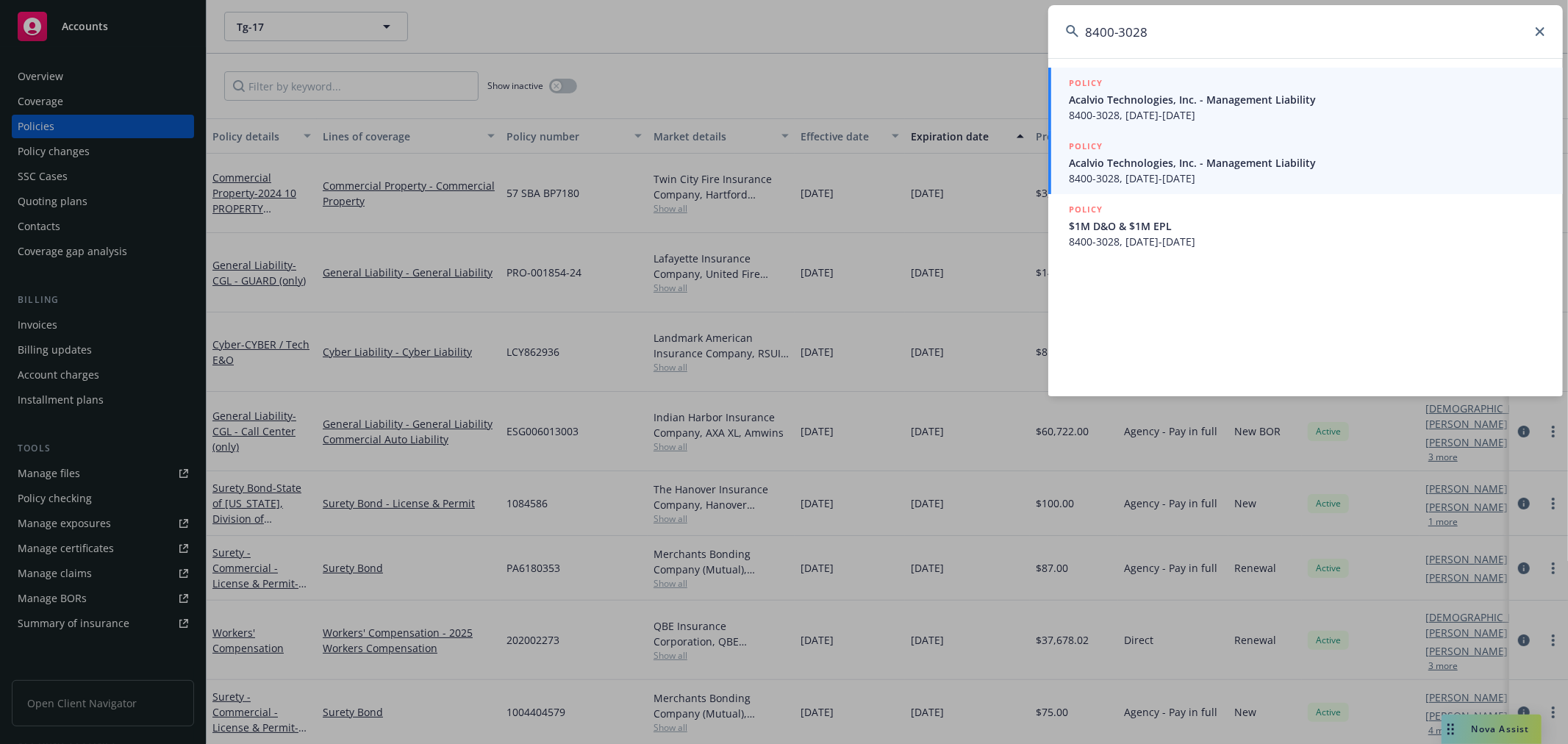
type input "8400-3028"
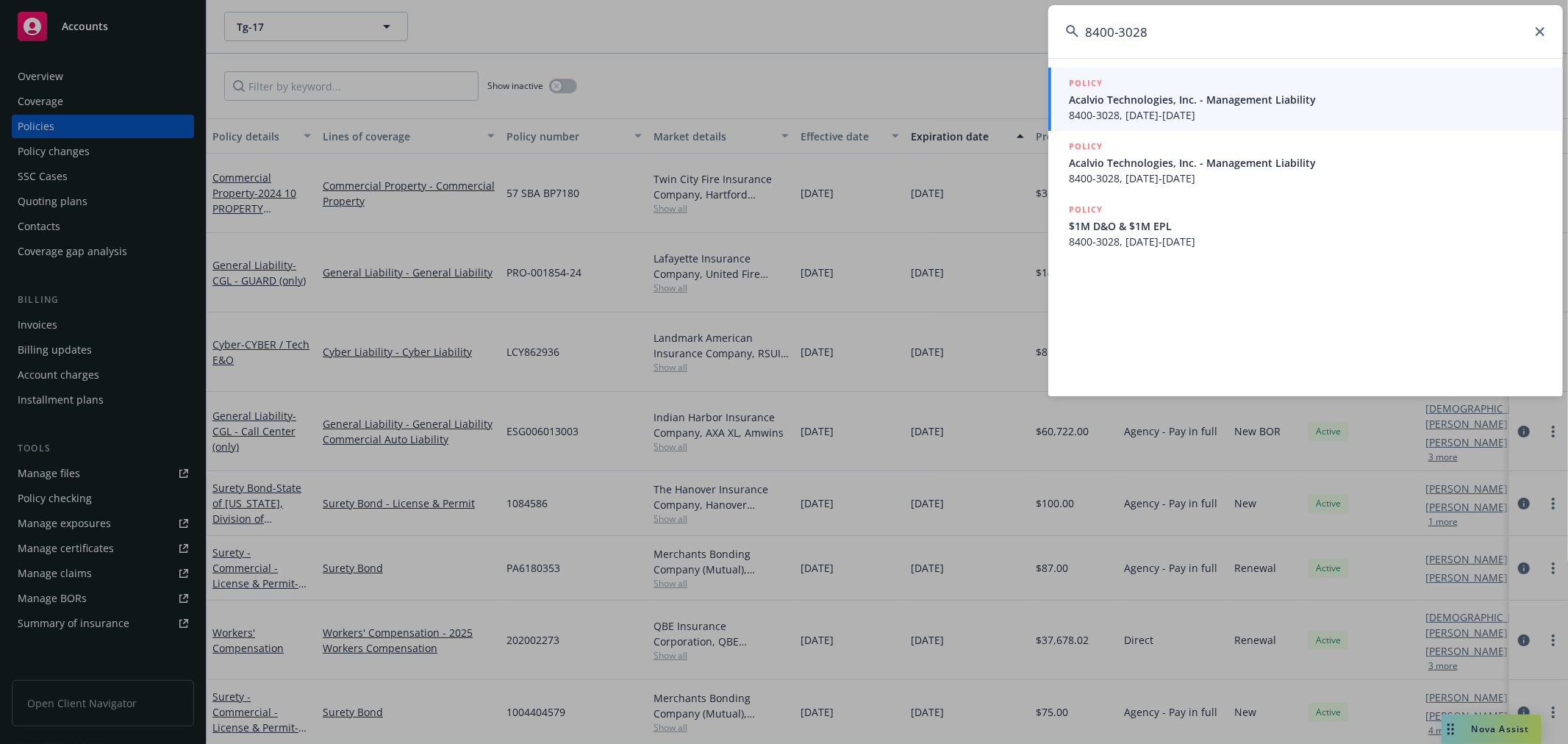
click at [1211, 172] on span "8400-3028, [DATE]-[DATE]" at bounding box center [1306, 178] width 476 height 15
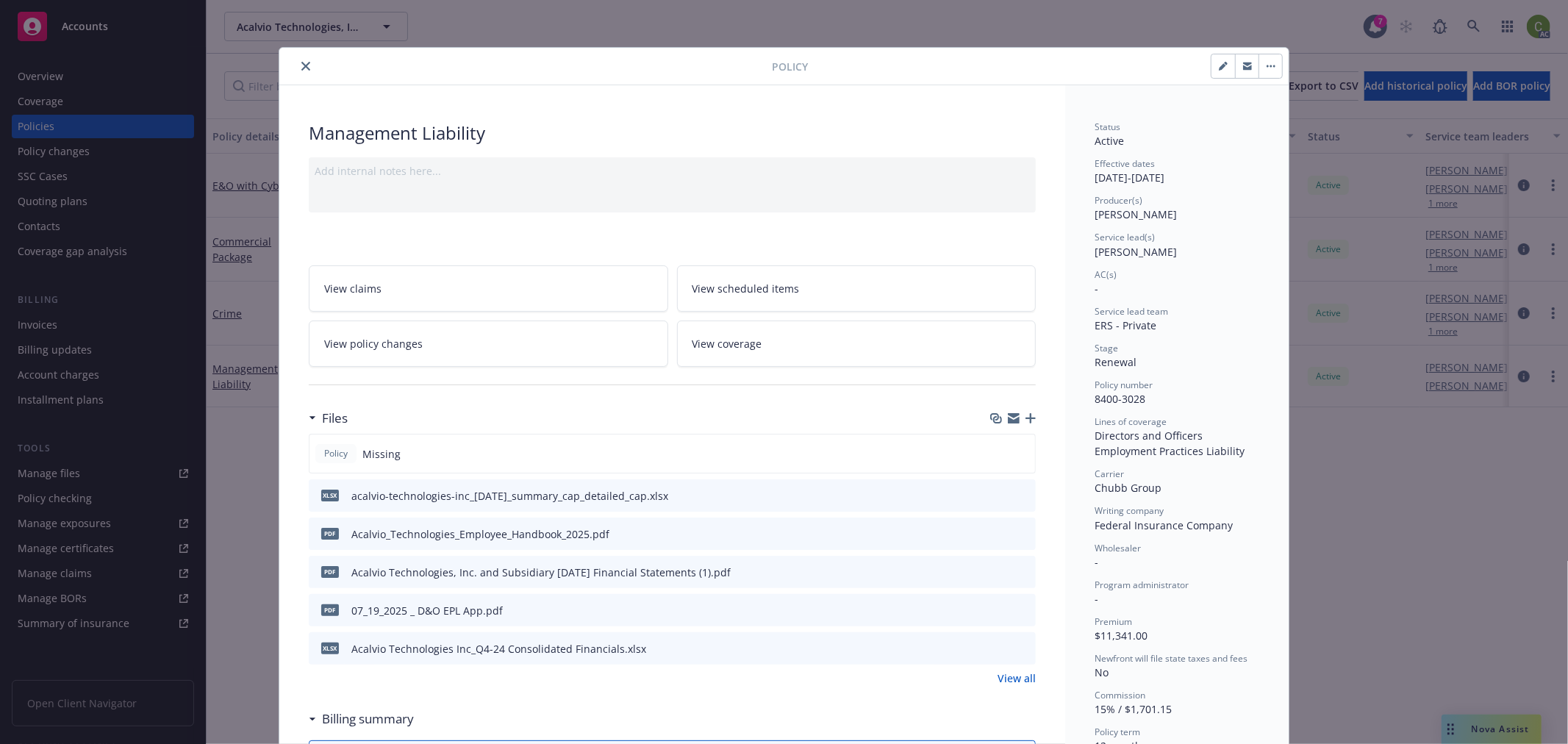
click at [301, 62] on icon "close" at bounding box center [306, 66] width 9 height 9
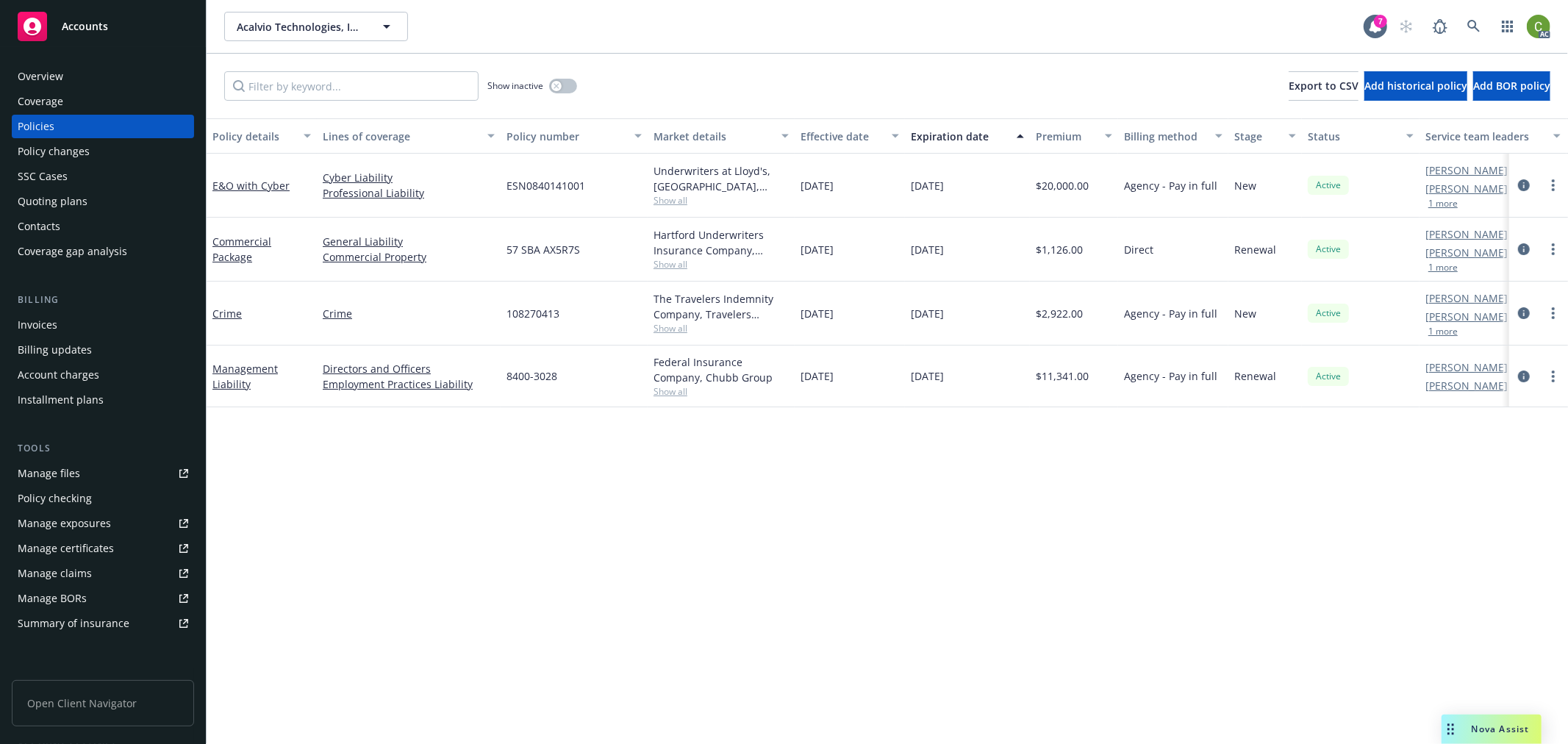
click at [132, 77] on div "Overview" at bounding box center [103, 76] width 170 height 24
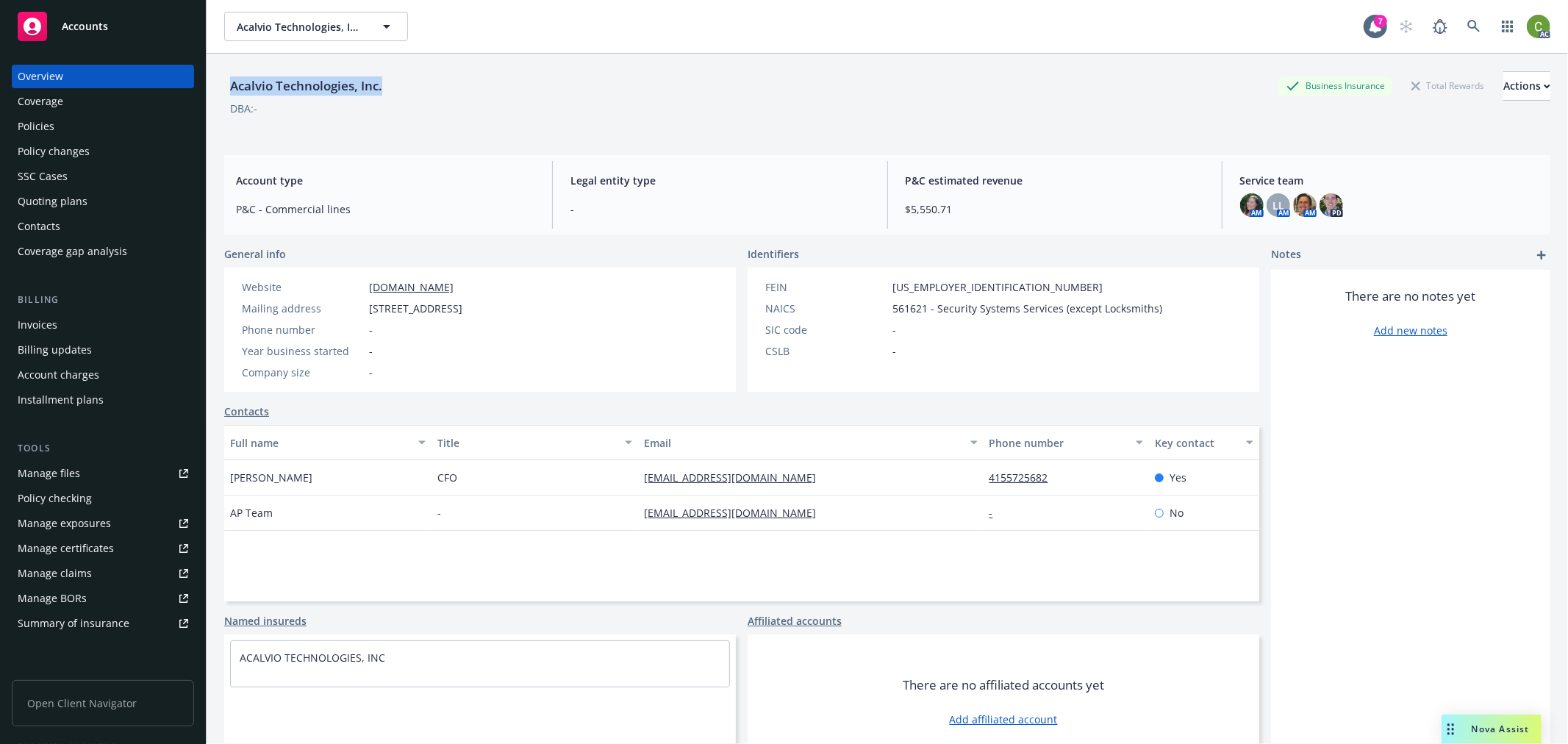
drag, startPoint x: 227, startPoint y: 82, endPoint x: 401, endPoint y: 88, distance: 174.1
click at [401, 88] on div "Acalvio Technologies, Inc. Business Insurance Total Rewards Actions" at bounding box center [887, 86] width 1326 height 30
copy div "Acalvio Technologies, Inc."
click at [57, 319] on div "Invoices" at bounding box center [103, 325] width 170 height 24
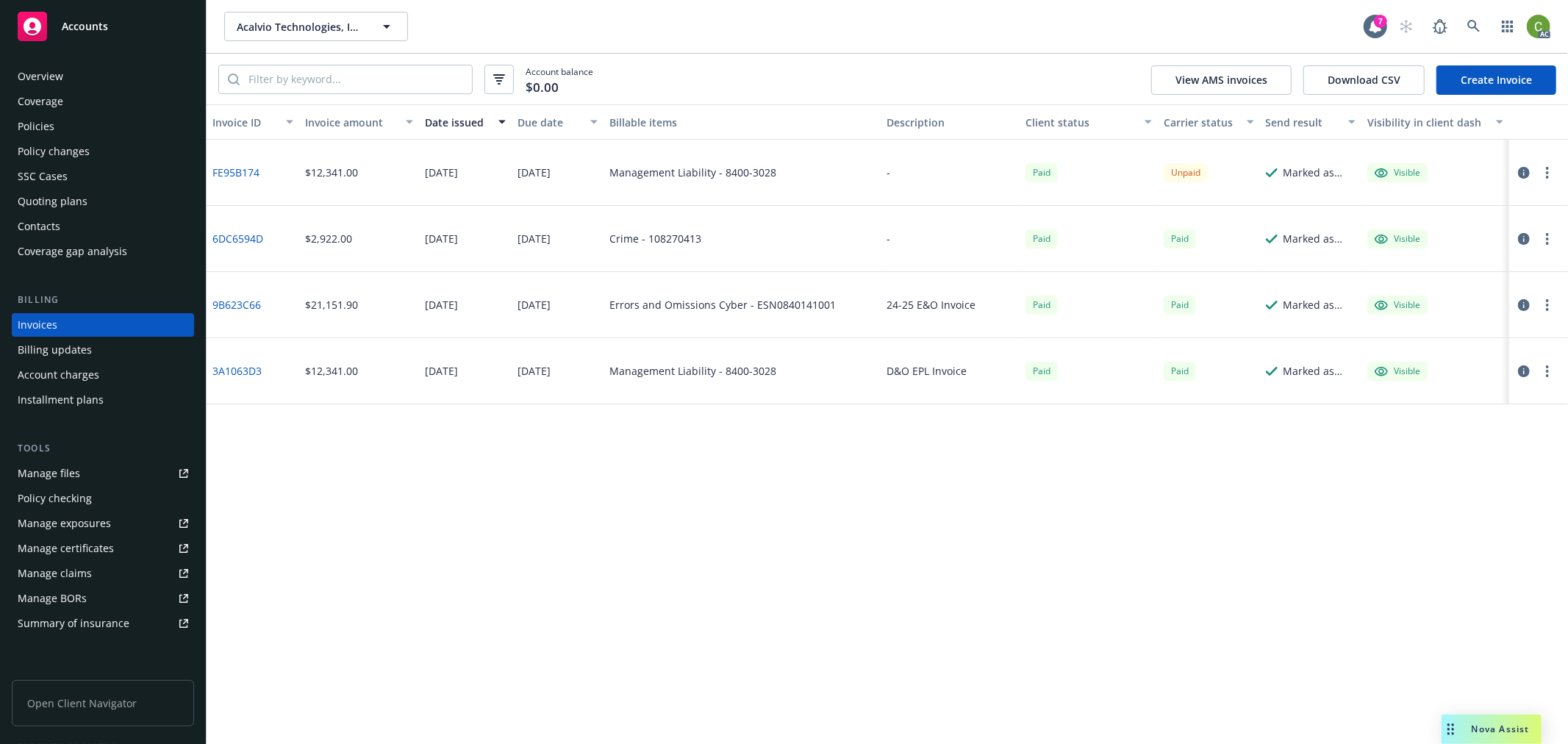
click at [249, 170] on link "FE95B174" at bounding box center [236, 173] width 47 height 15
drag, startPoint x: 1471, startPoint y: 27, endPoint x: 1452, endPoint y: 70, distance: 47.0
click at [1471, 26] on icon at bounding box center [1473, 26] width 13 height 13
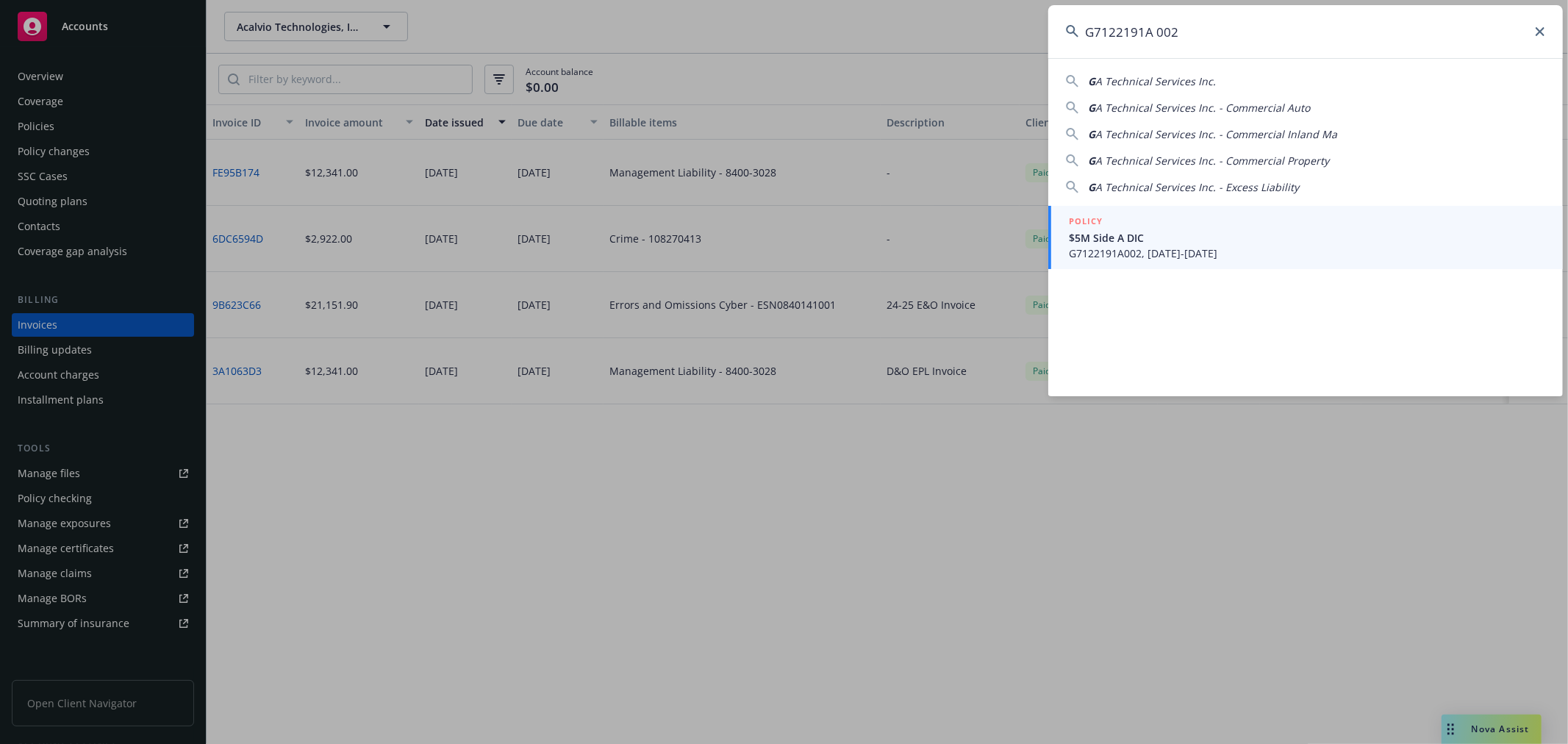
type input "G7122191A 002"
click at [1189, 253] on span "G7122191A002, [DATE]-[DATE]" at bounding box center [1306, 253] width 476 height 15
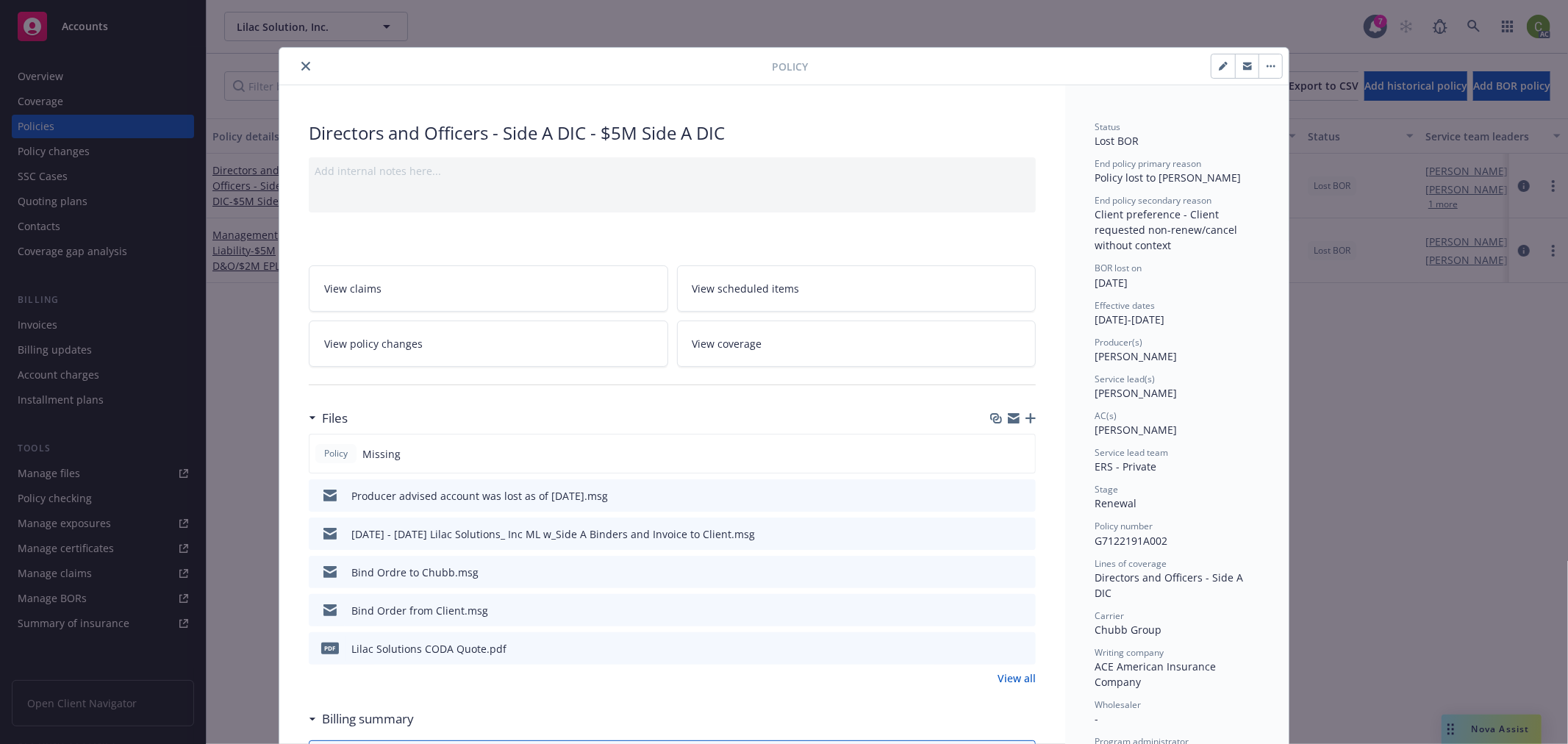
click at [456, 351] on link "View policy changes" at bounding box center [488, 343] width 360 height 46
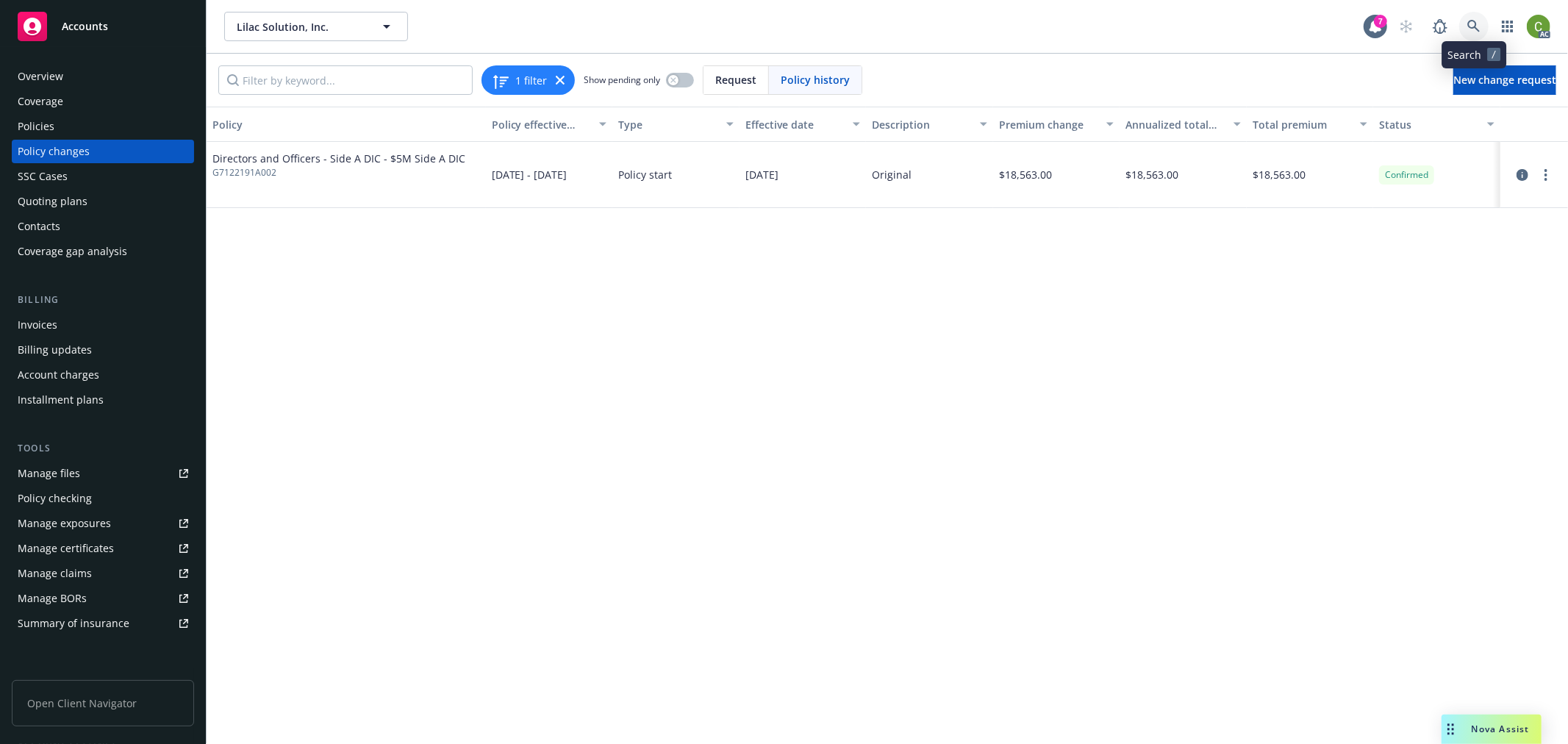
click at [1470, 30] on icon at bounding box center [1473, 26] width 13 height 13
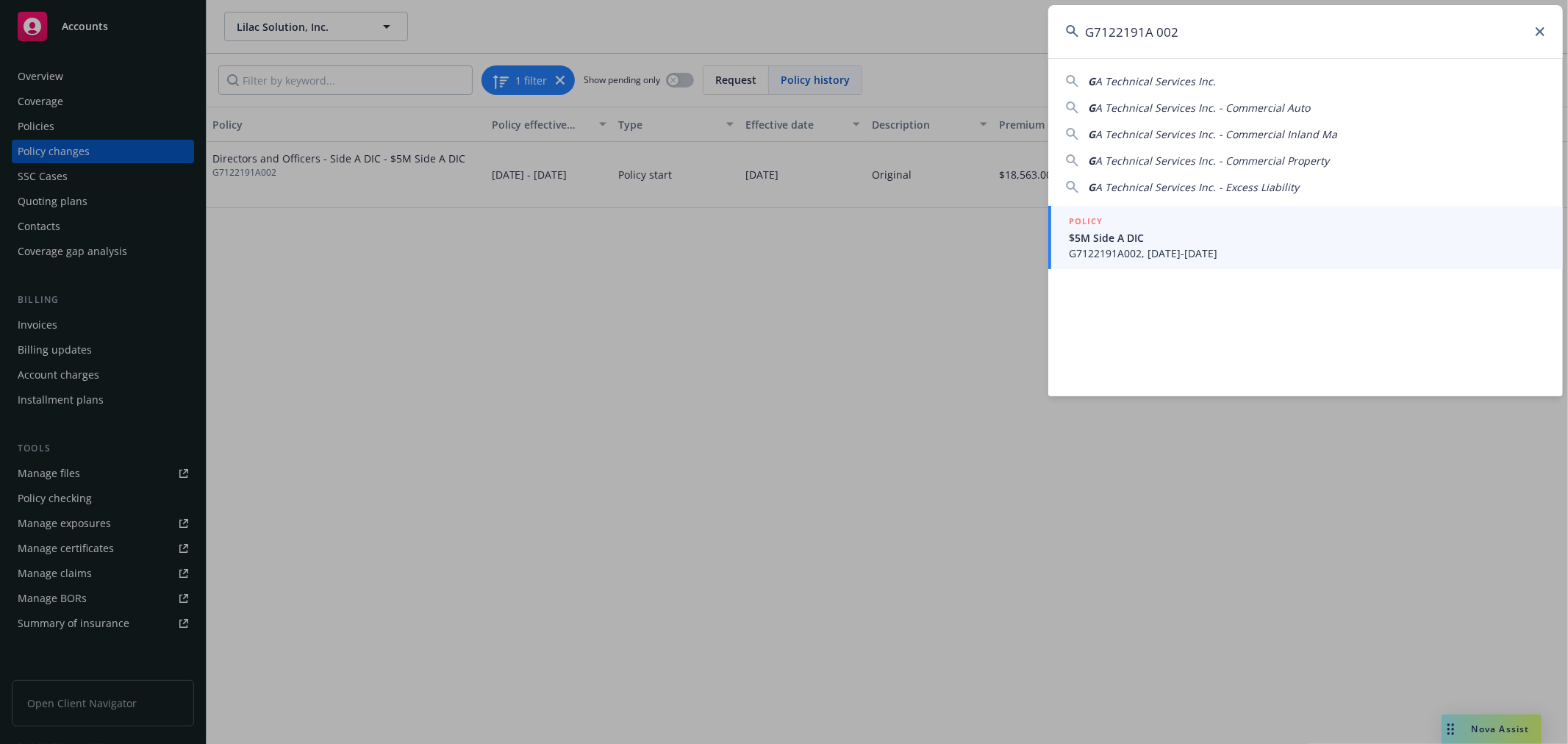
type input "G7122191A 002"
click at [1300, 231] on span "$5M Side A DIC" at bounding box center [1306, 238] width 476 height 15
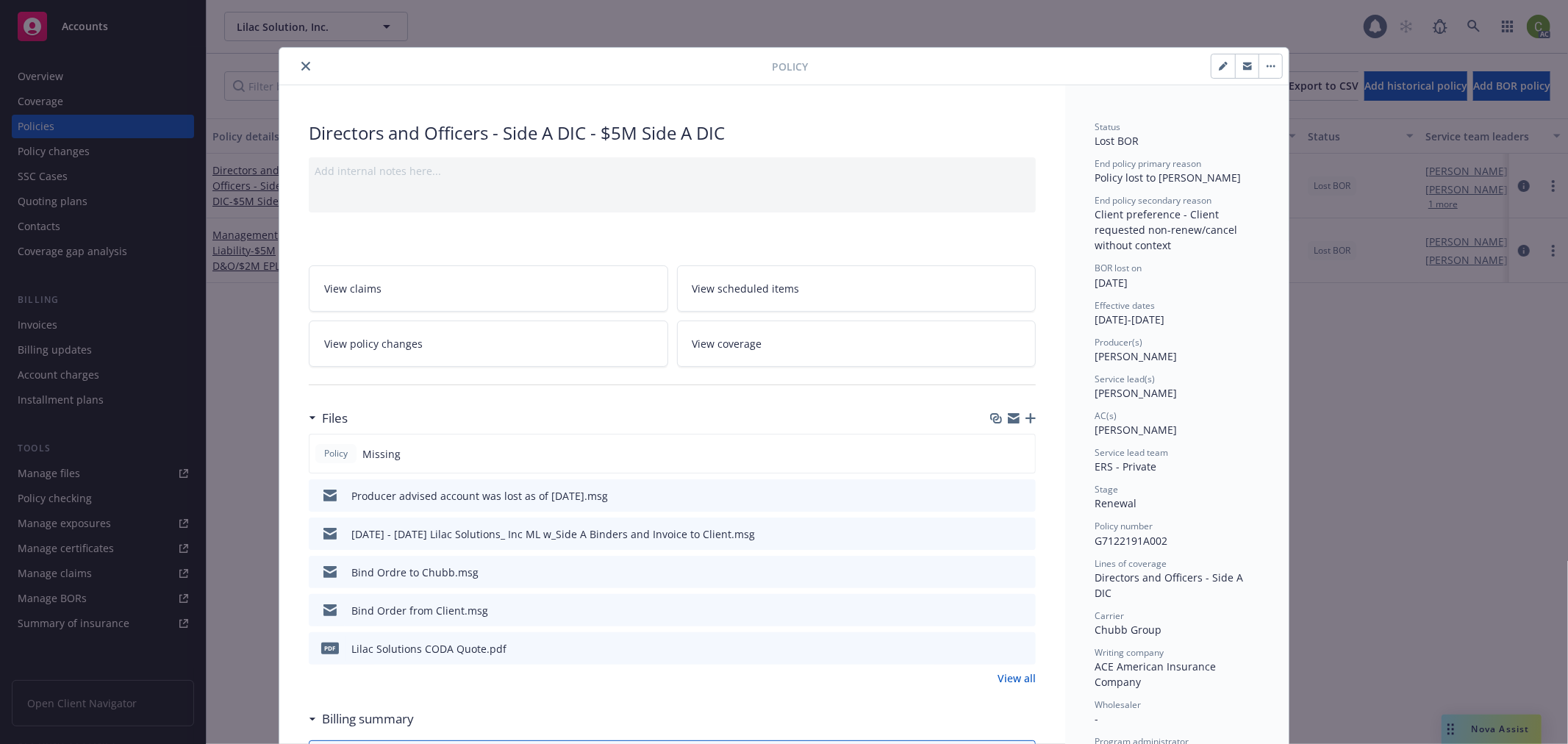
scroll to position [44, 0]
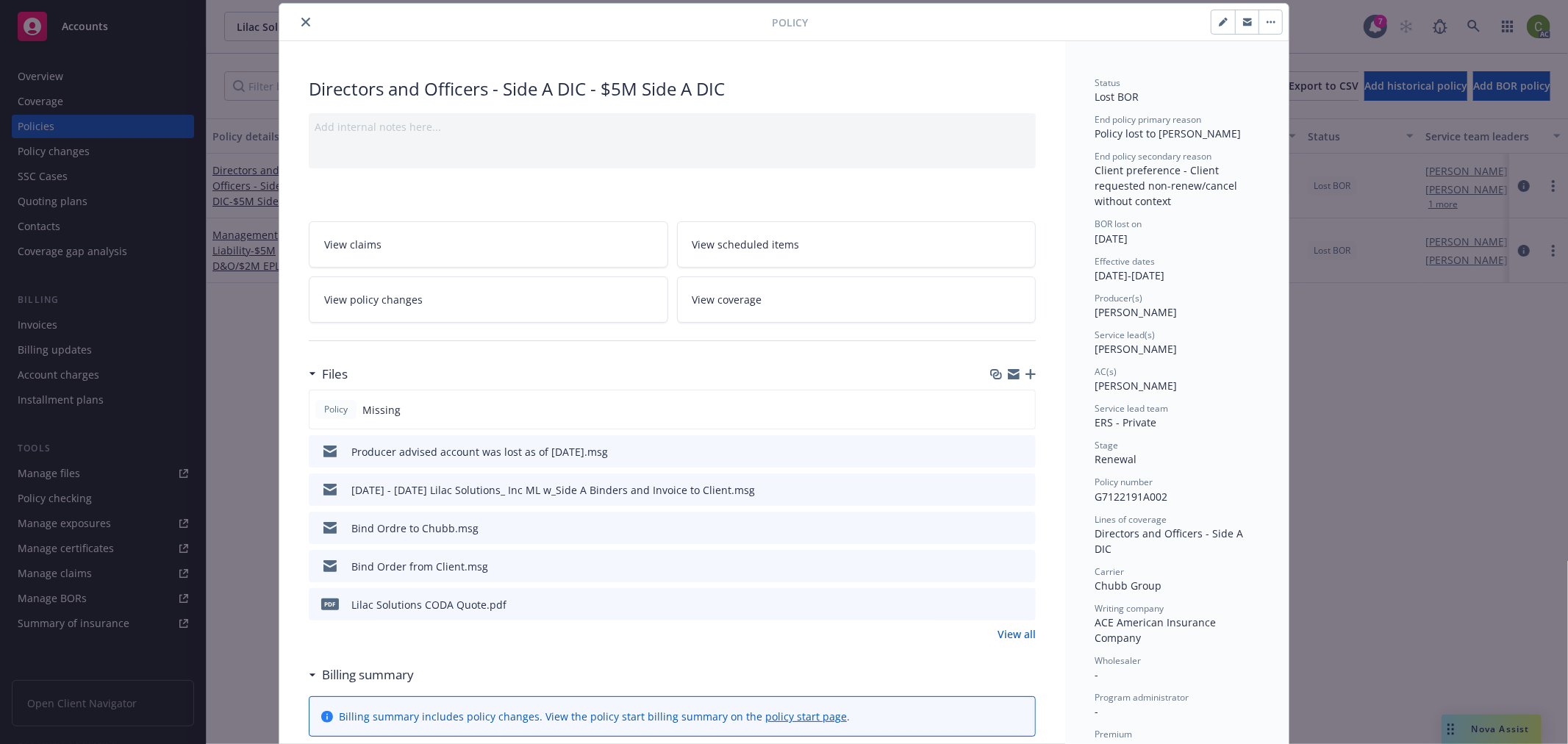
click at [301, 17] on icon "close" at bounding box center [306, 22] width 9 height 9
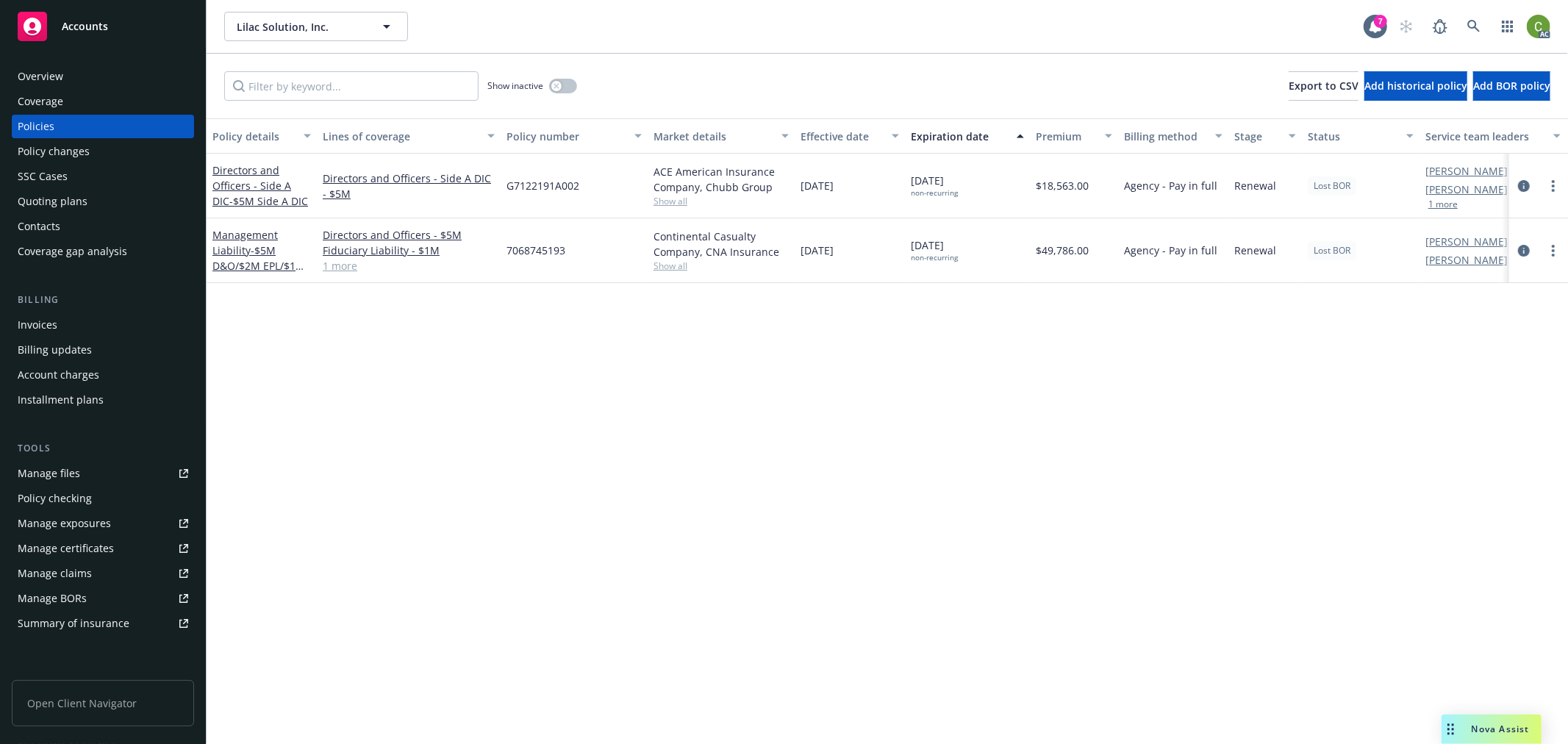
click at [47, 321] on div "Invoices" at bounding box center [37, 325] width 40 height 24
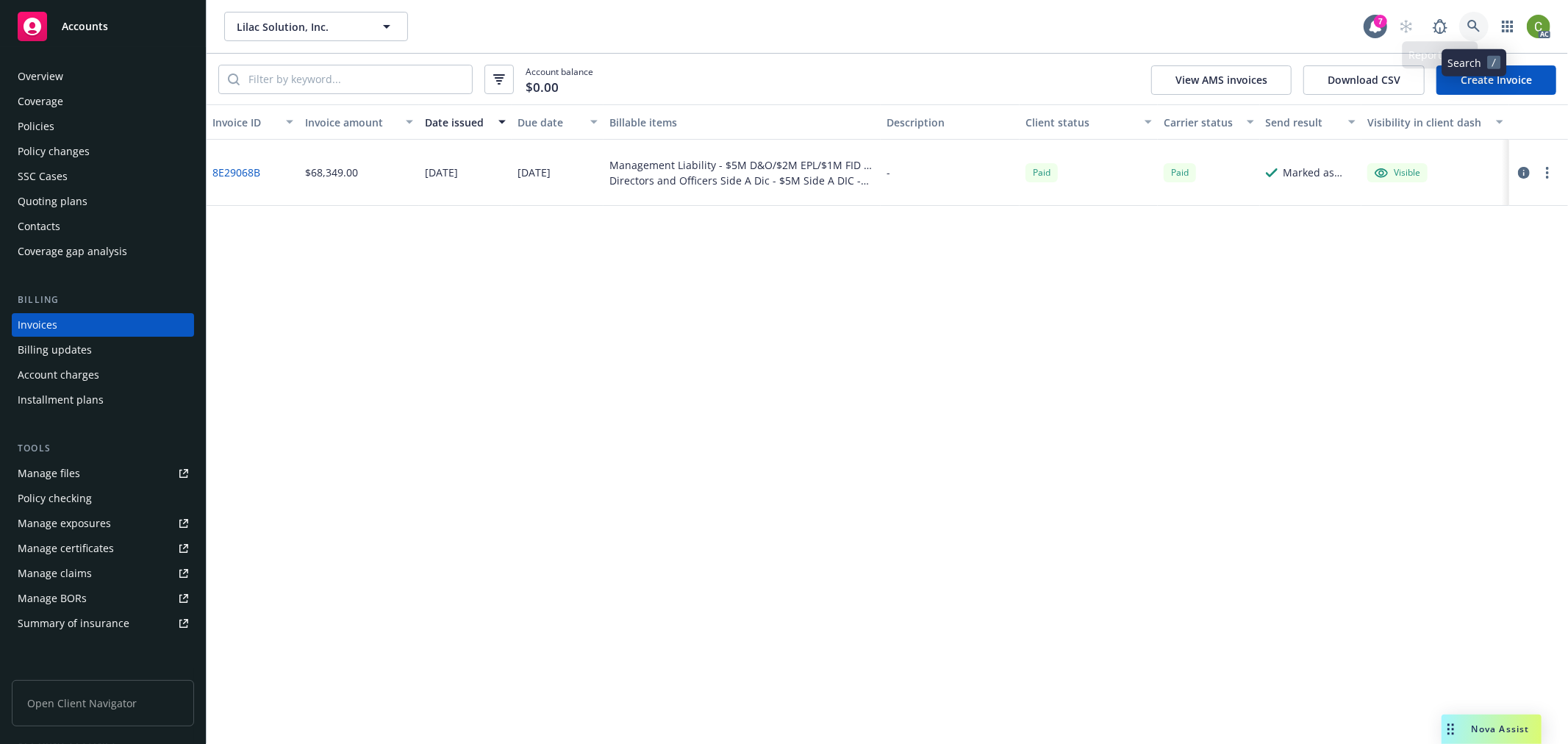
click at [1473, 27] on icon at bounding box center [1473, 26] width 13 height 13
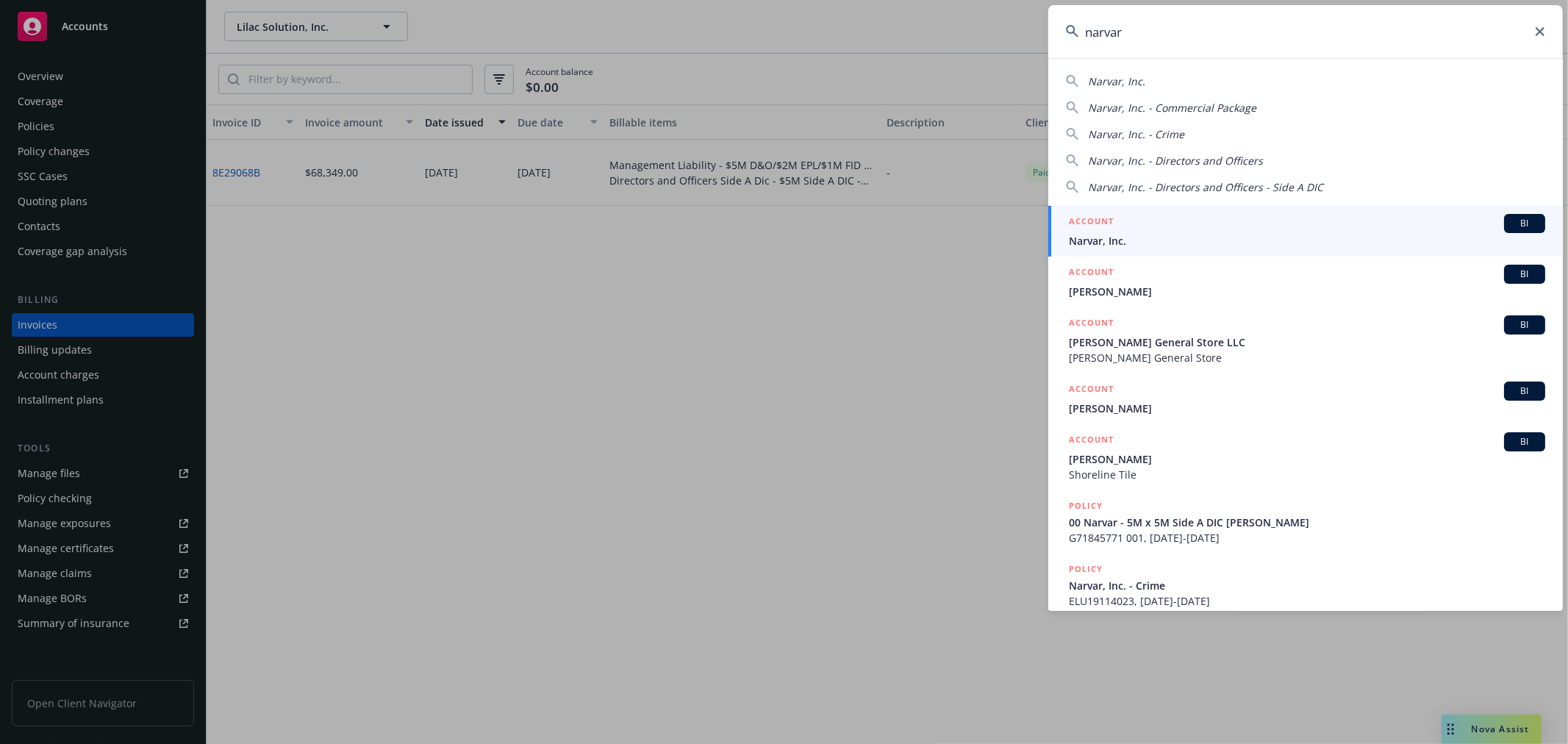
type input "narvar"
click at [1148, 231] on div "ACCOUNT BI" at bounding box center [1306, 223] width 476 height 19
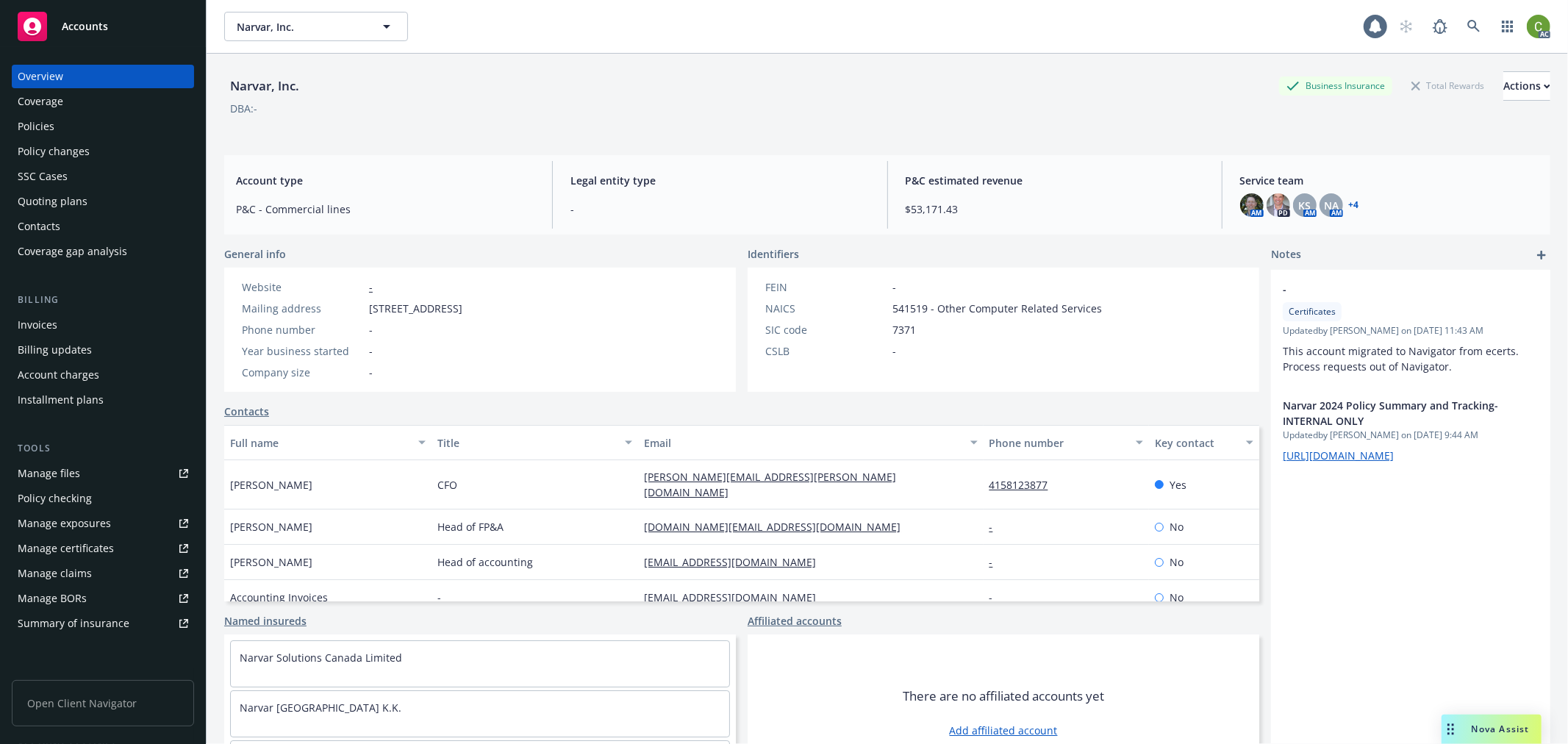
click at [46, 326] on div "Invoices" at bounding box center [37, 325] width 40 height 24
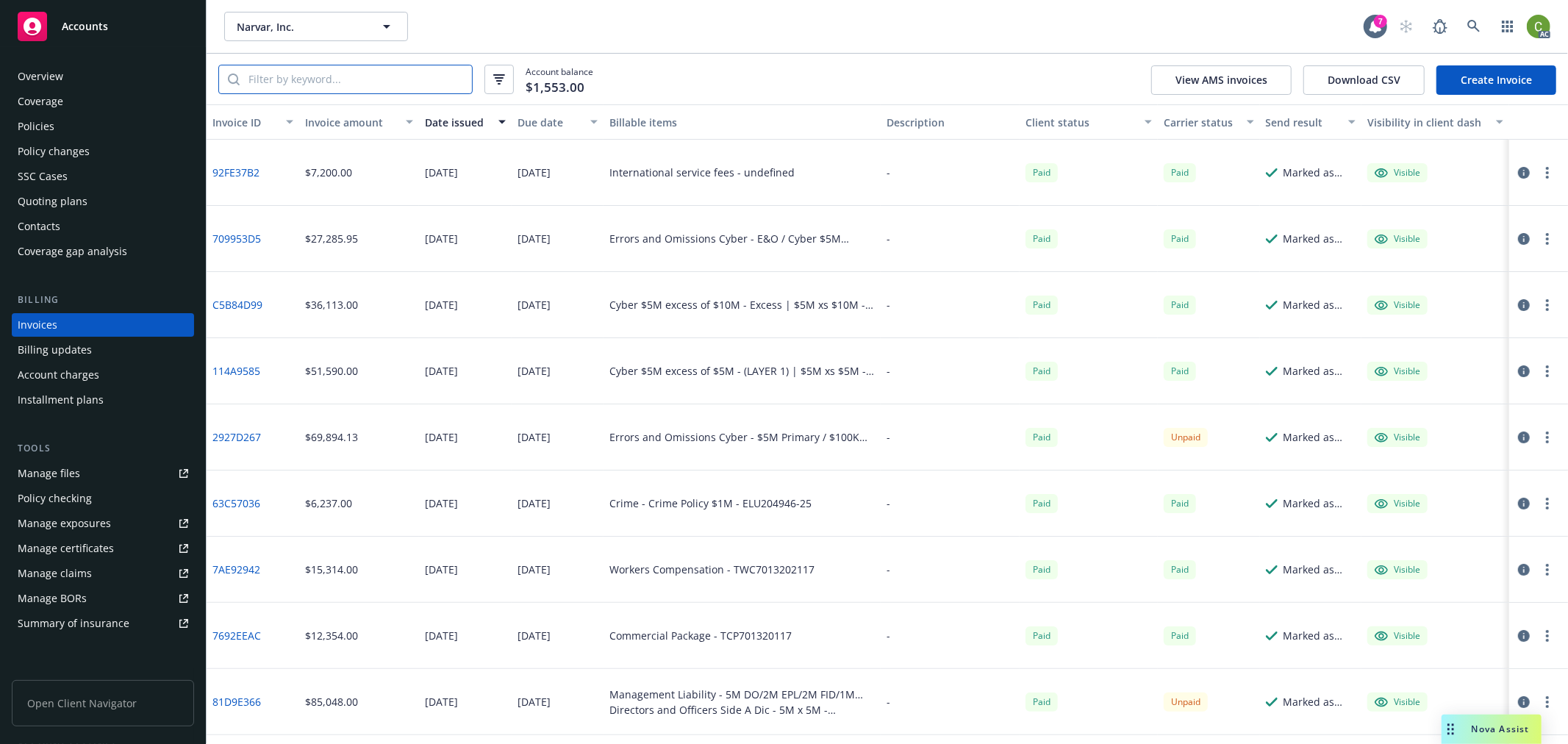
click at [335, 78] on input "search" at bounding box center [355, 79] width 232 height 28
paste input "81D9E366"
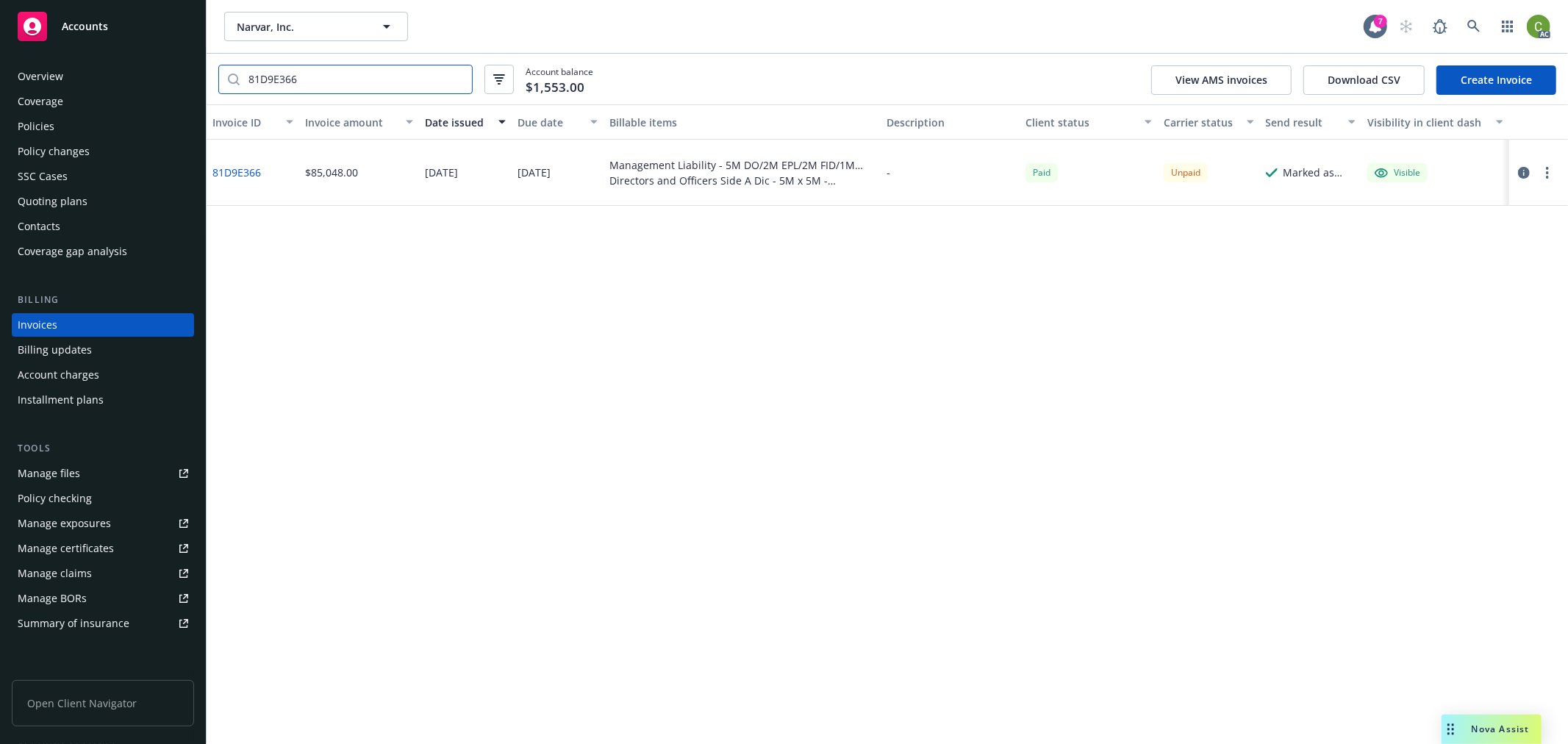
type input "81D9E366"
click at [246, 167] on link "81D9E366" at bounding box center [236, 173] width 49 height 15
click at [1468, 17] on link at bounding box center [1474, 26] width 30 height 30
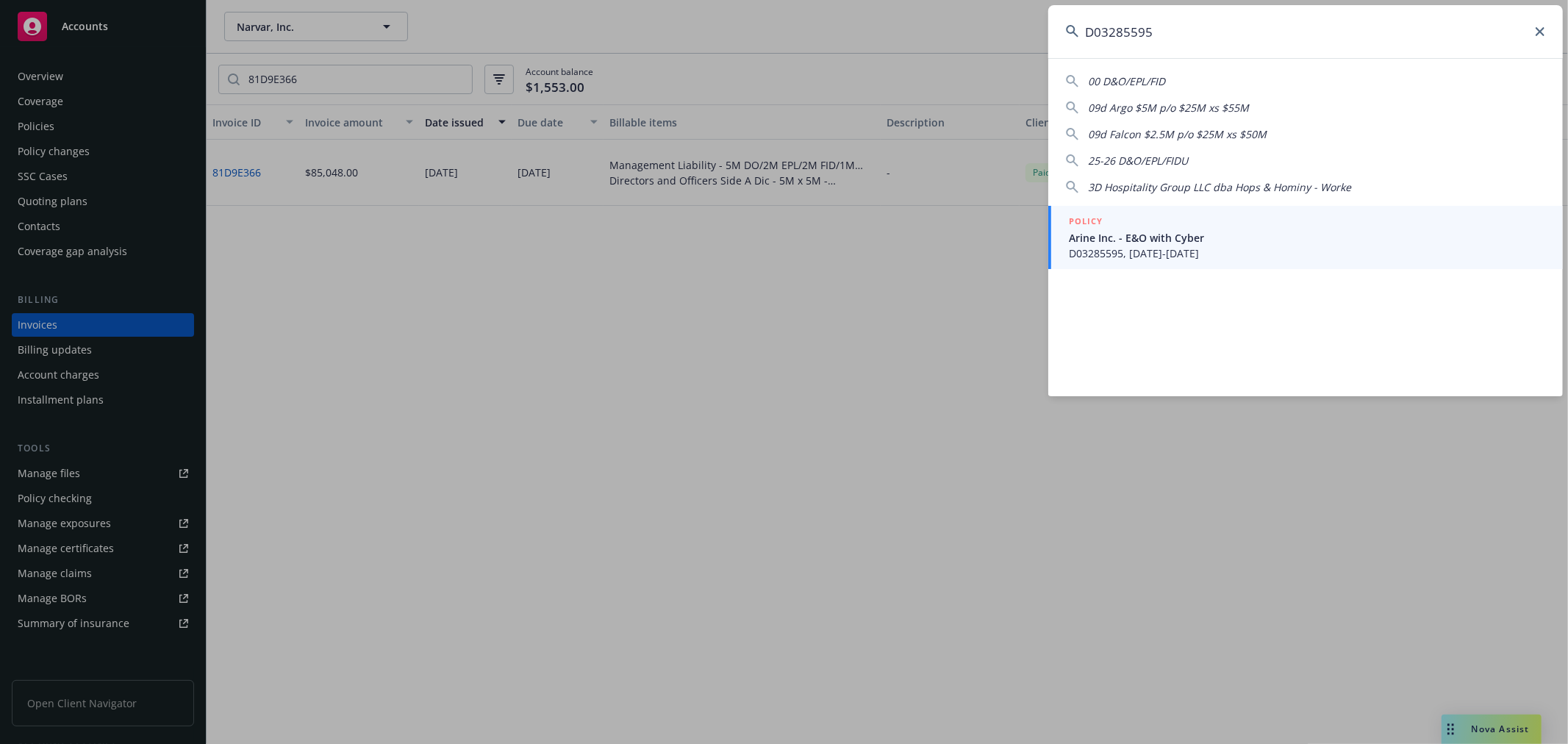
type input "D03285595"
click at [1186, 247] on span "D03285595, [DATE]-[DATE]" at bounding box center [1306, 253] width 476 height 15
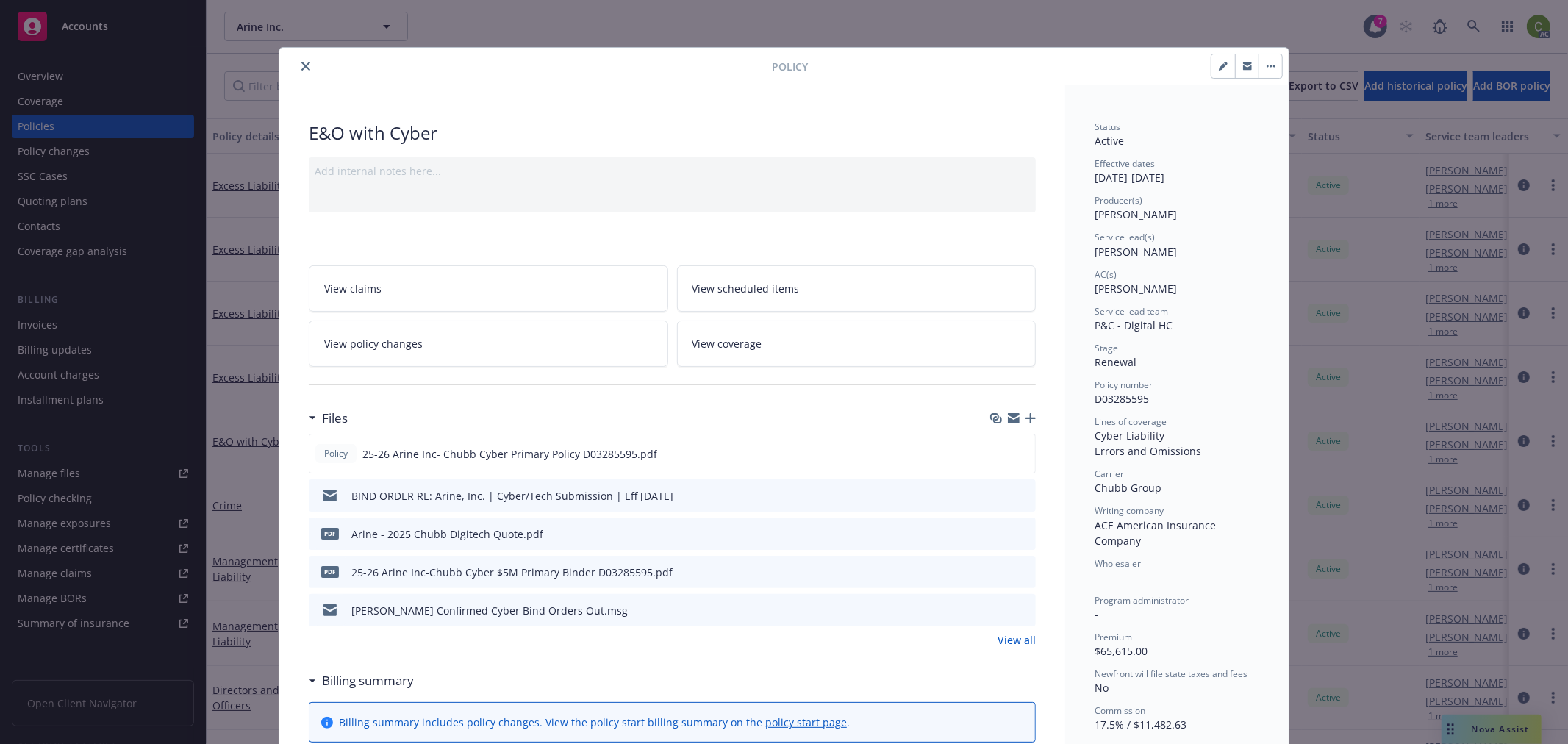
click at [301, 62] on icon "close" at bounding box center [306, 66] width 9 height 9
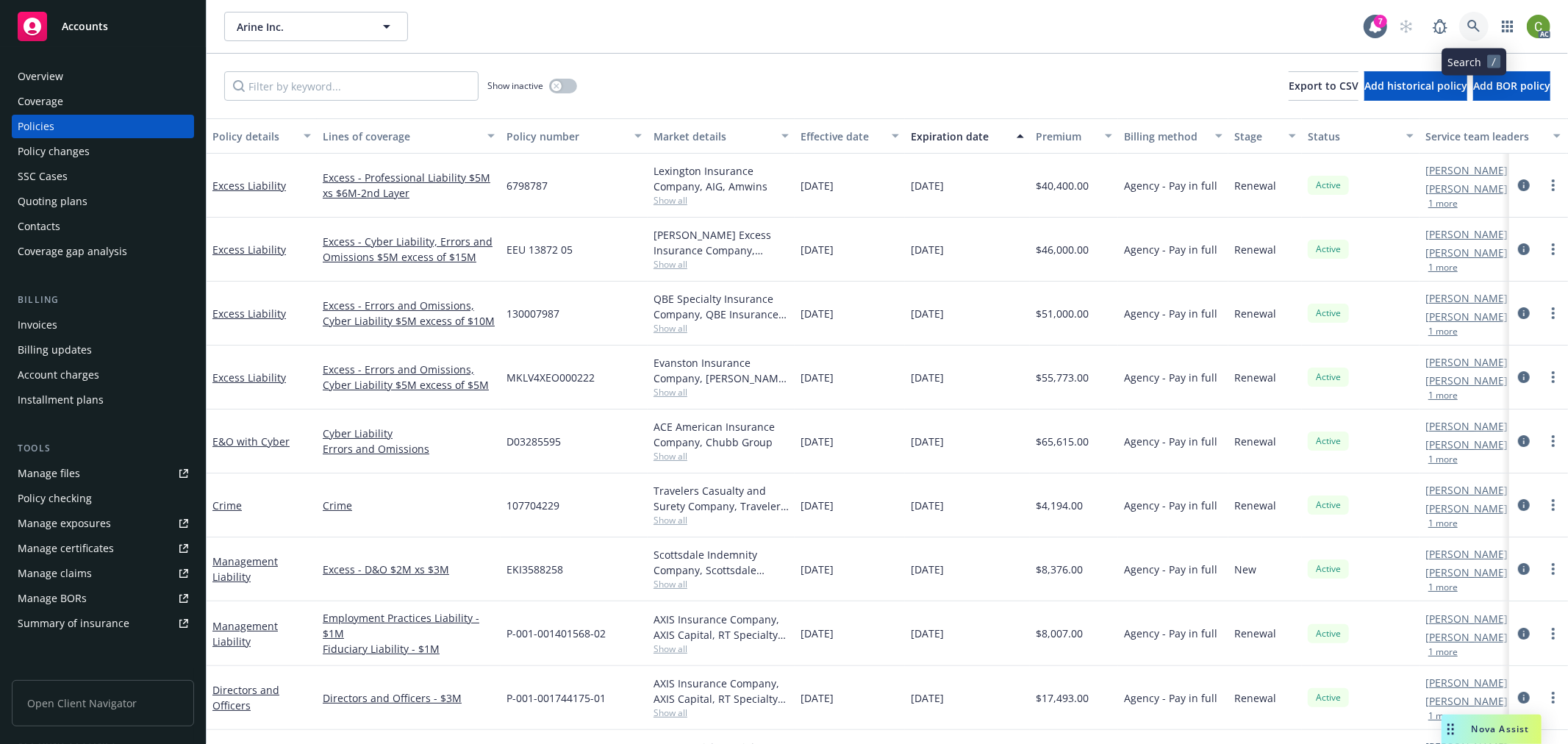
click at [1471, 25] on icon at bounding box center [1473, 26] width 13 height 13
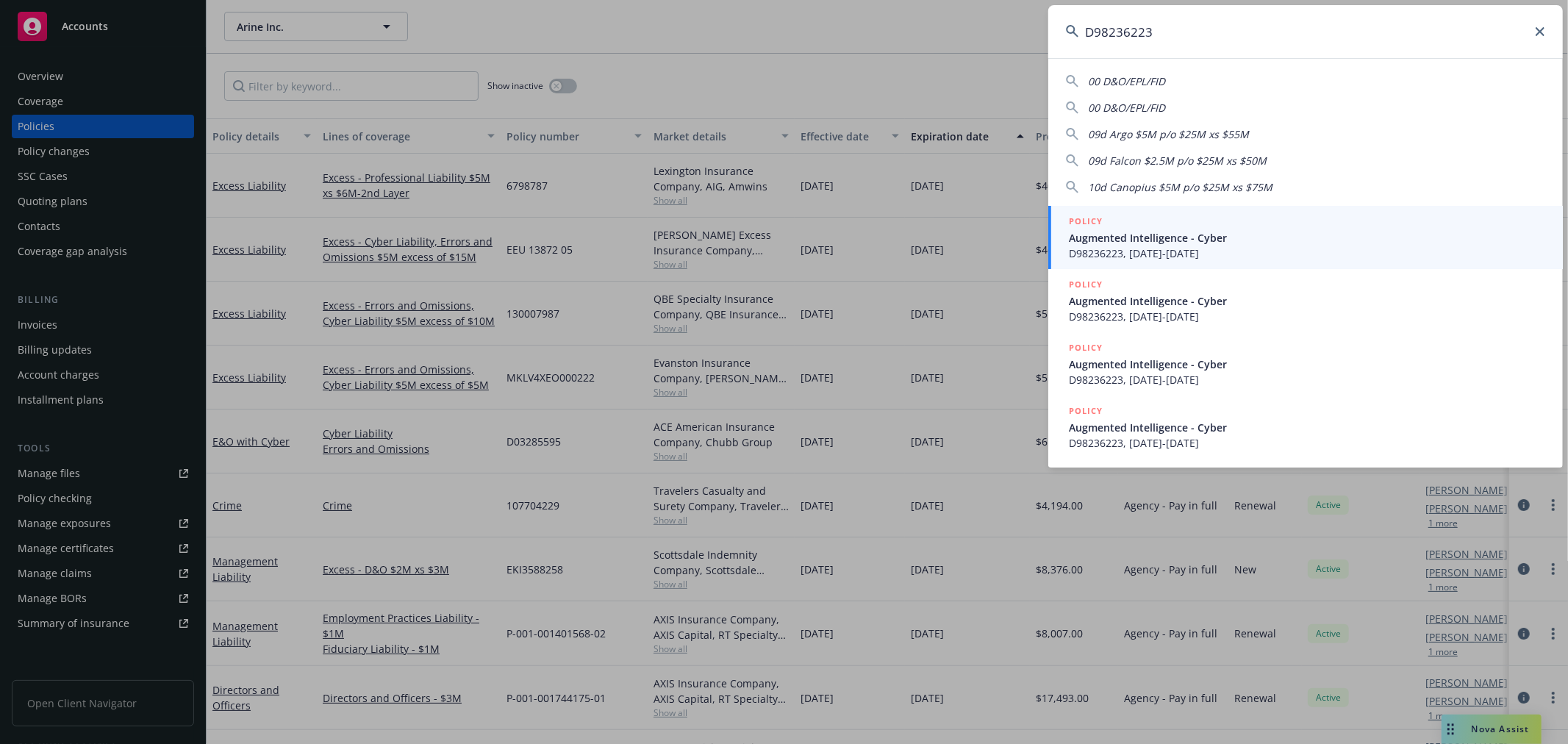
type input "D98236223"
click at [1179, 246] on span "D98236223, [DATE]-[DATE]" at bounding box center [1306, 253] width 476 height 15
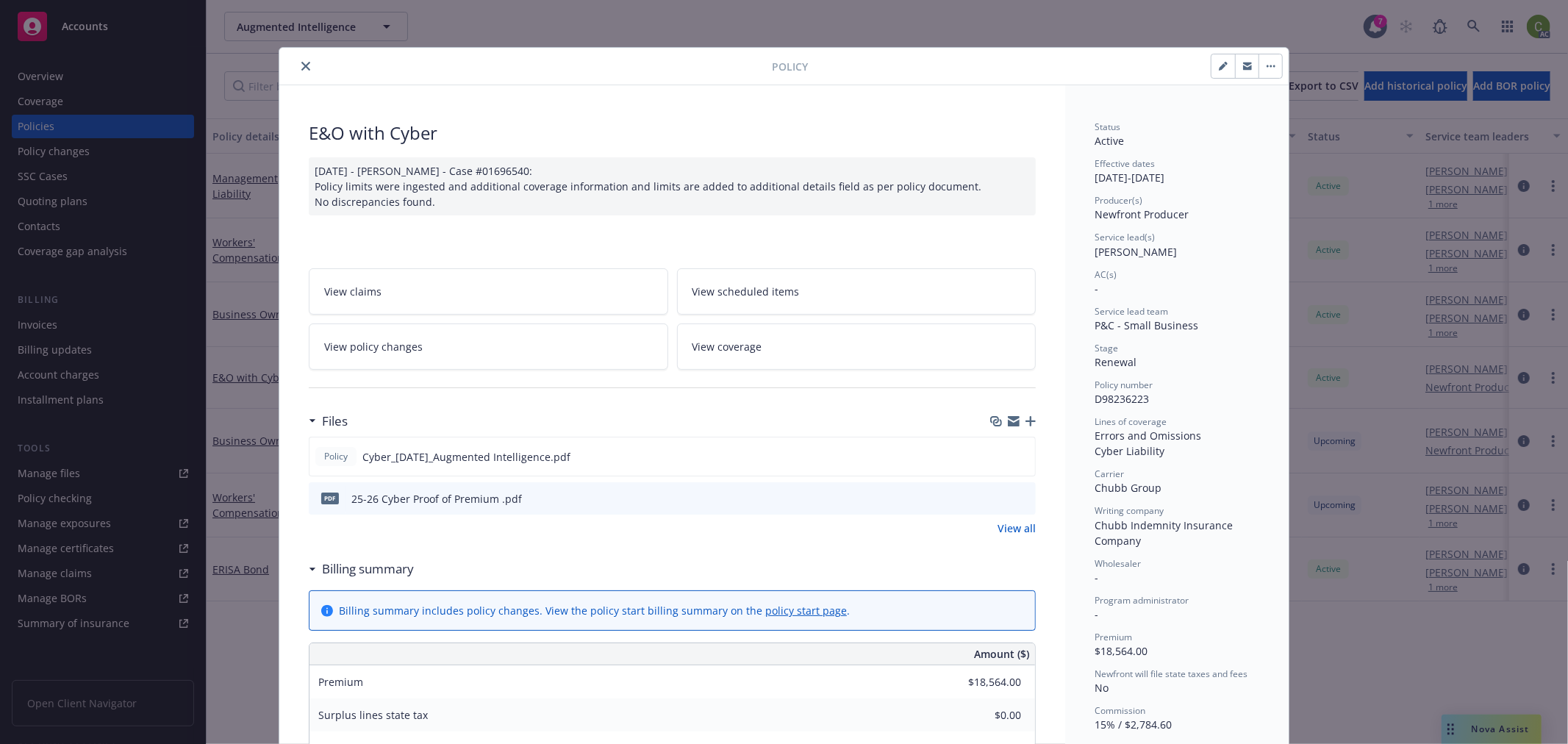
click at [301, 62] on icon "close" at bounding box center [306, 66] width 9 height 9
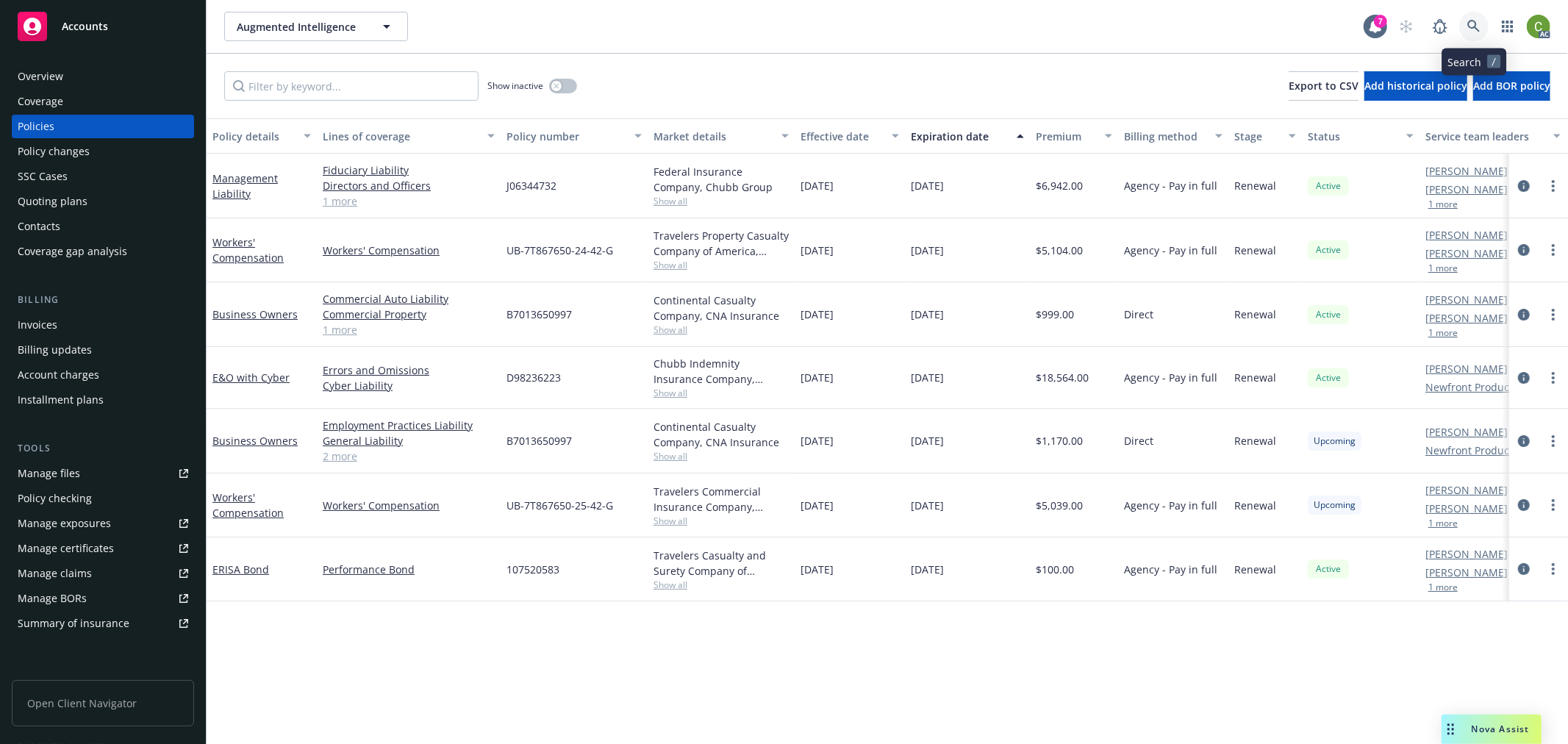
click at [1465, 24] on link at bounding box center [1474, 26] width 30 height 30
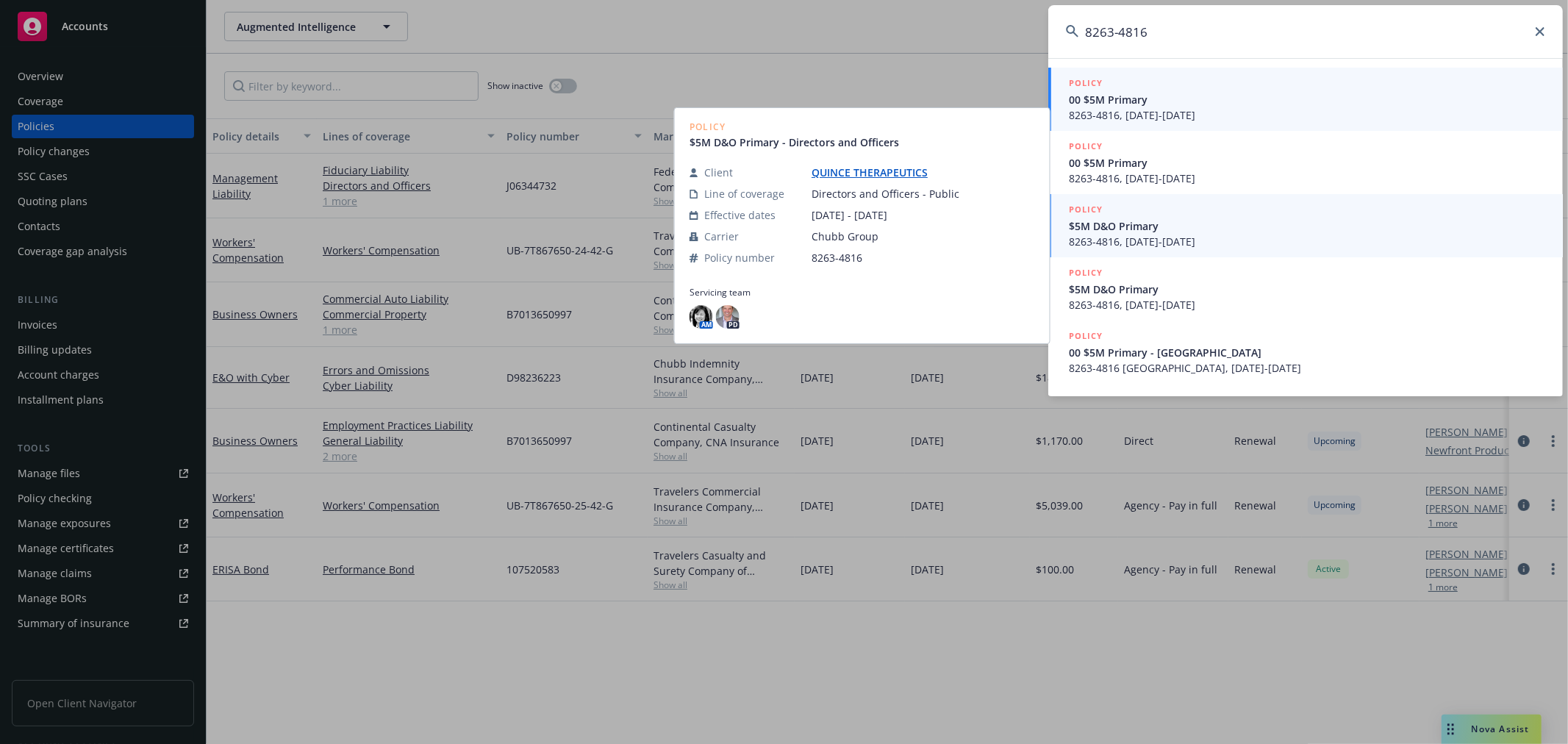
type input "8263-4816"
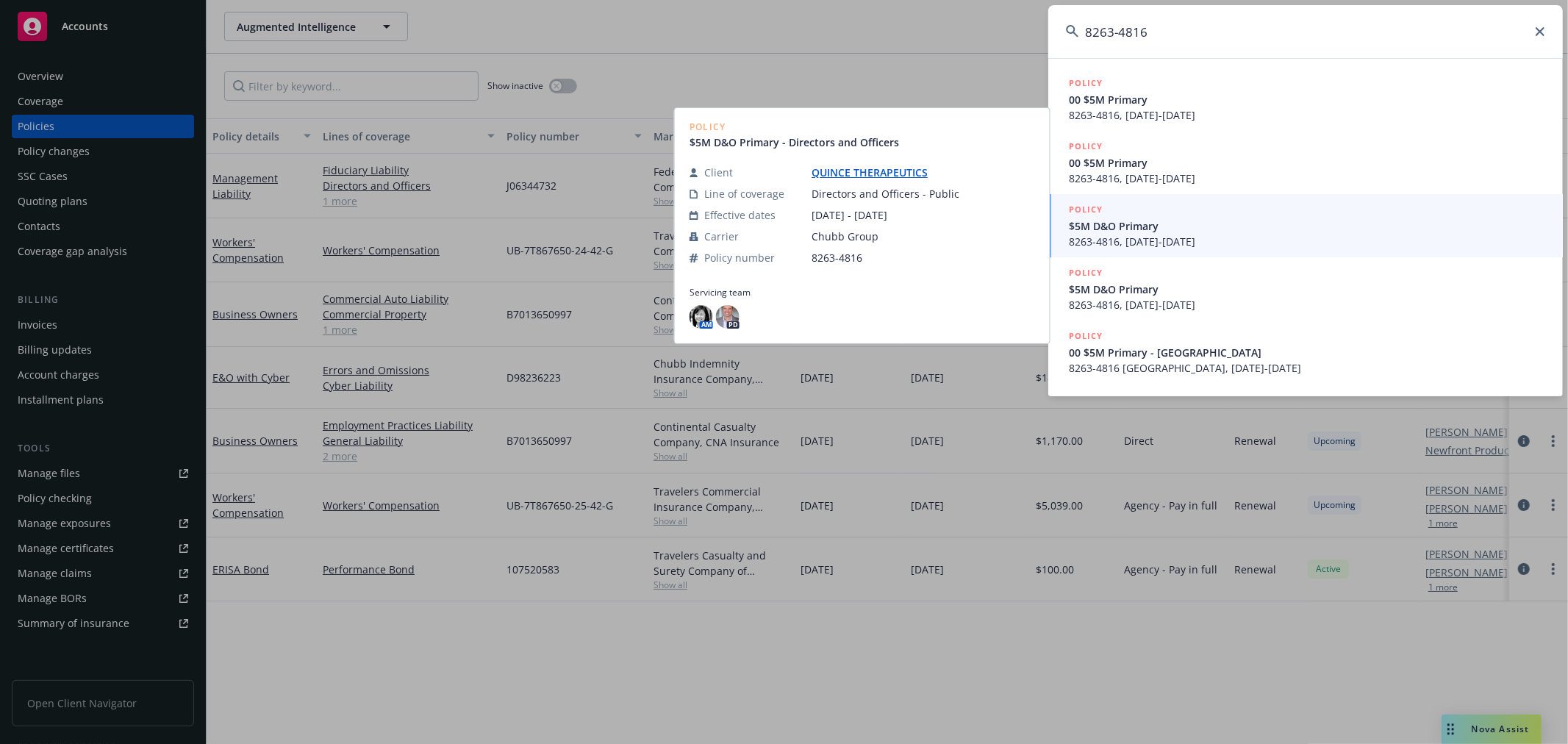
click at [1253, 105] on span "00 $5M Primary" at bounding box center [1306, 100] width 476 height 15
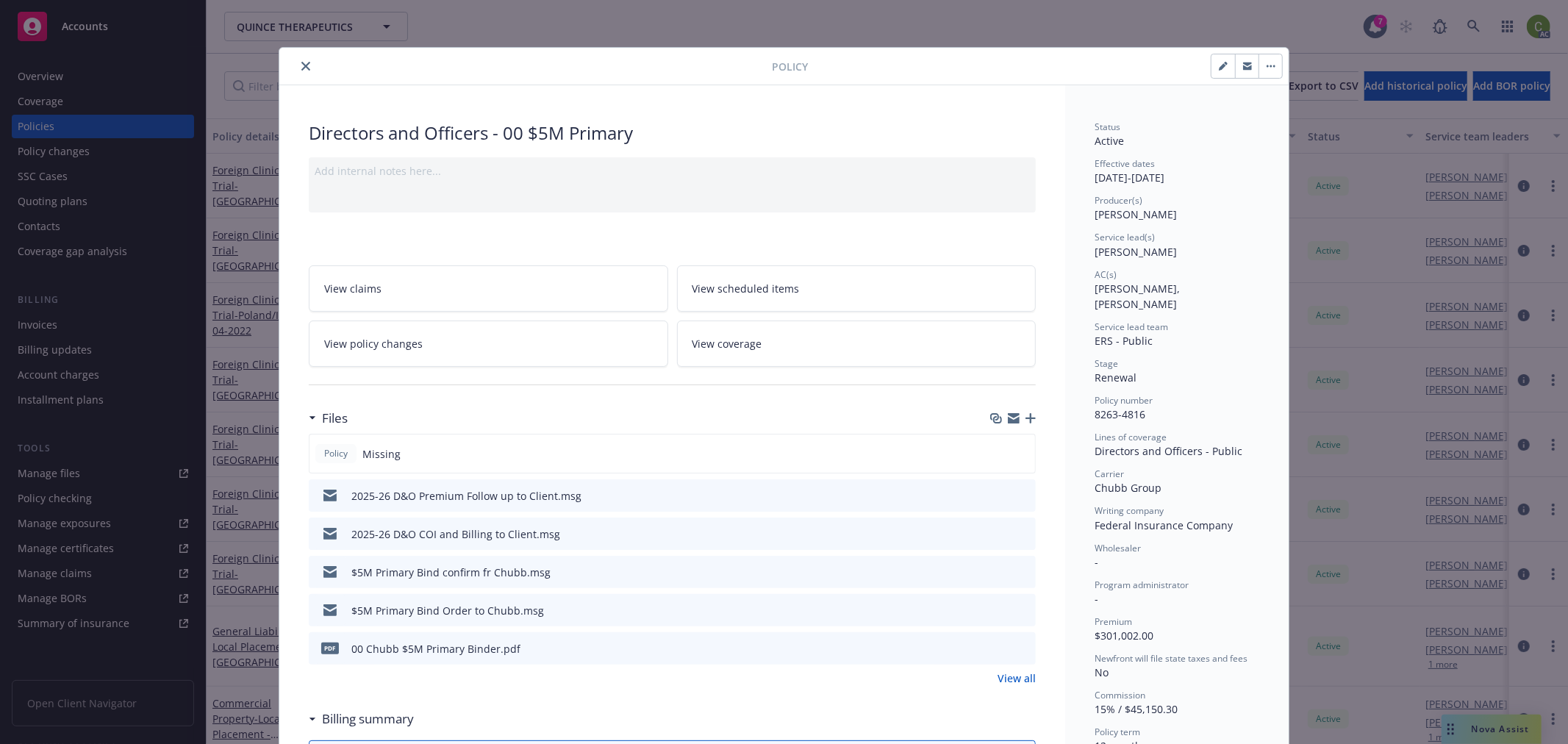
click at [301, 64] on icon "close" at bounding box center [306, 66] width 9 height 9
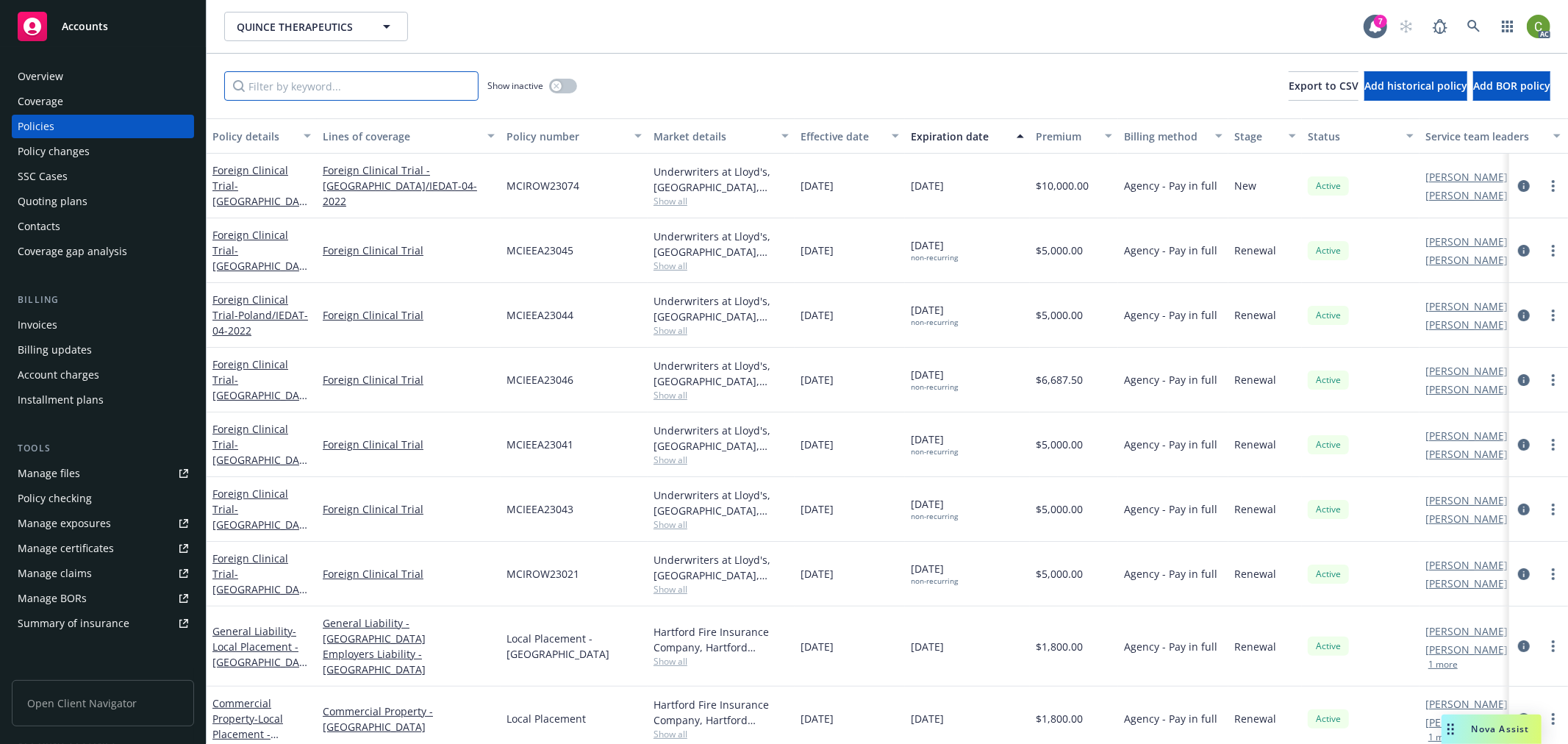
click at [332, 83] on input "Filter by keyword..." at bounding box center [351, 86] width 254 height 30
paste input "8263-4816 - [GEOGRAPHIC_DATA]"
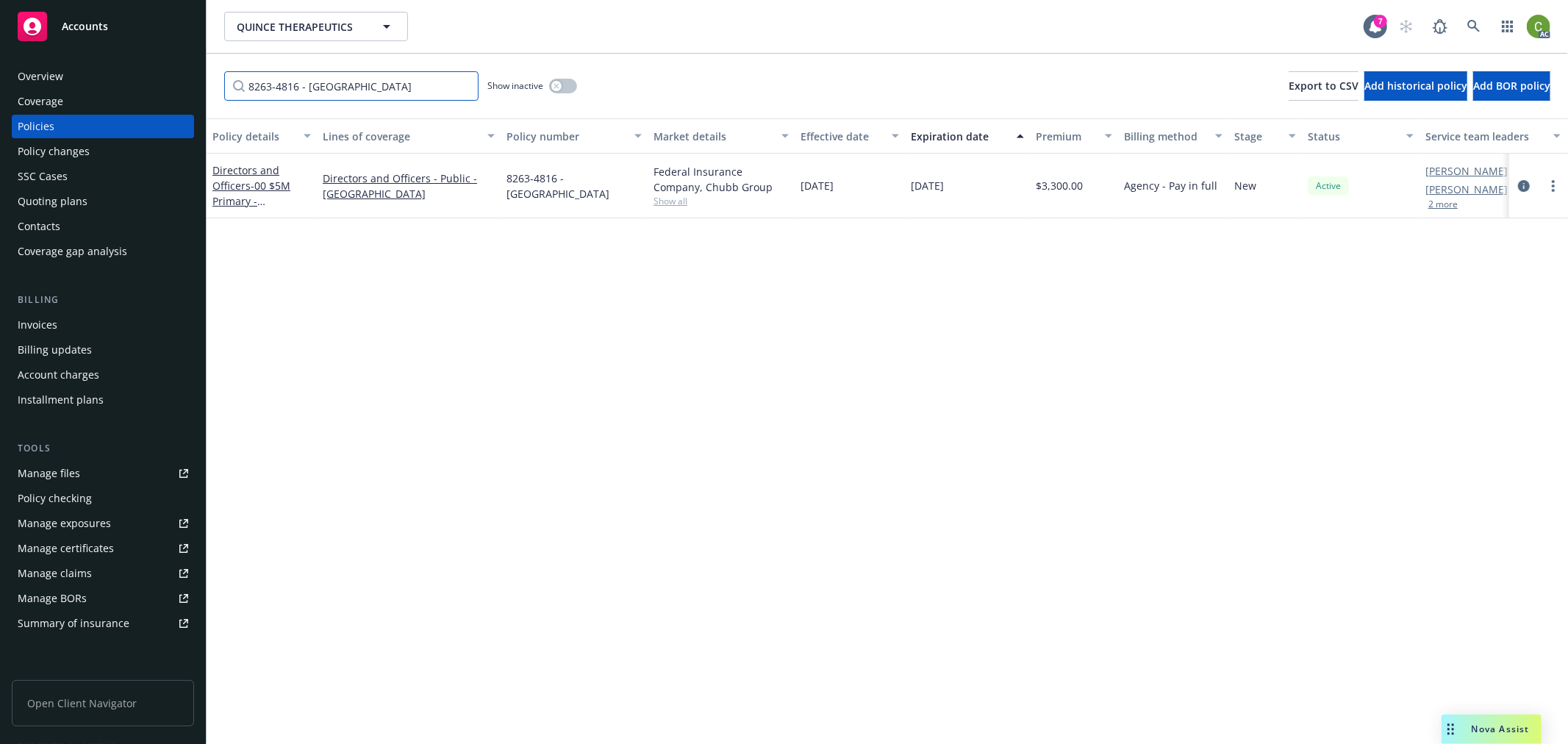
drag, startPoint x: 403, startPoint y: 96, endPoint x: 75, endPoint y: 167, distance: 335.6
click at [39, 140] on div "Accounts Overview Coverage Policies Policy changes SSC Cases Quoting plans Cont…" at bounding box center [784, 372] width 1568 height 744
paste input "[GEOGRAPHIC_DATA]"
type input "8263-4816 - [GEOGRAPHIC_DATA]"
click at [1522, 186] on icon "circleInformation" at bounding box center [1523, 186] width 11 height 11
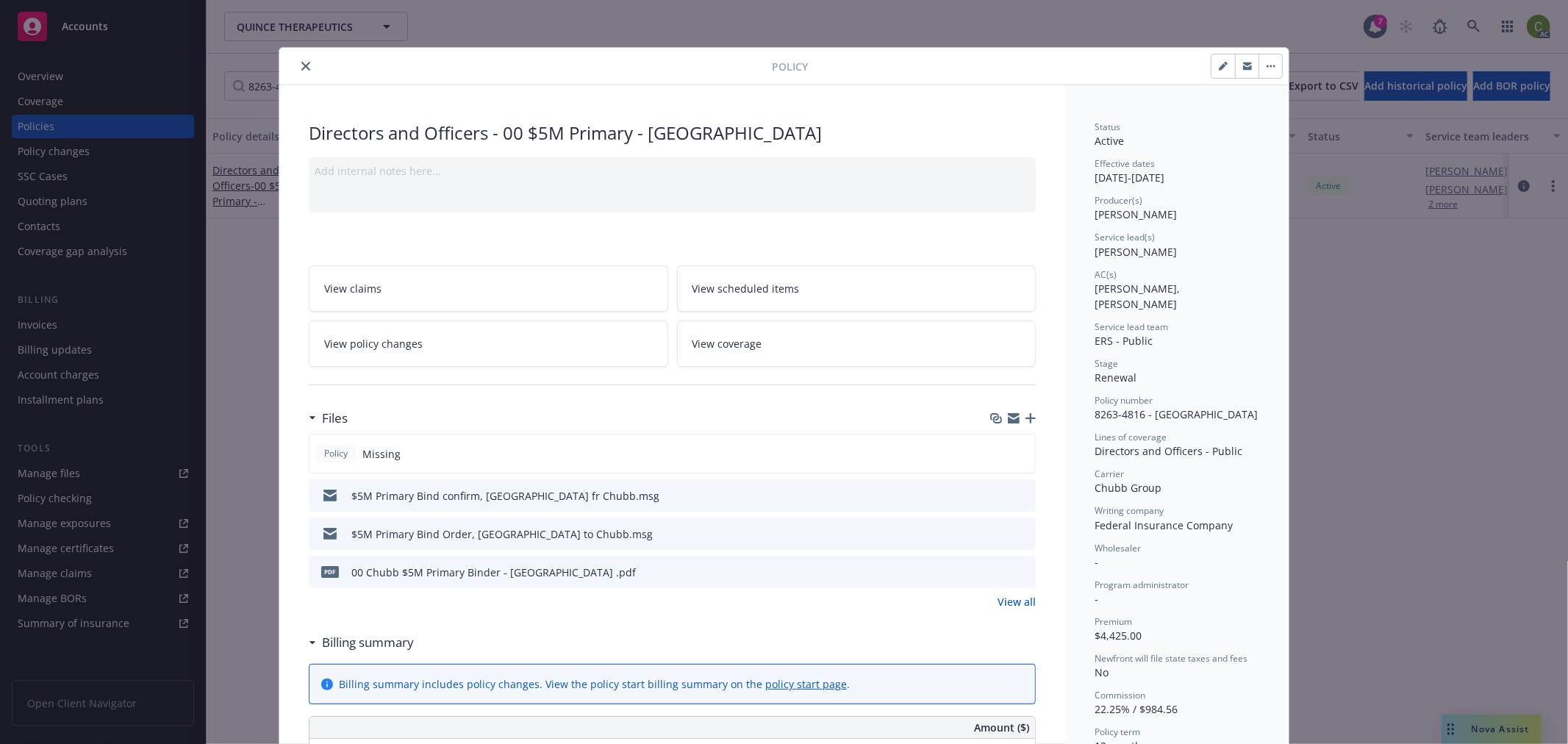
click at [301, 65] on icon "close" at bounding box center [306, 66] width 9 height 9
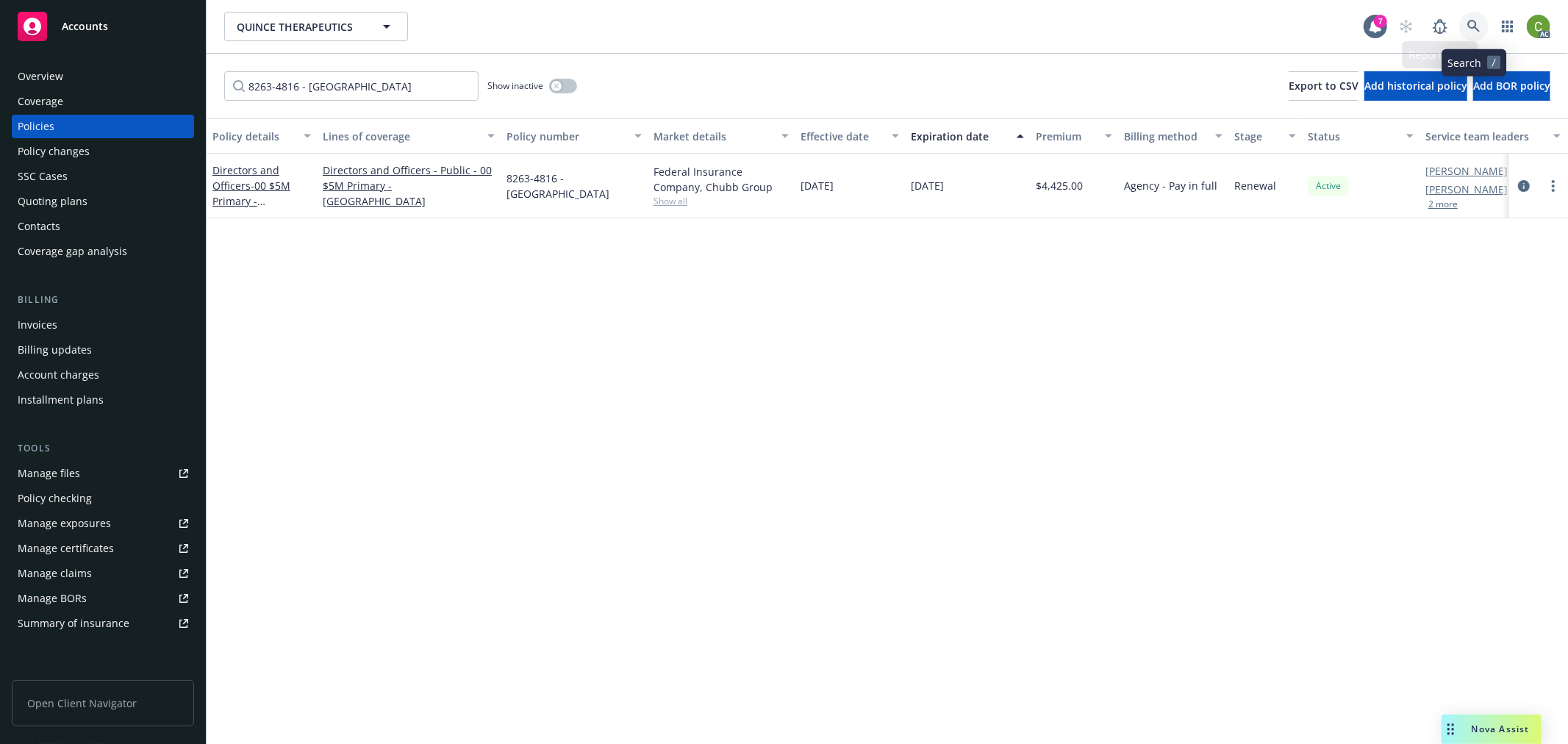
click at [1479, 24] on icon at bounding box center [1473, 26] width 13 height 13
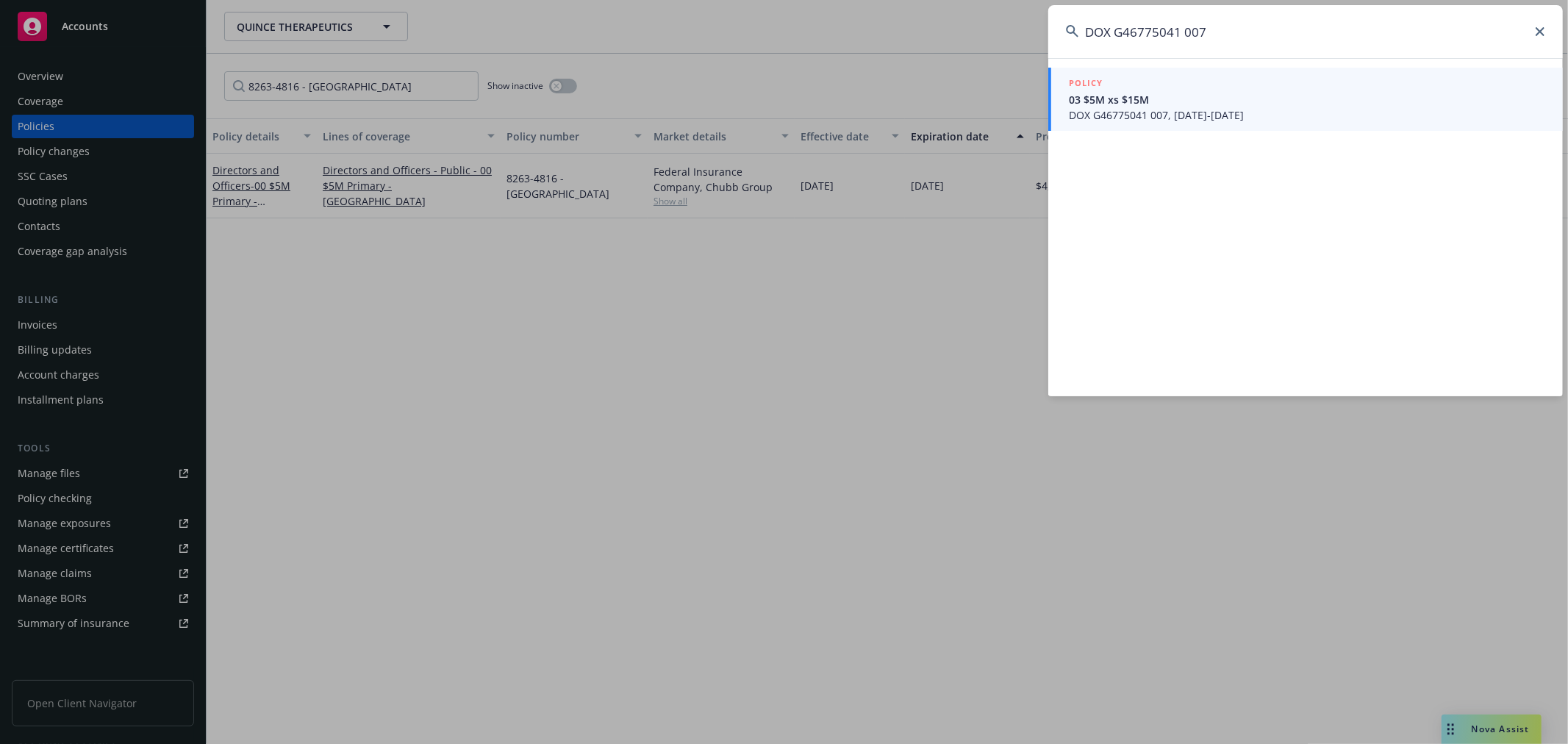
type input "DOX G46775041 007"
click at [1208, 119] on span "DOX G46775041 007, [DATE]-[DATE]" at bounding box center [1306, 115] width 476 height 15
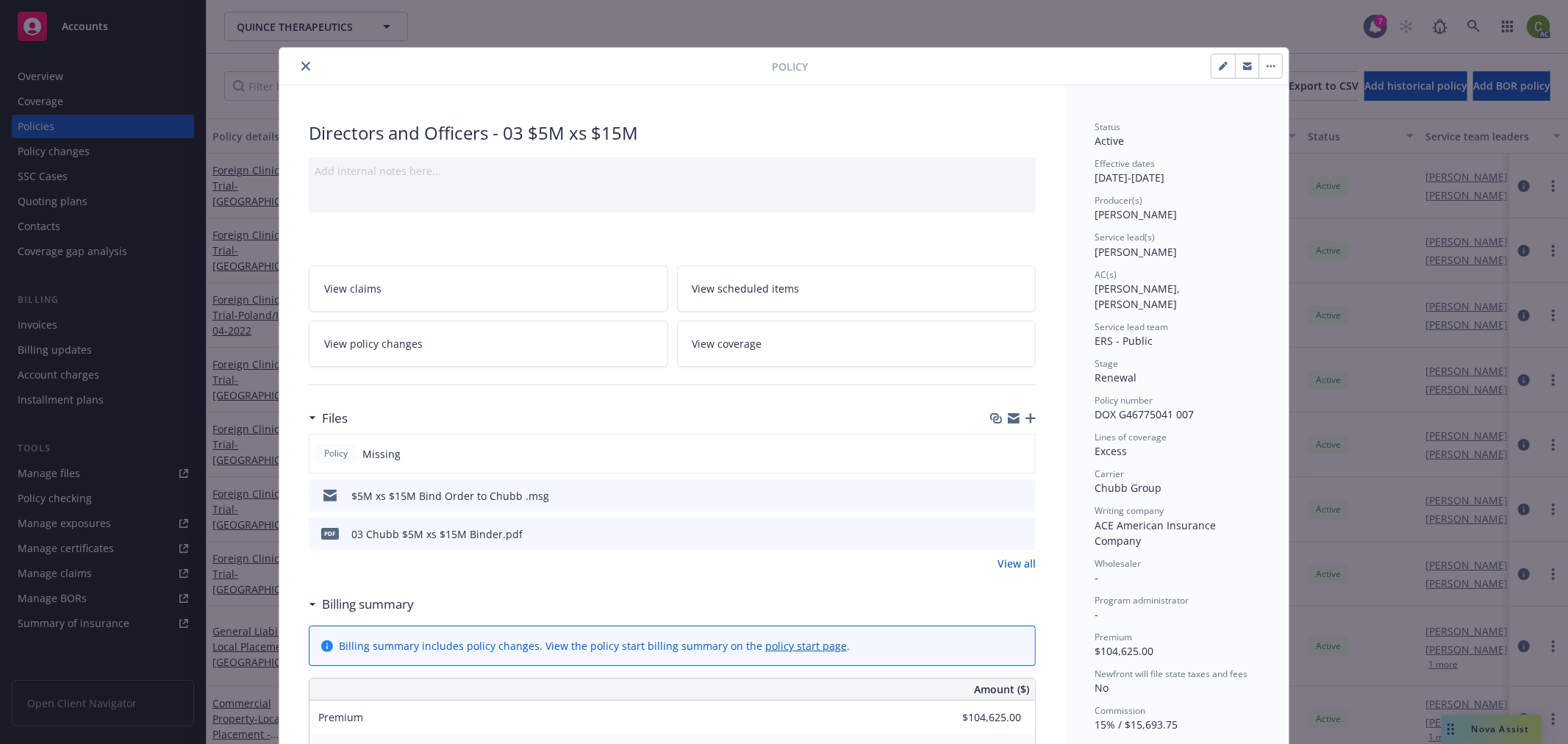
drag, startPoint x: 297, startPoint y: 62, endPoint x: 757, endPoint y: 79, distance: 460.3
click at [301, 62] on icon "close" at bounding box center [306, 66] width 9 height 9
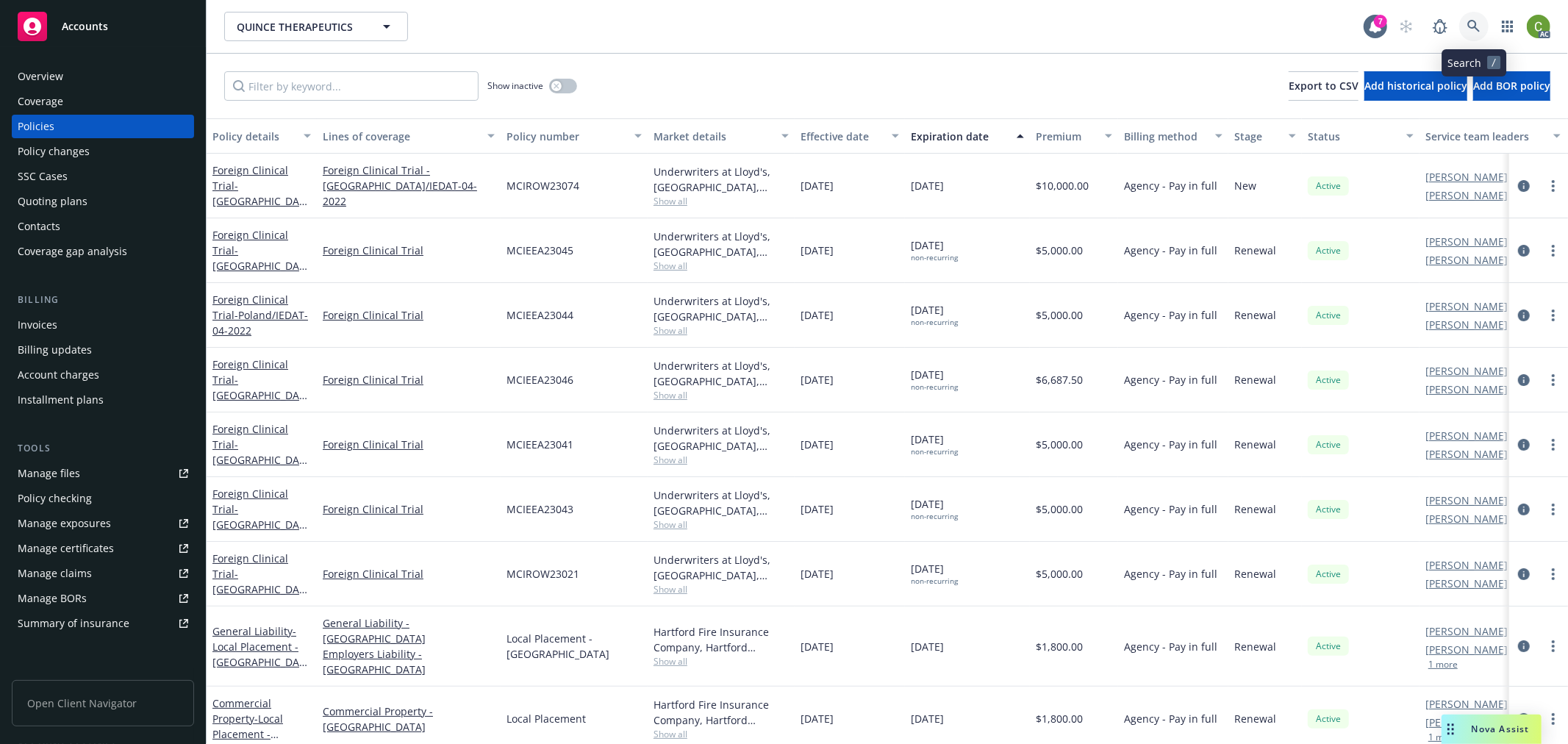
click at [1474, 22] on icon at bounding box center [1473, 26] width 12 height 12
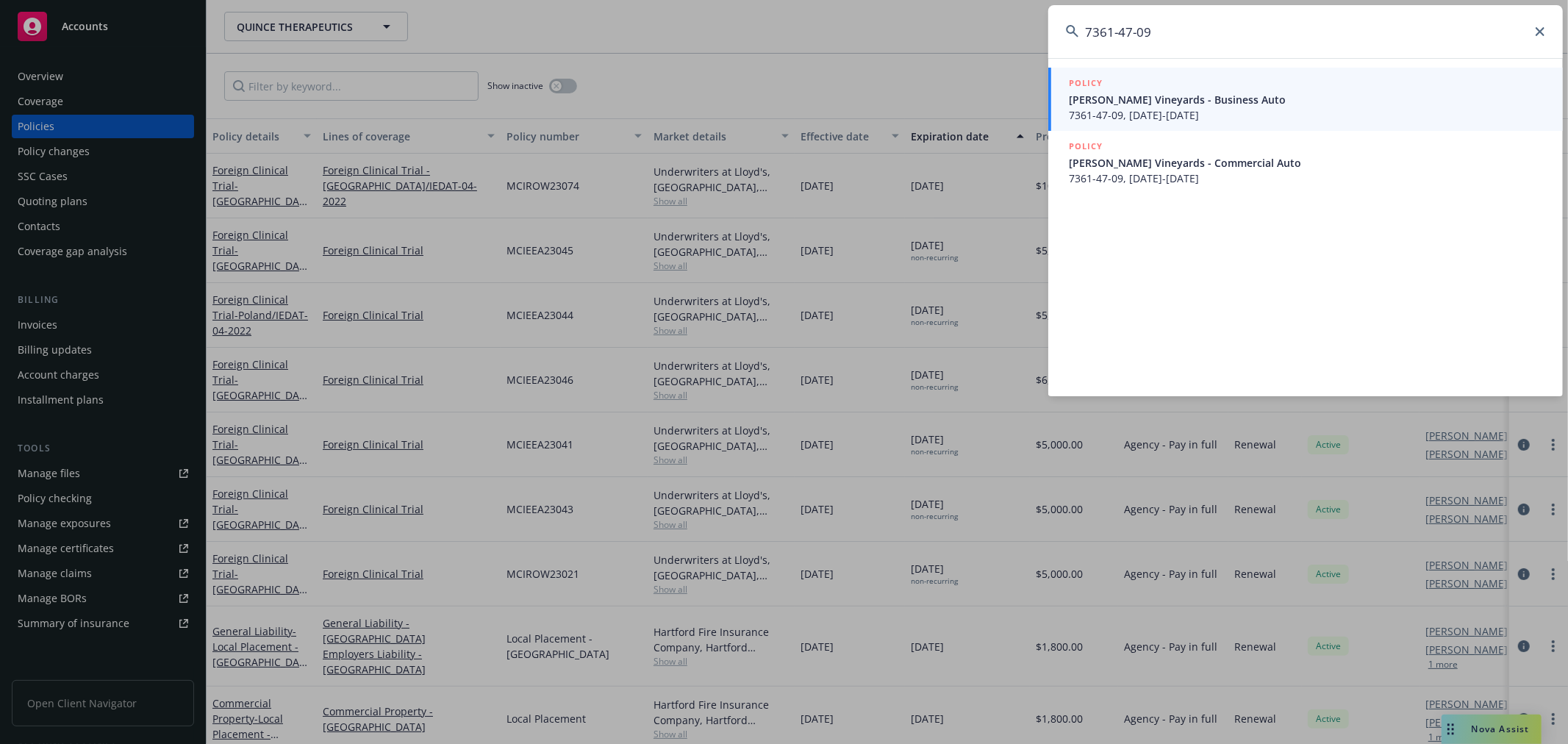
type input "7361-47-09"
click at [1157, 108] on span "7361-47-09, [DATE]-[DATE]" at bounding box center [1306, 115] width 476 height 15
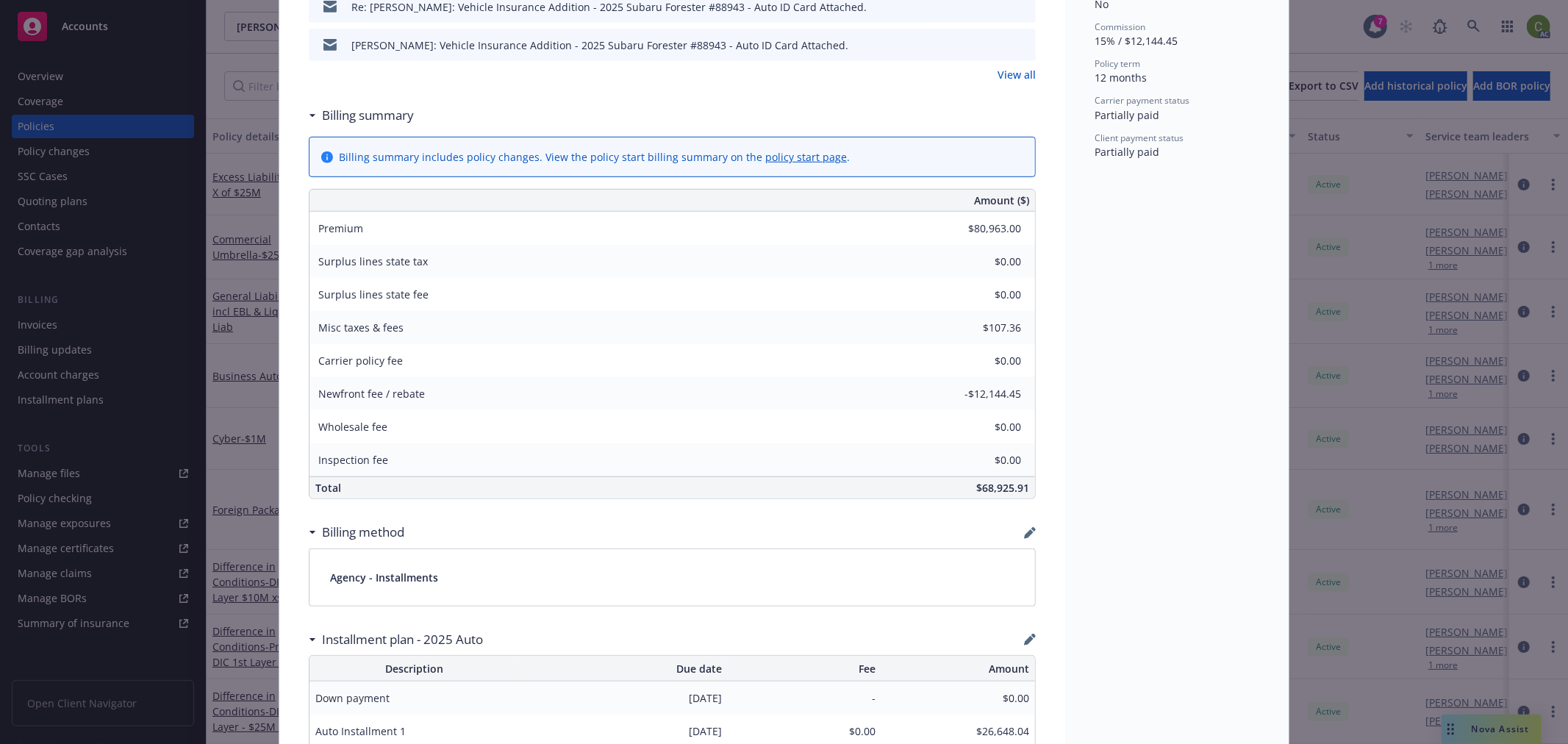
scroll to position [164, 0]
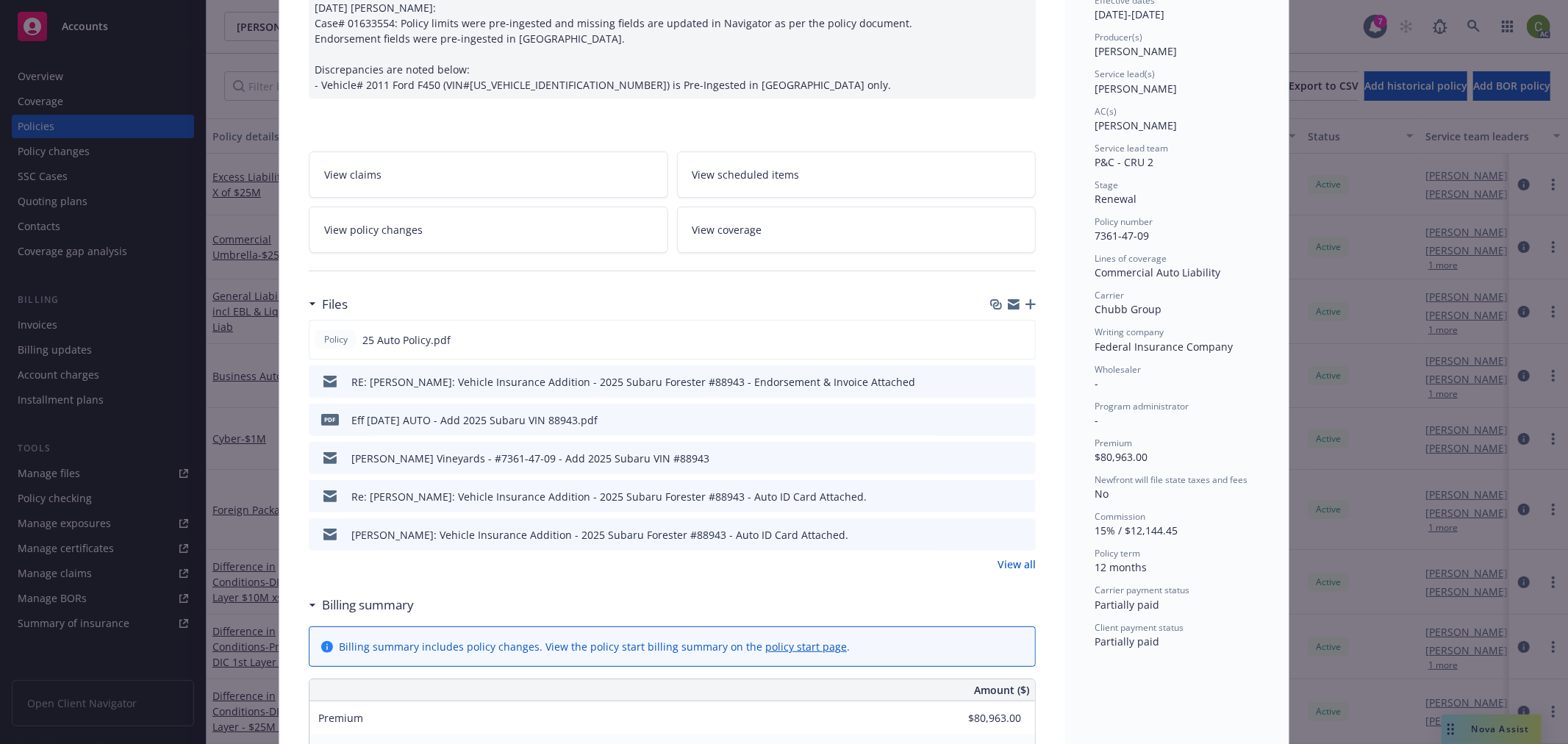
click at [478, 226] on link "View policy changes" at bounding box center [488, 230] width 360 height 46
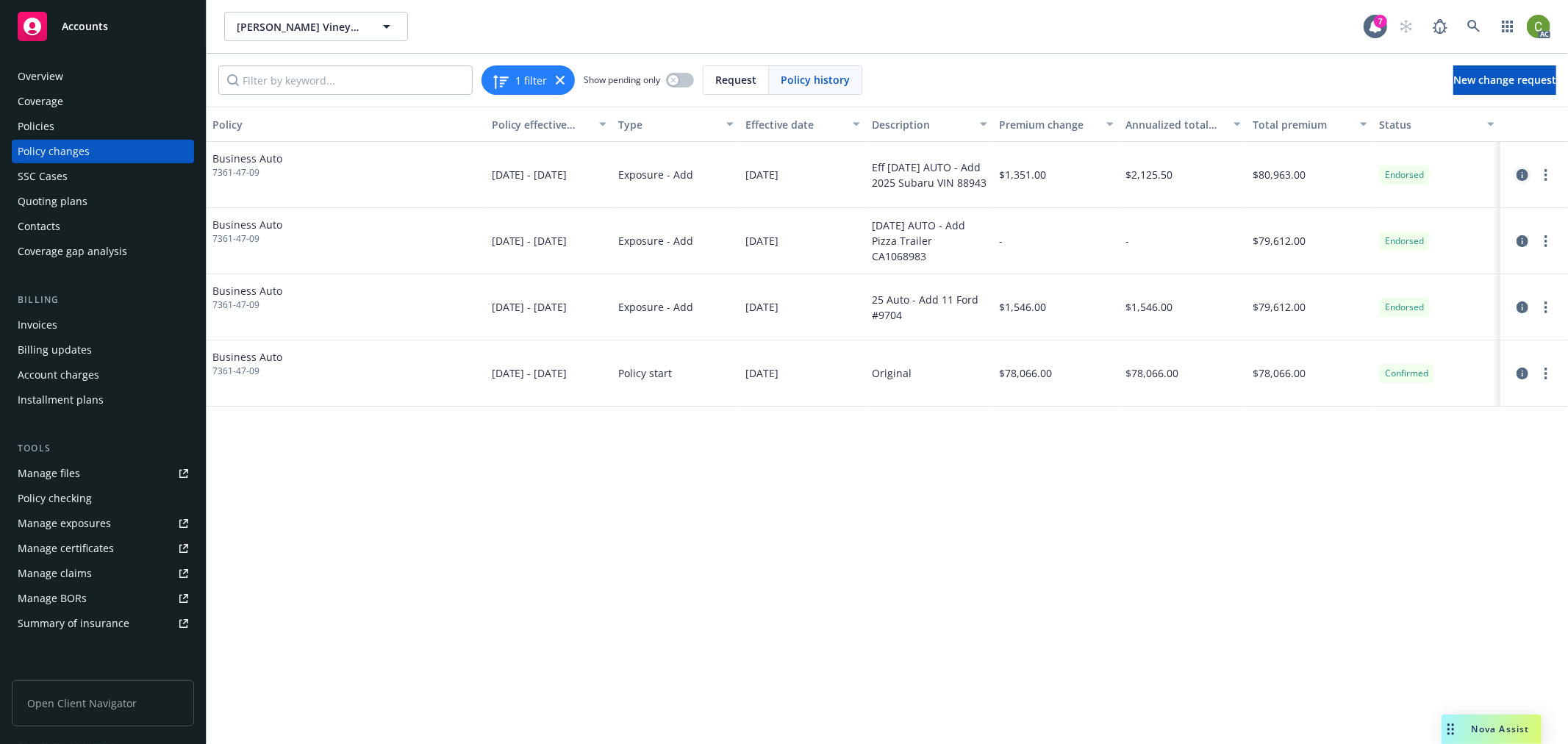
click at [1526, 172] on icon "circleInformation" at bounding box center [1522, 174] width 11 height 11
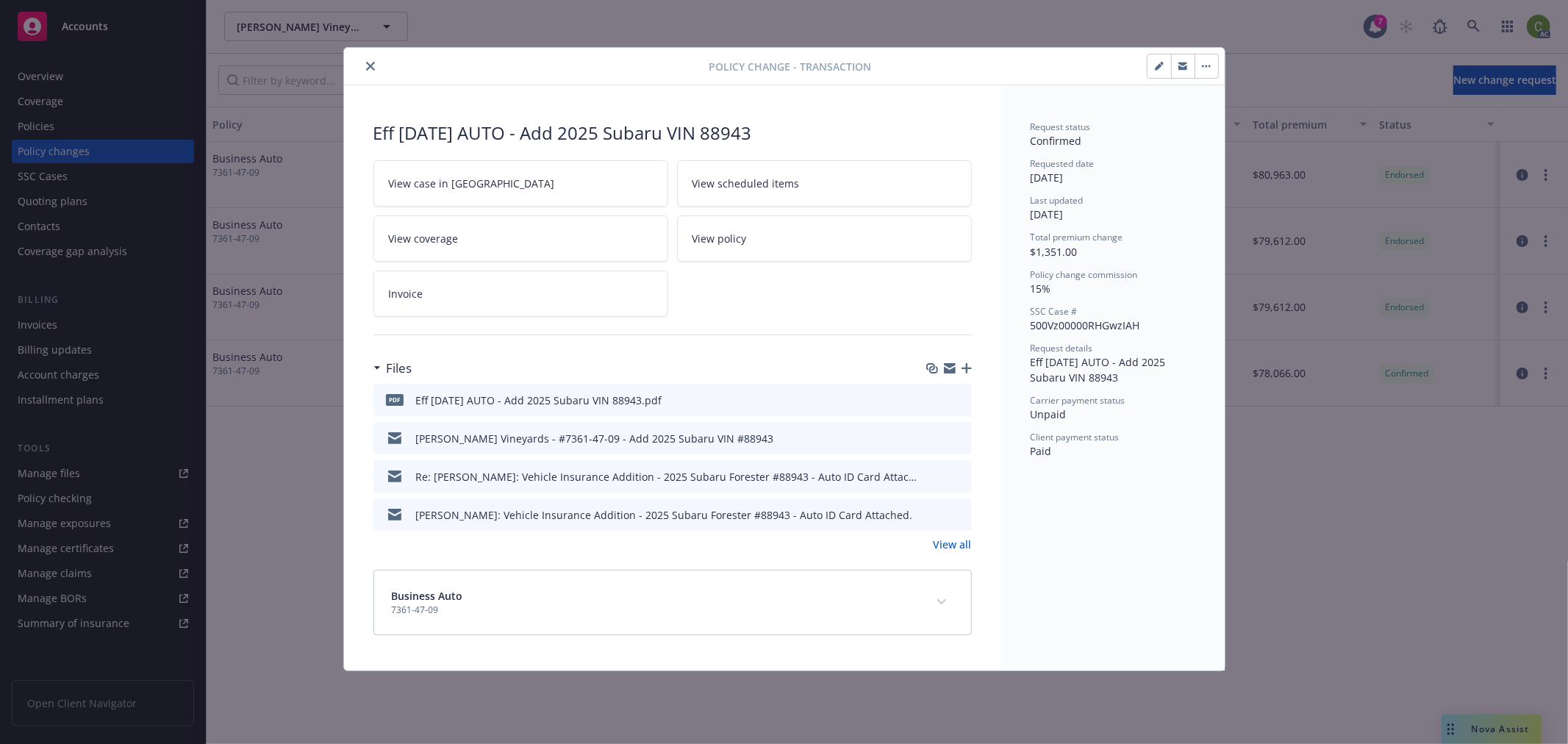
click at [945, 599] on button "expand content" at bounding box center [941, 602] width 24 height 24
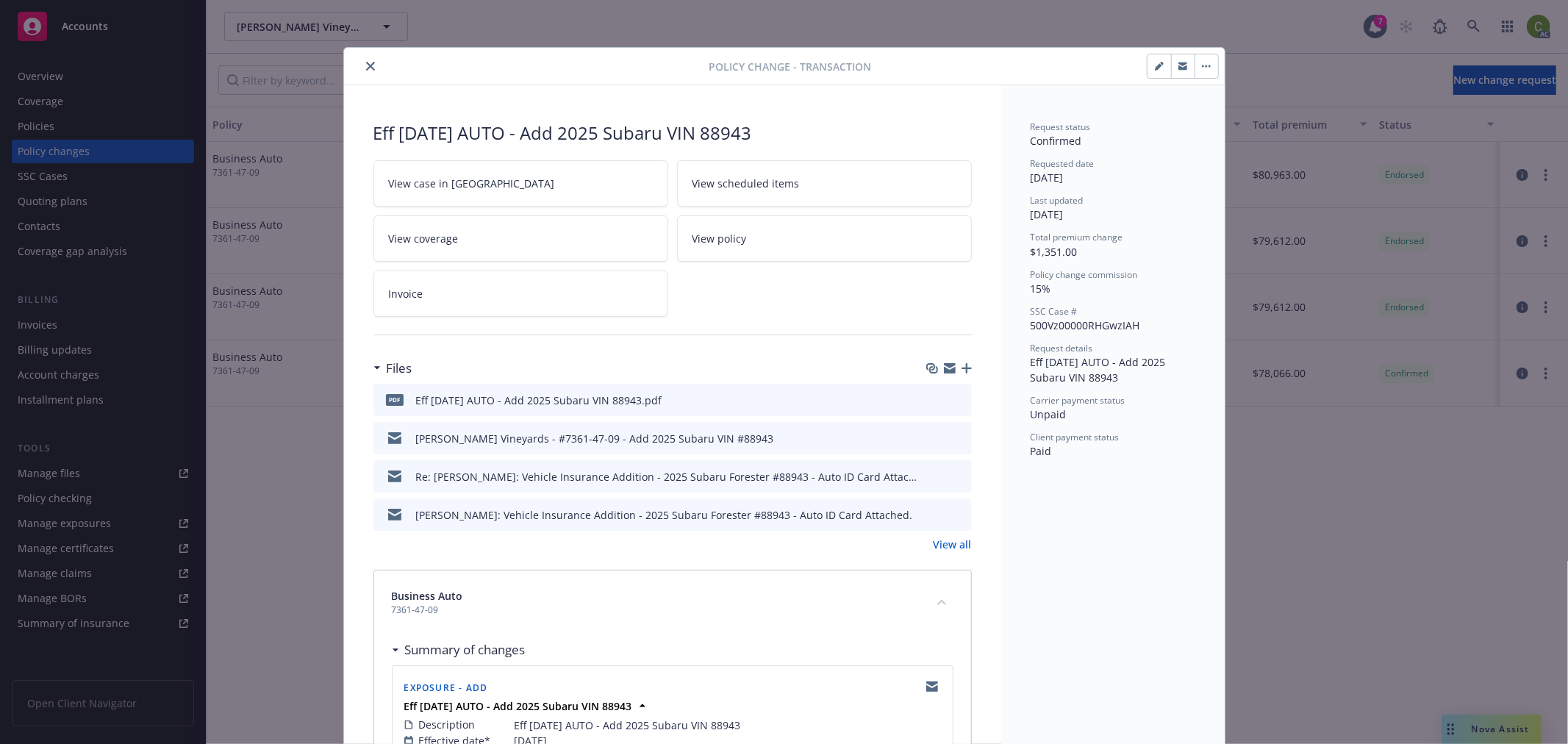
click at [366, 64] on icon "close" at bounding box center [370, 66] width 9 height 9
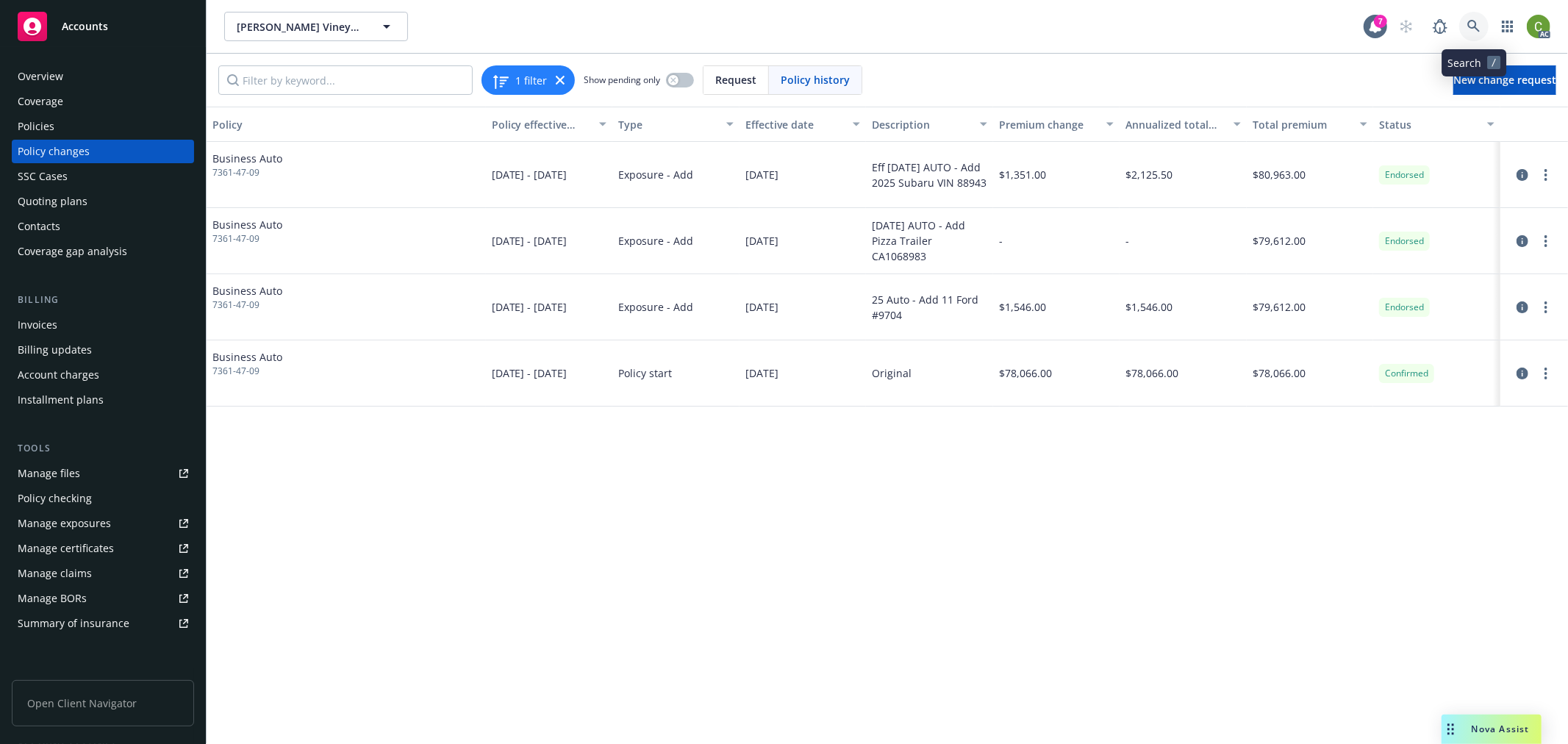
click at [1471, 24] on icon at bounding box center [1473, 26] width 13 height 13
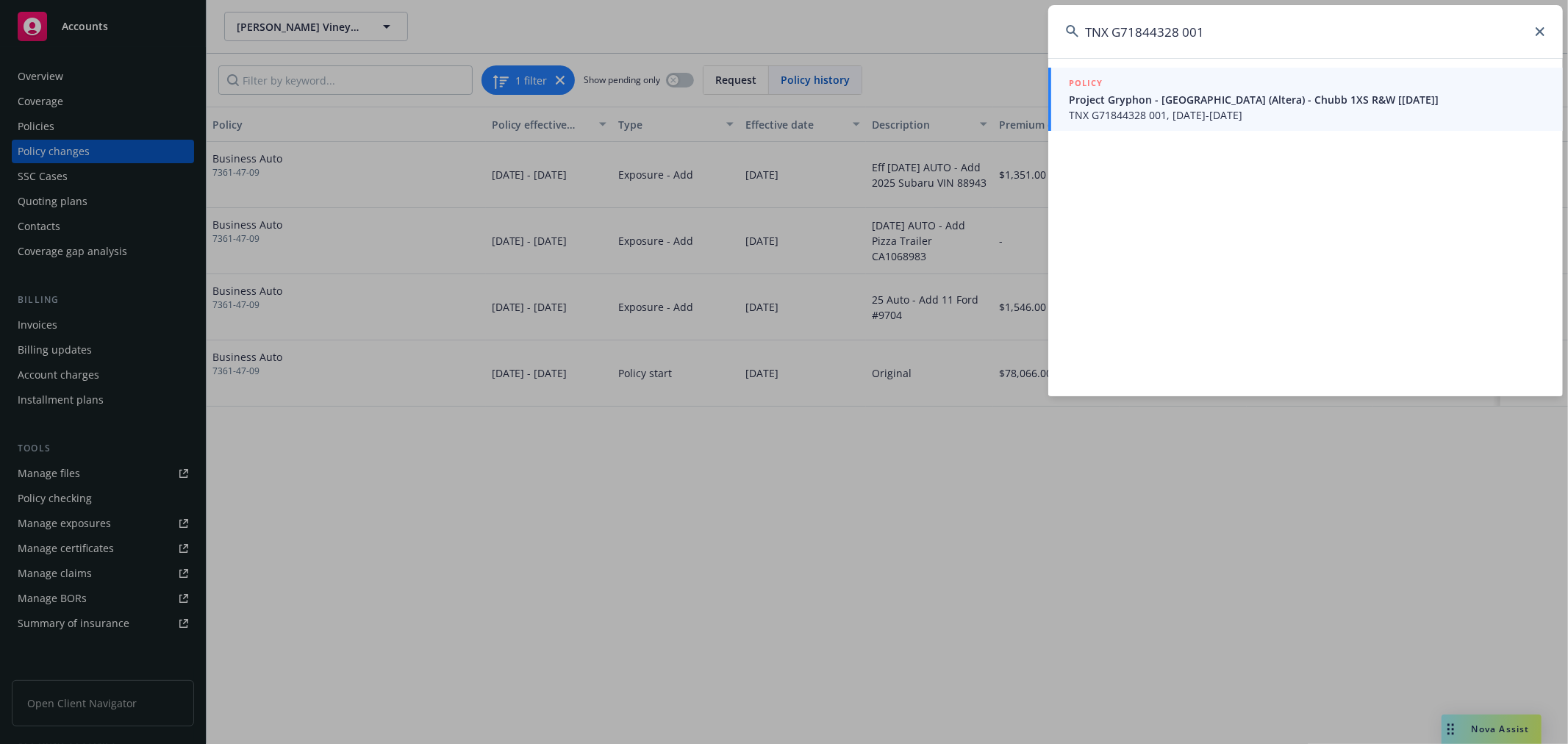
type input "TNX G71844328 001"
click at [1231, 111] on span "TNX G71844328 001, [DATE]-[DATE]" at bounding box center [1306, 115] width 476 height 15
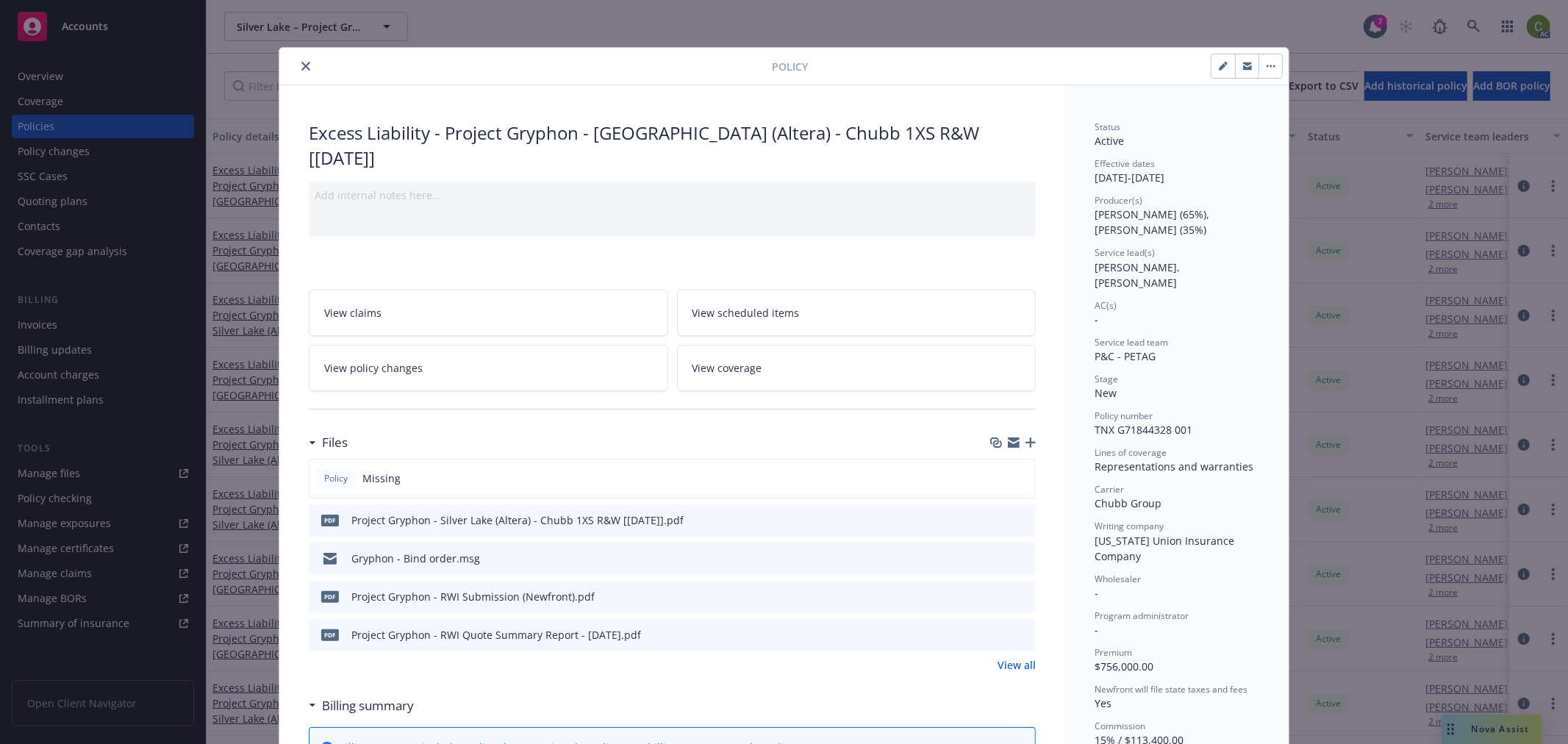
click at [301, 62] on icon "close" at bounding box center [306, 66] width 9 height 9
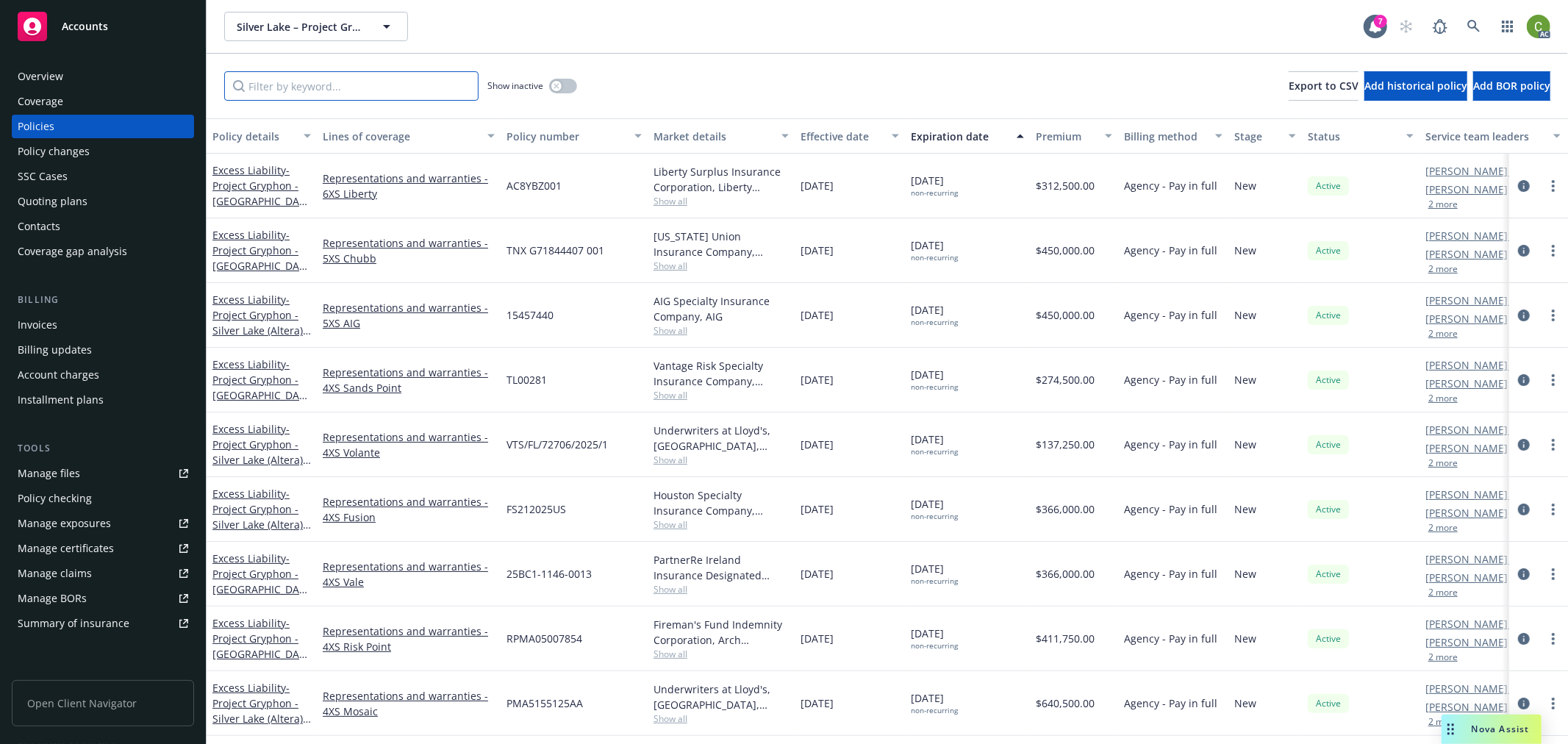
click at [317, 87] on input "Filter by keyword..." at bounding box center [351, 86] width 254 height 30
paste input "TNX G71844407 001"
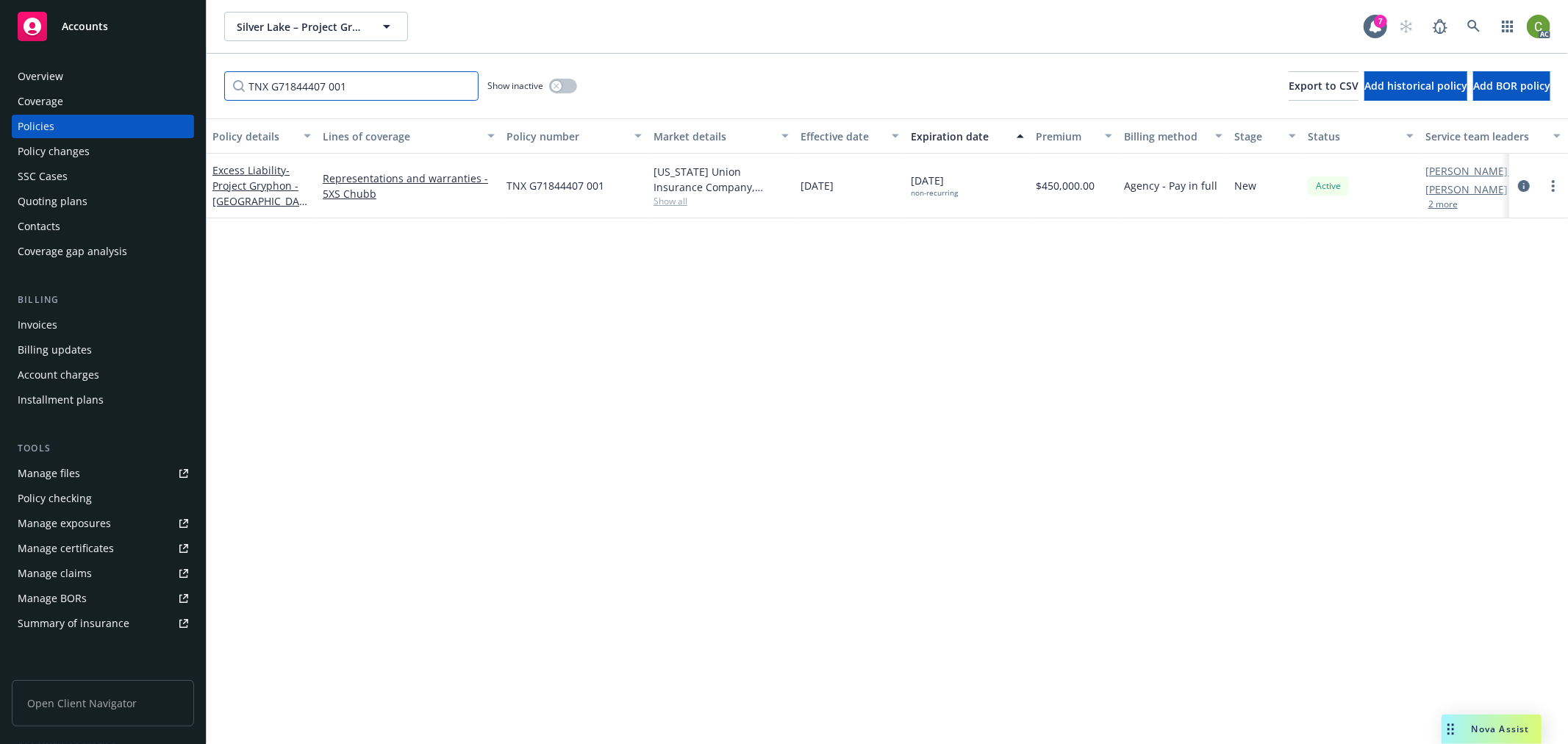
type input "TNX G71844407 001"
